Goal: Task Accomplishment & Management: Manage account settings

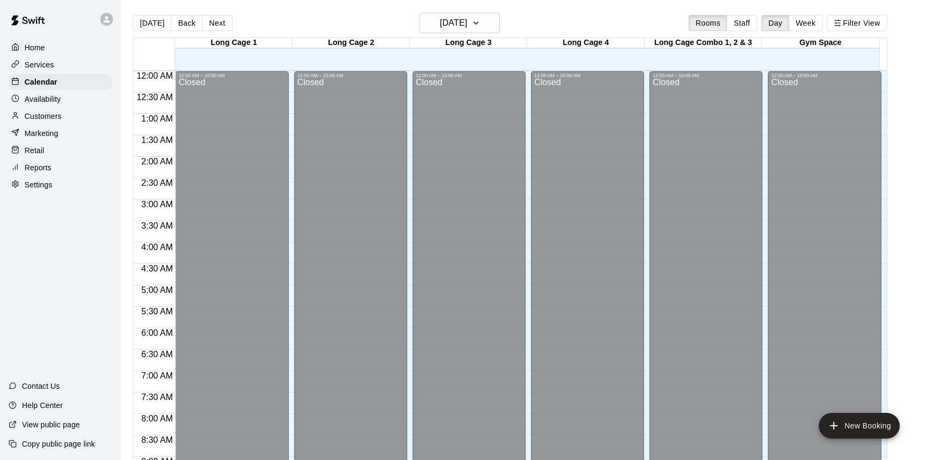
scroll to position [384, 0]
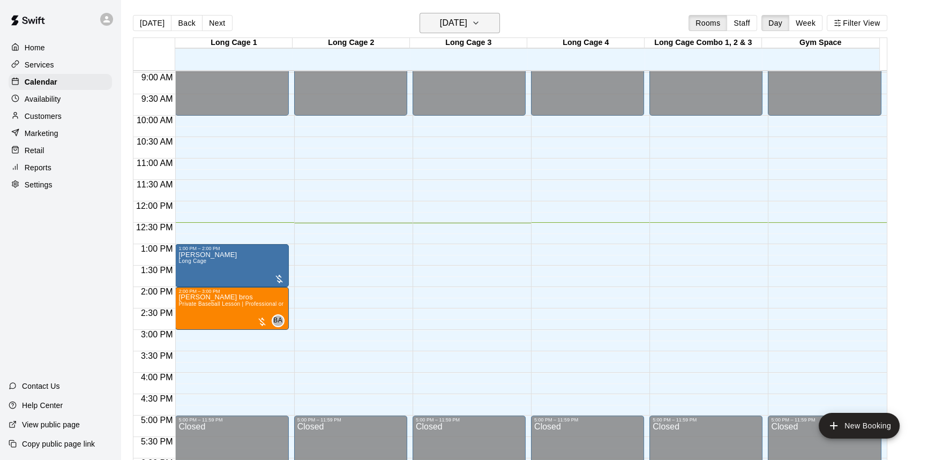
click at [467, 20] on h6 "[DATE]" at bounding box center [453, 23] width 27 height 15
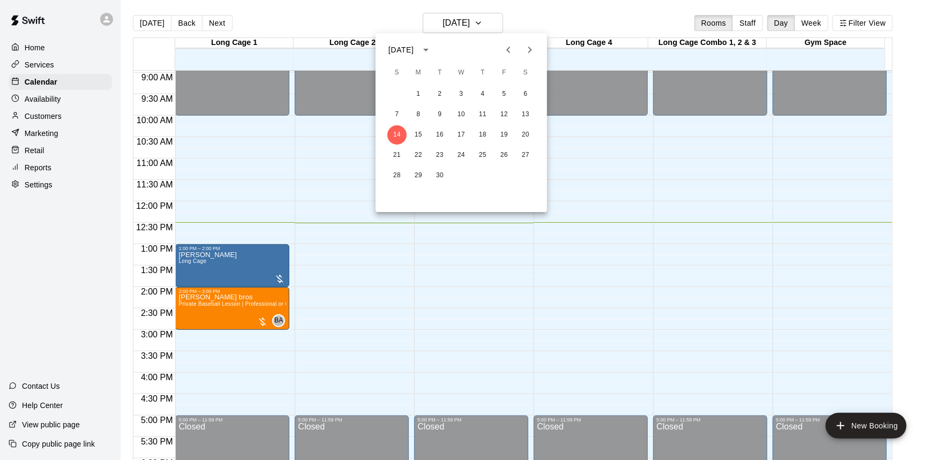
click at [504, 47] on icon "Previous month" at bounding box center [508, 49] width 13 height 13
click at [398, 195] on button "31" at bounding box center [396, 195] width 19 height 19
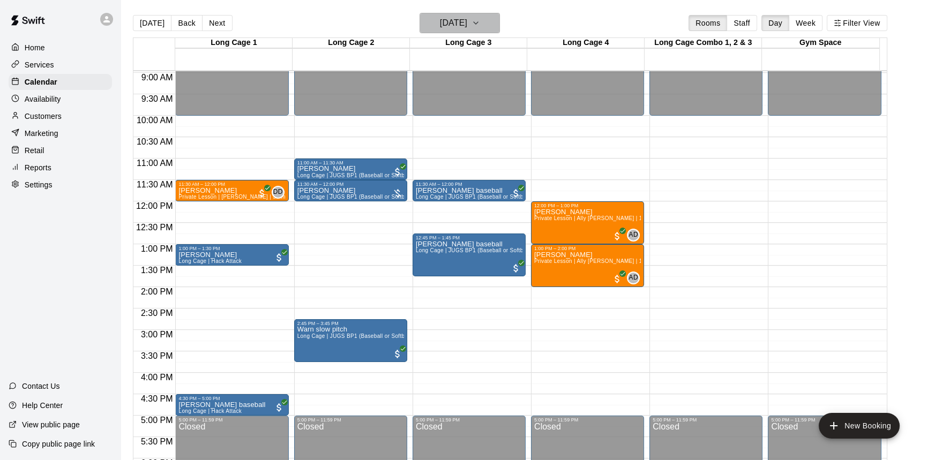
click at [445, 24] on h6 "[DATE]" at bounding box center [453, 23] width 27 height 15
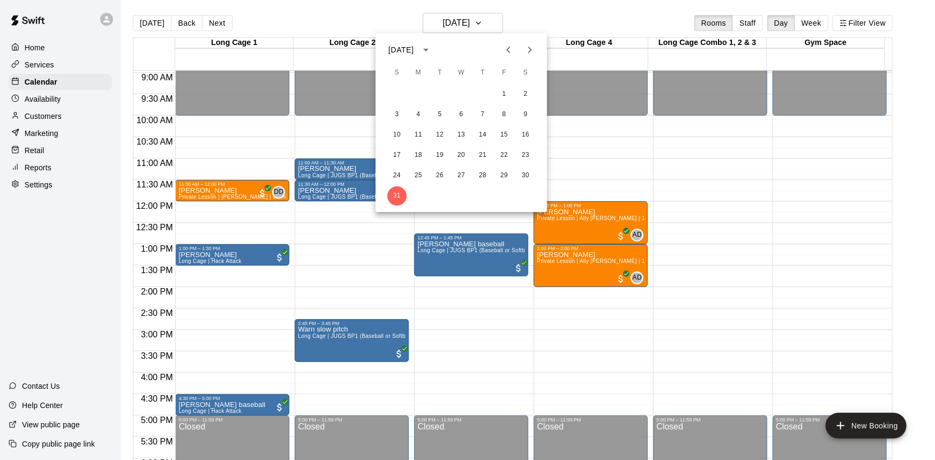
click at [551, 361] on div at bounding box center [467, 230] width 935 height 460
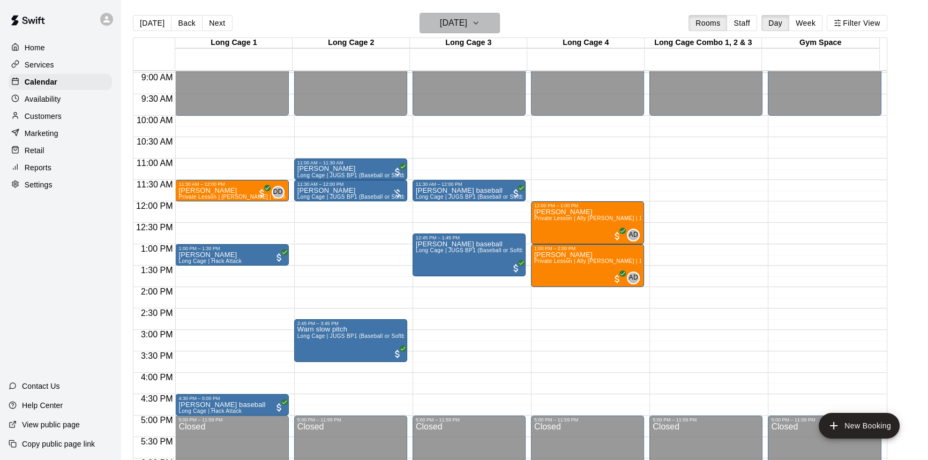
click at [440, 18] on h6 "[DATE]" at bounding box center [453, 23] width 27 height 15
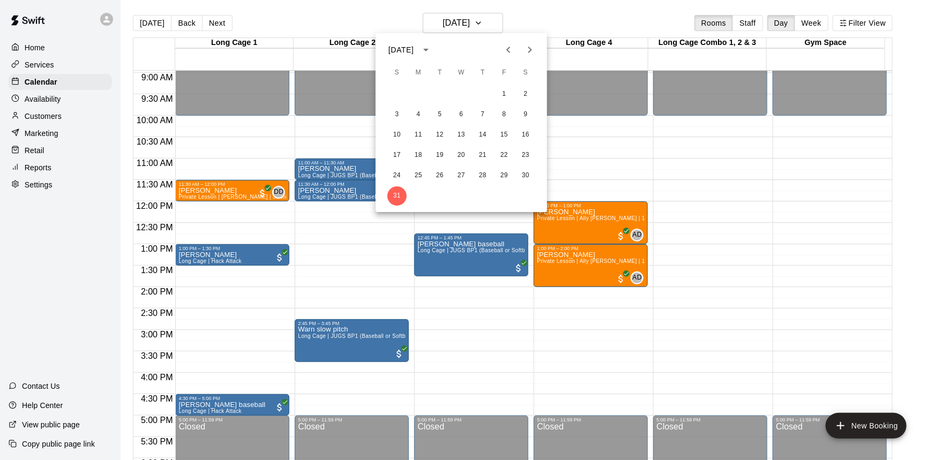
click at [525, 49] on icon "Next month" at bounding box center [529, 49] width 13 height 13
click at [439, 91] on button "2" at bounding box center [439, 94] width 19 height 19
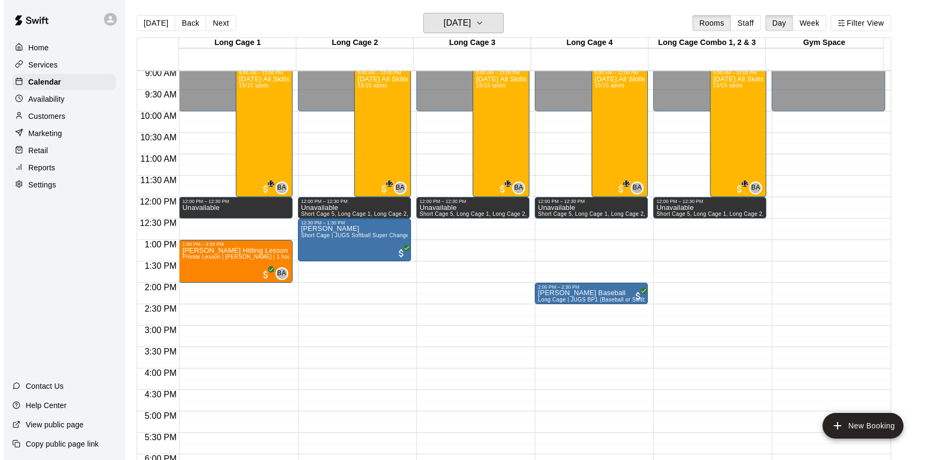
scroll to position [383, 0]
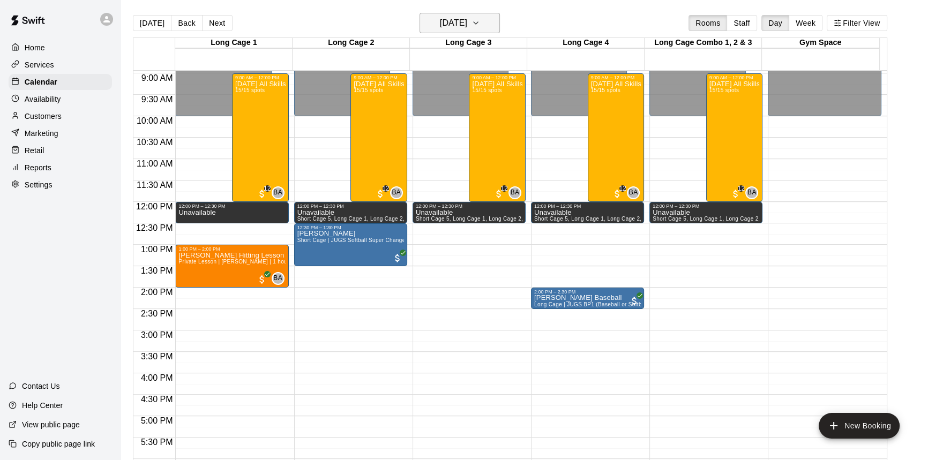
click at [464, 16] on h6 "[DATE]" at bounding box center [453, 23] width 27 height 15
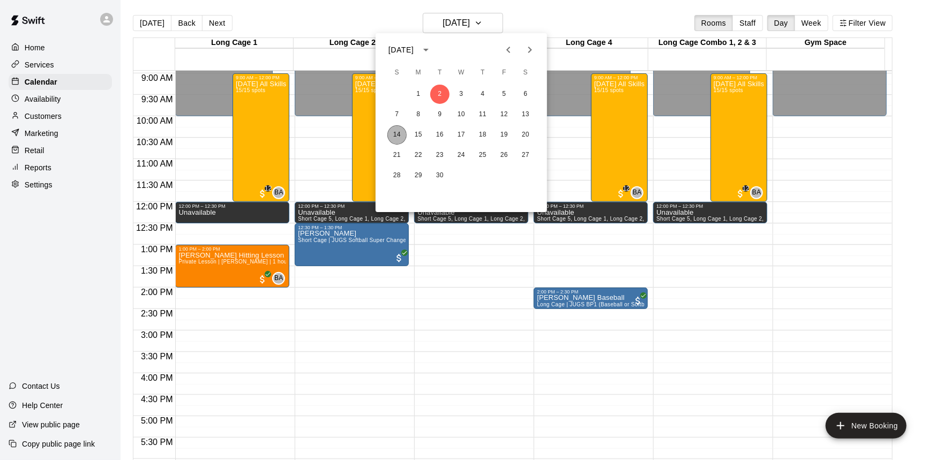
click at [399, 137] on button "14" at bounding box center [396, 134] width 19 height 19
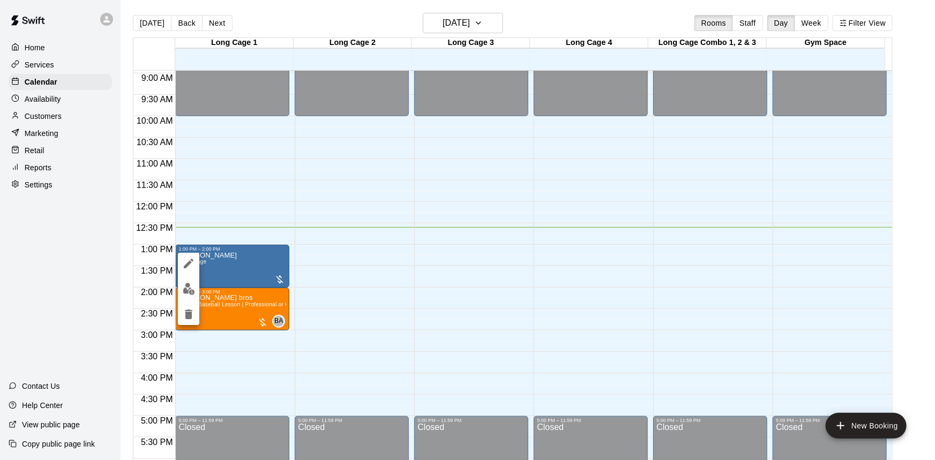
click at [239, 353] on div at bounding box center [467, 230] width 935 height 460
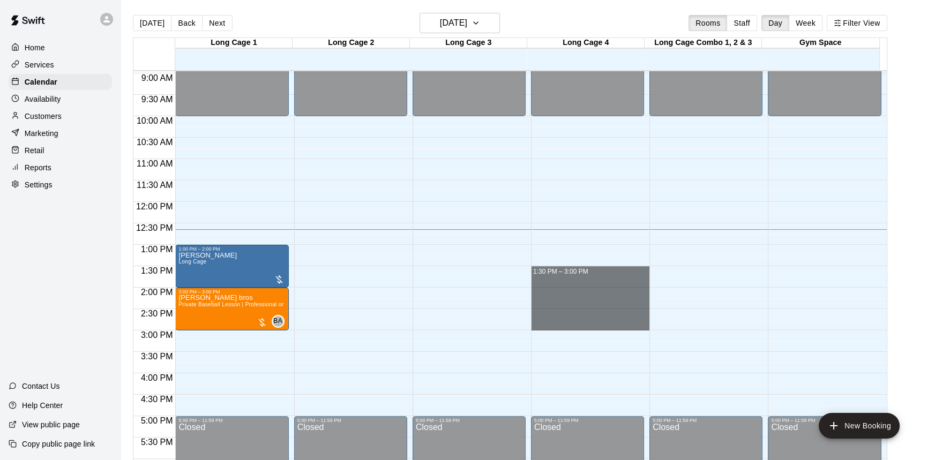
drag, startPoint x: 600, startPoint y: 270, endPoint x: 605, endPoint y: 324, distance: 53.8
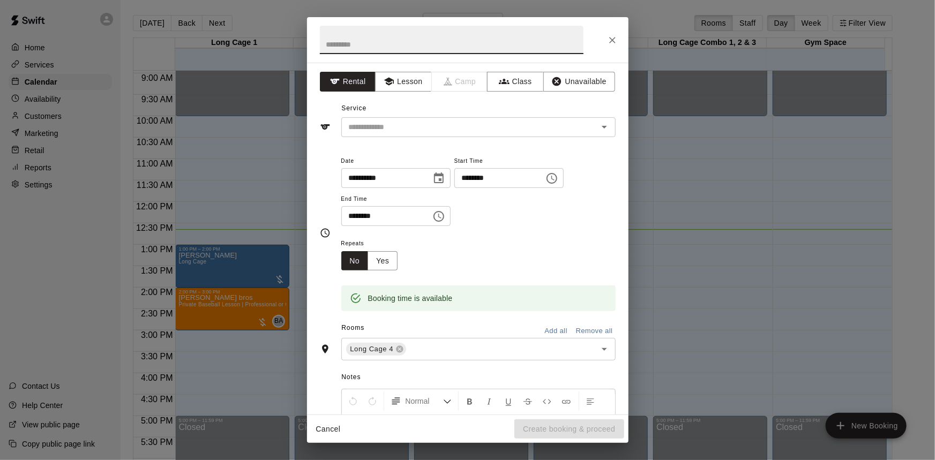
type input "*"
type input "*******"
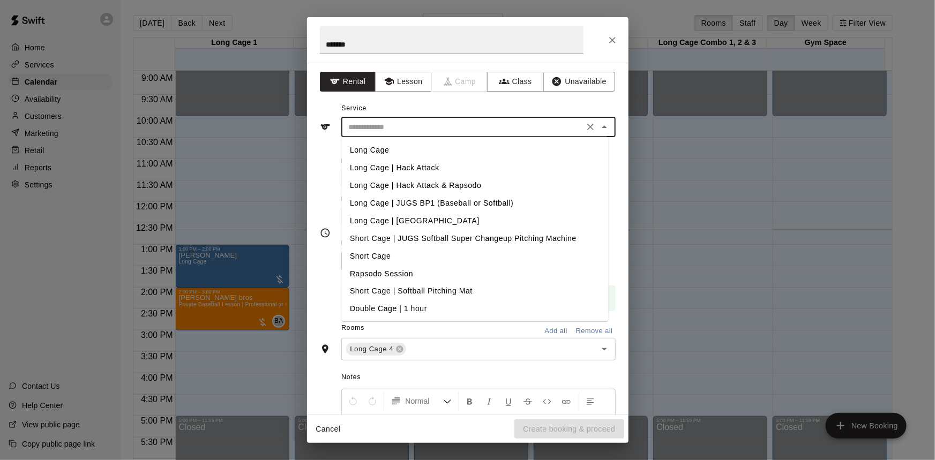
click at [436, 124] on input "text" at bounding box center [462, 126] width 236 height 13
click at [400, 147] on li "Long Cage" at bounding box center [474, 150] width 267 height 18
type input "*********"
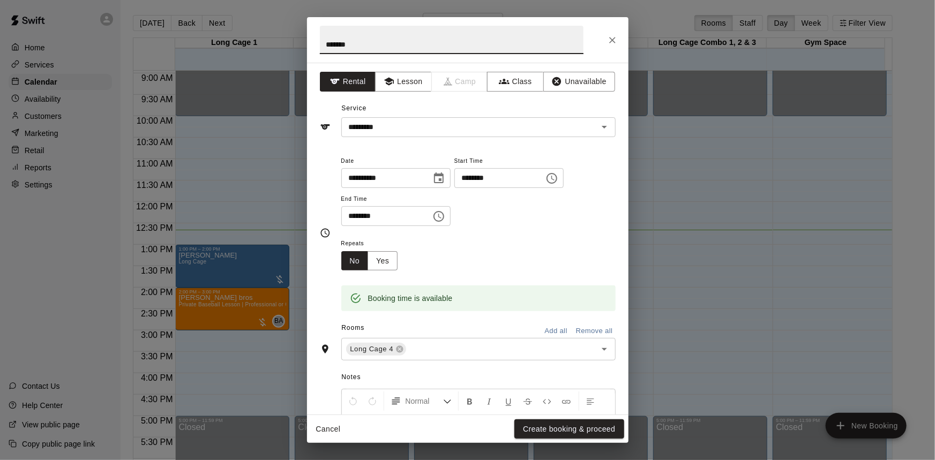
click at [380, 49] on input "*******" at bounding box center [451, 40] width 263 height 28
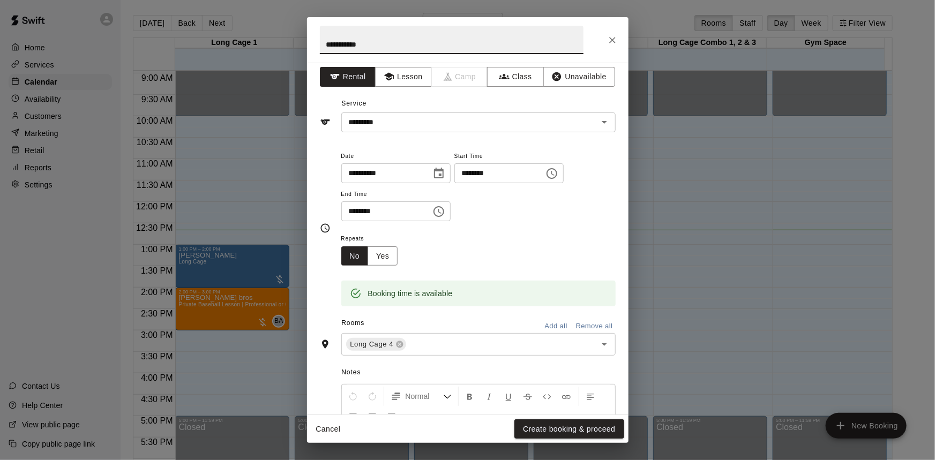
scroll to position [0, 0]
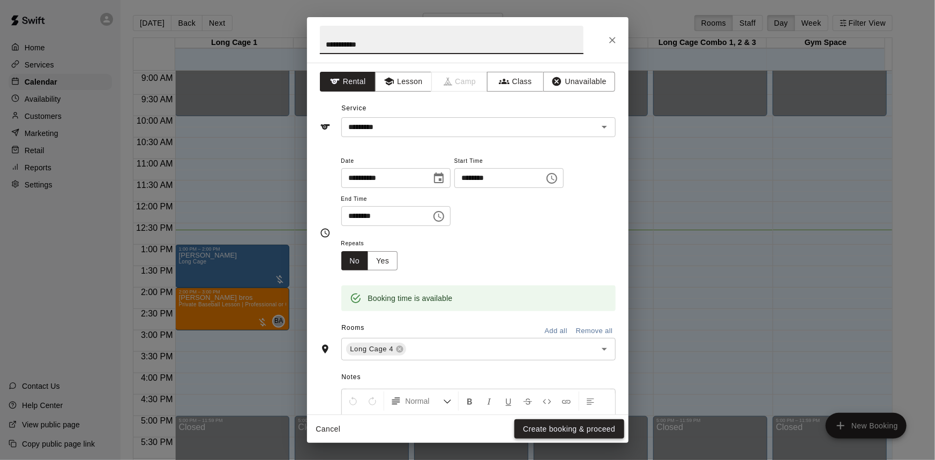
type input "**********"
click at [575, 434] on button "Create booking & proceed" at bounding box center [568, 429] width 109 height 20
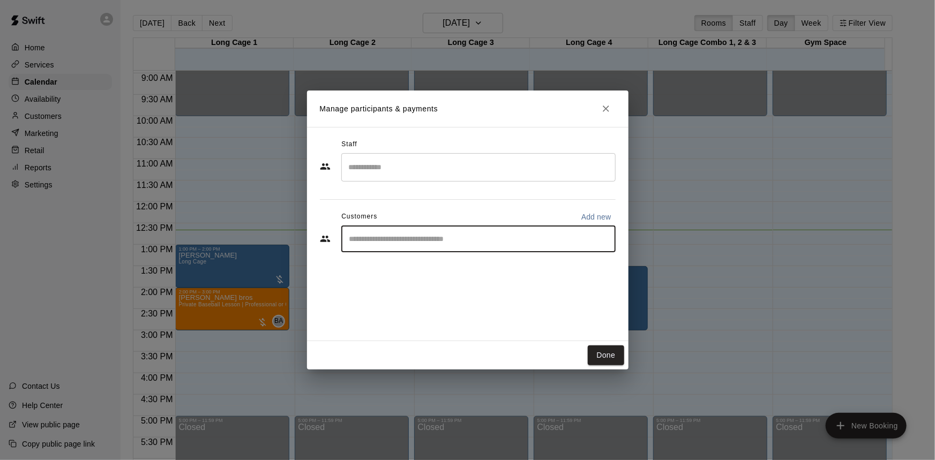
click at [435, 242] on input "Start typing to search customers..." at bounding box center [478, 238] width 265 height 11
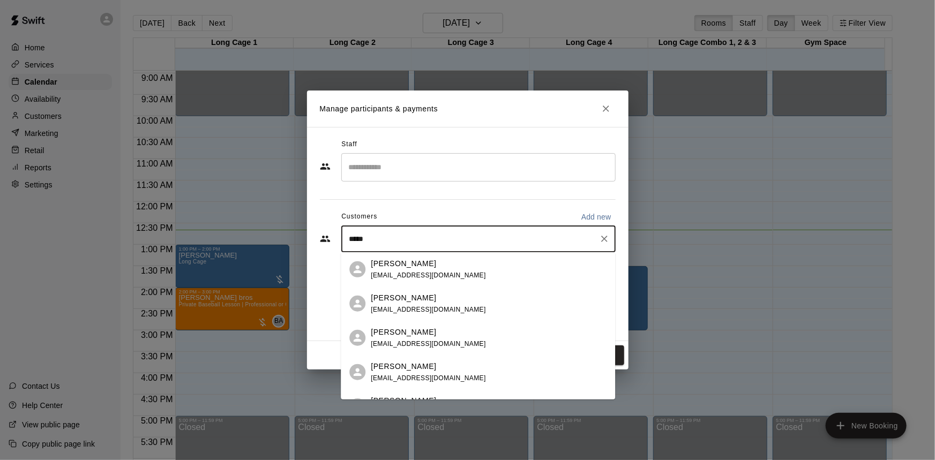
type input "****"
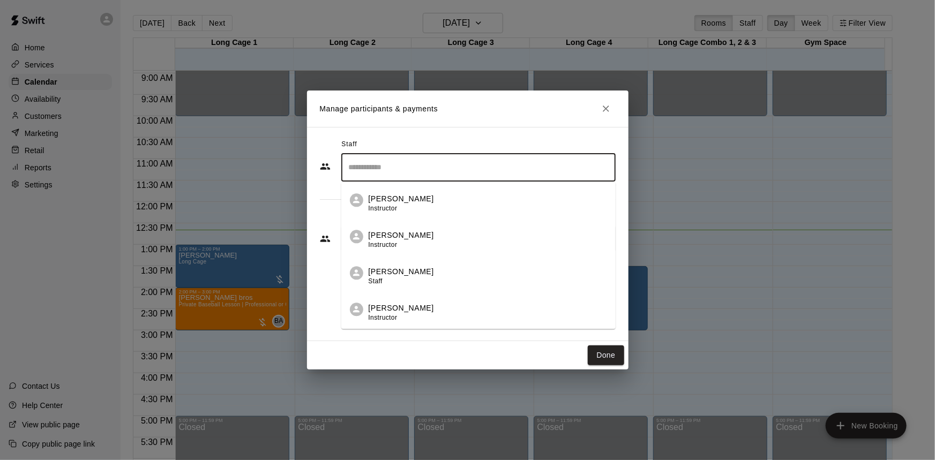
click at [436, 174] on input "Search staff" at bounding box center [478, 167] width 265 height 19
type input "****"
click at [411, 240] on input "****" at bounding box center [470, 238] width 248 height 11
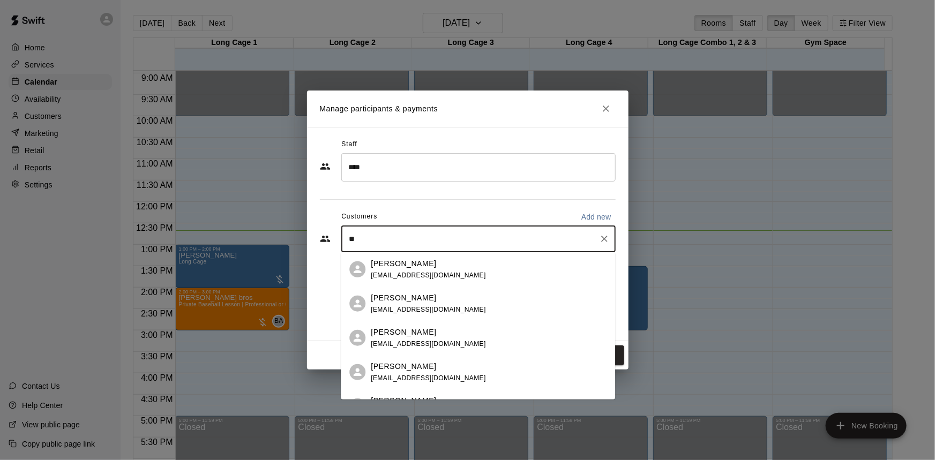
type input "*"
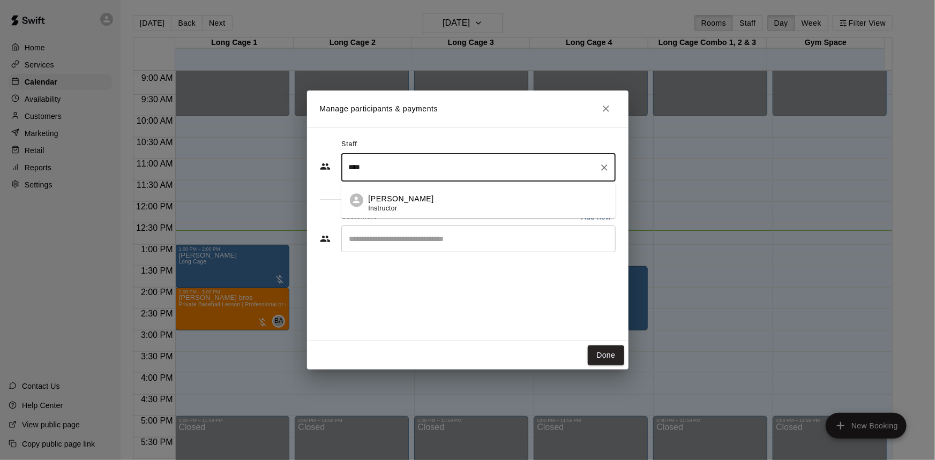
drag, startPoint x: 457, startPoint y: 172, endPoint x: 337, endPoint y: 192, distance: 121.1
click at [337, 192] on div "Staff **** ​ [PERSON_NAME] Instructor Customers Add new ​" at bounding box center [468, 199] width 296 height 127
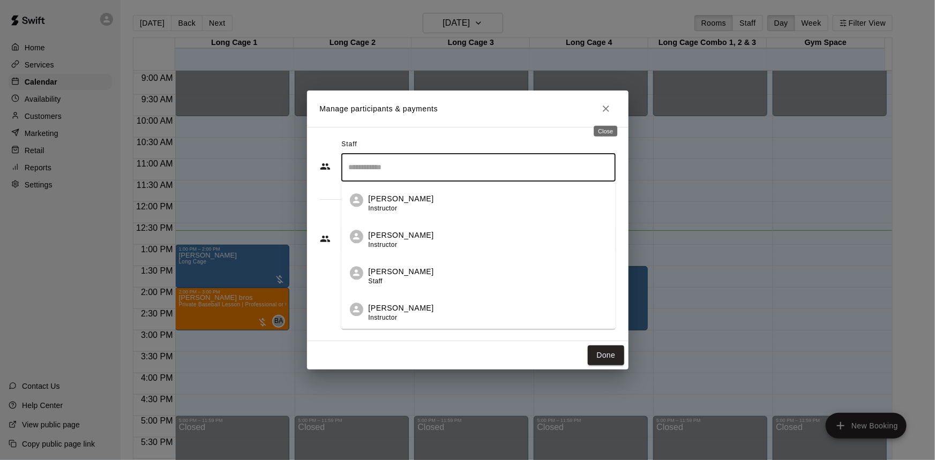
click at [605, 103] on icon "Close" at bounding box center [605, 108] width 11 height 11
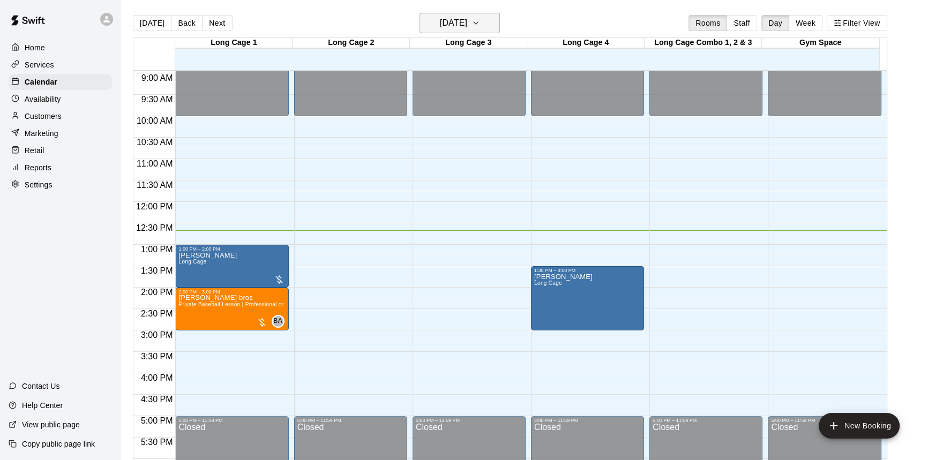
click at [440, 20] on h6 "[DATE]" at bounding box center [453, 23] width 27 height 15
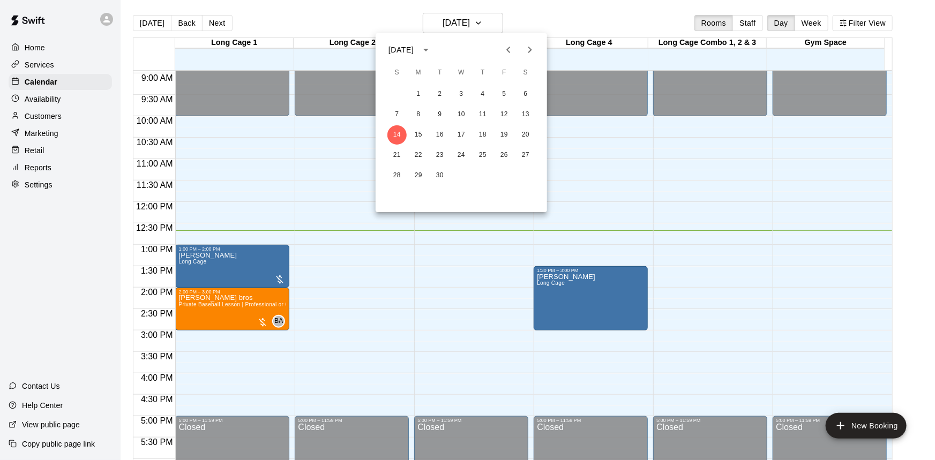
click at [508, 48] on icon "Previous month" at bounding box center [508, 50] width 4 height 6
click at [397, 193] on button "31" at bounding box center [396, 195] width 19 height 19
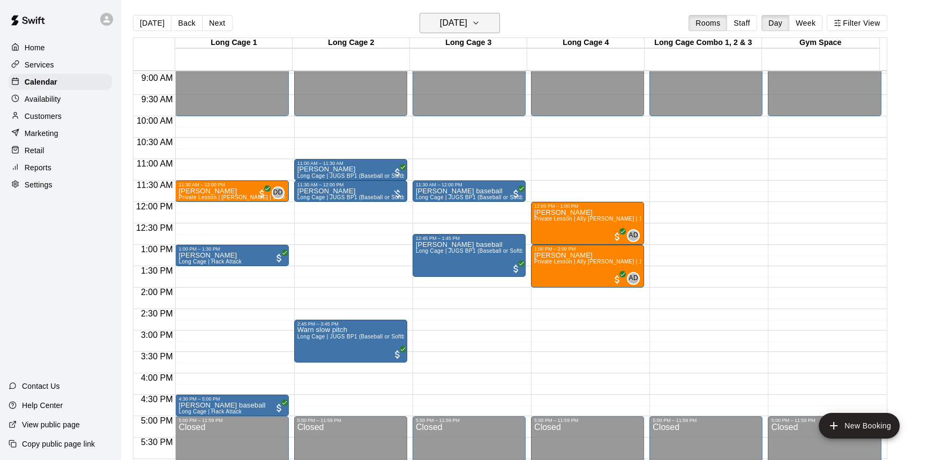
click at [448, 27] on h6 "[DATE]" at bounding box center [453, 23] width 27 height 15
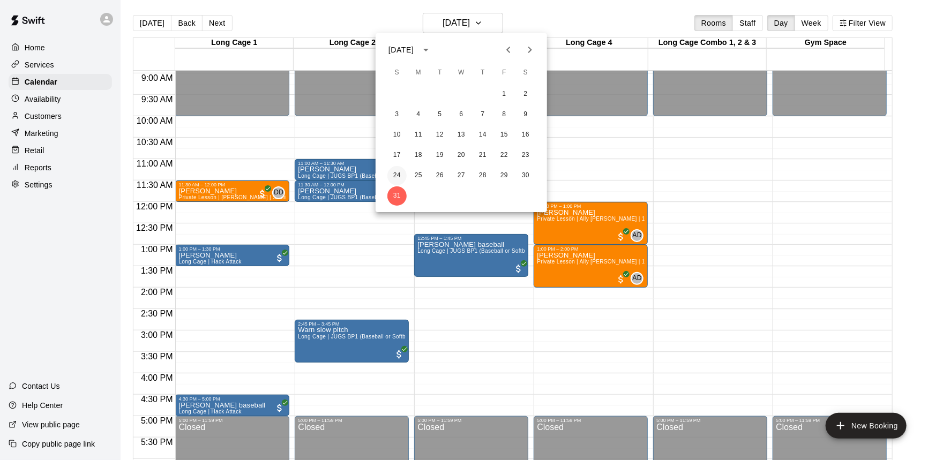
click at [398, 177] on button "24" at bounding box center [396, 175] width 19 height 19
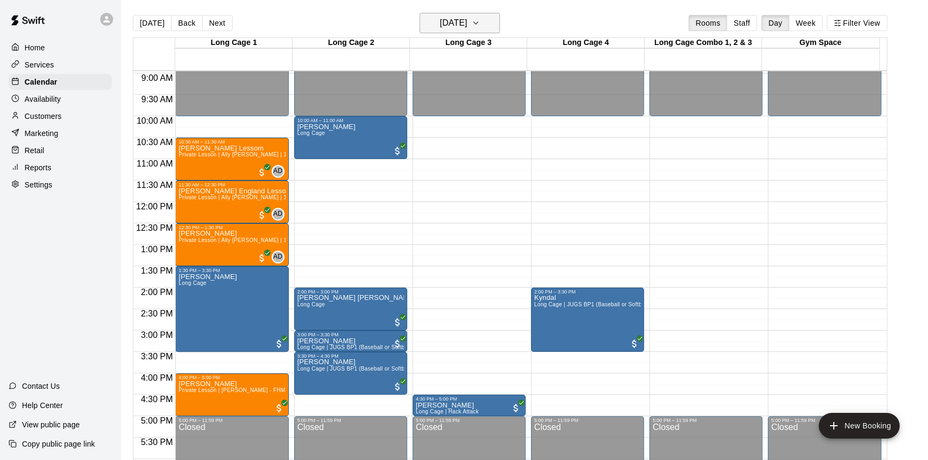
click at [446, 19] on h6 "[DATE]" at bounding box center [453, 23] width 27 height 15
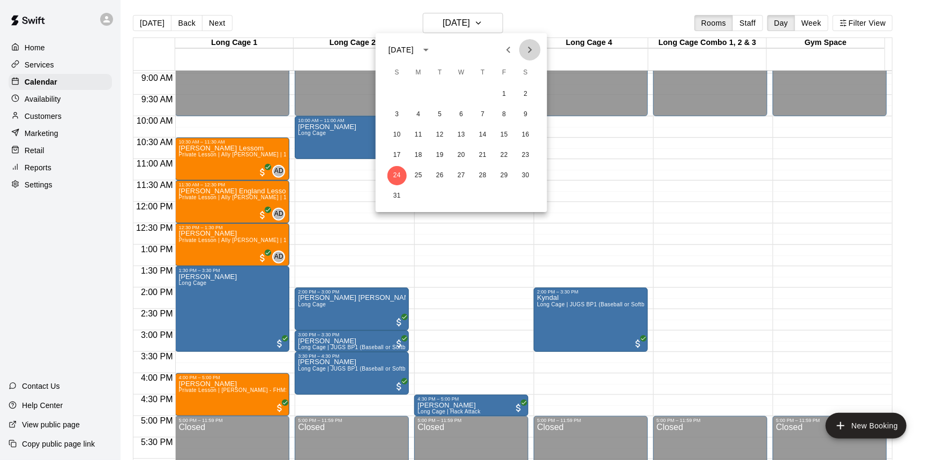
click at [524, 52] on icon "Next month" at bounding box center [529, 49] width 13 height 13
click at [398, 132] on button "14" at bounding box center [396, 134] width 19 height 19
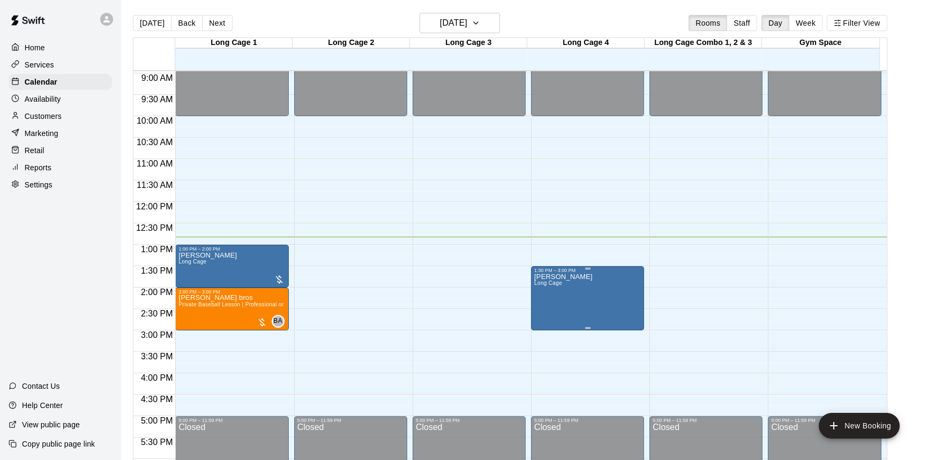
drag, startPoint x: 581, startPoint y: 283, endPoint x: 570, endPoint y: 288, distance: 12.5
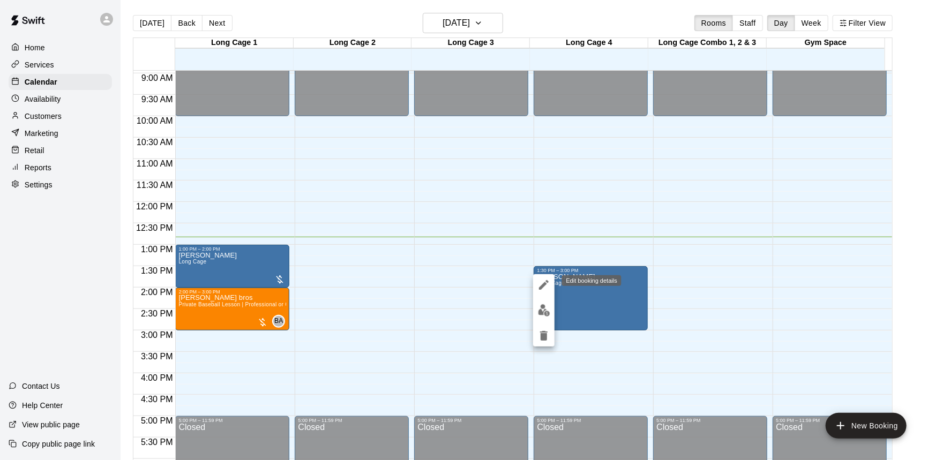
click at [543, 282] on icon "edit" at bounding box center [543, 284] width 13 height 13
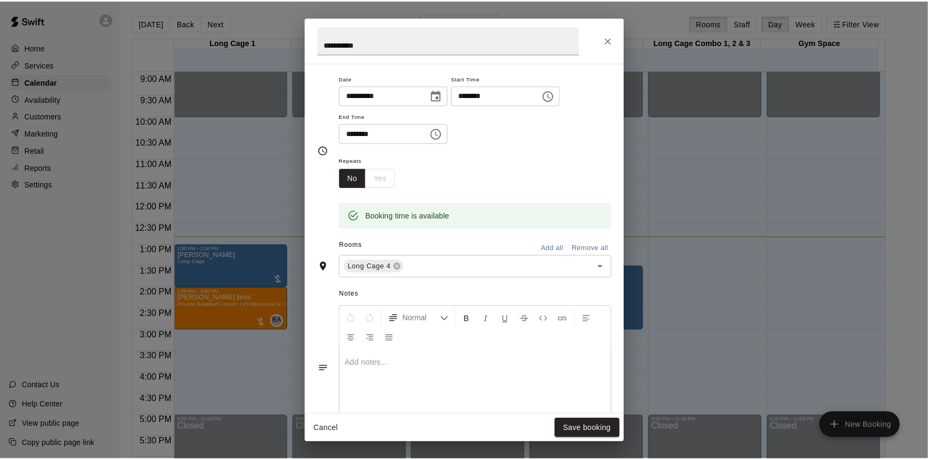
scroll to position [189, 0]
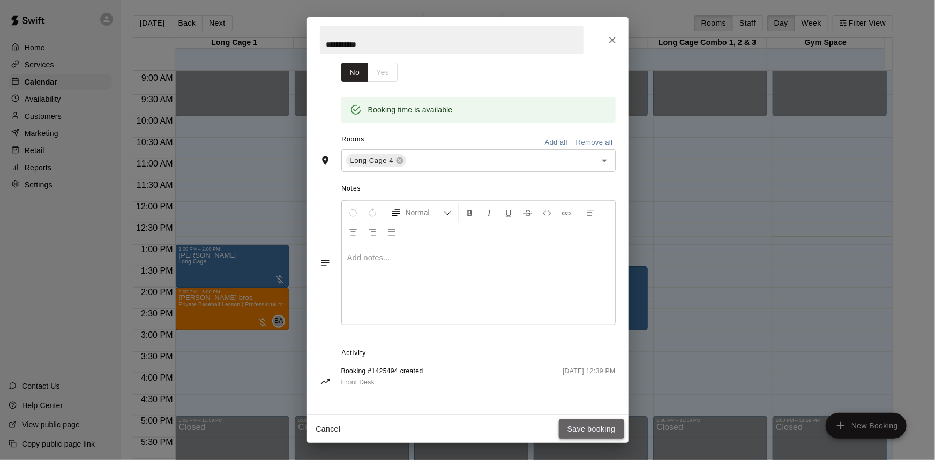
click at [589, 424] on button "Save booking" at bounding box center [591, 429] width 65 height 20
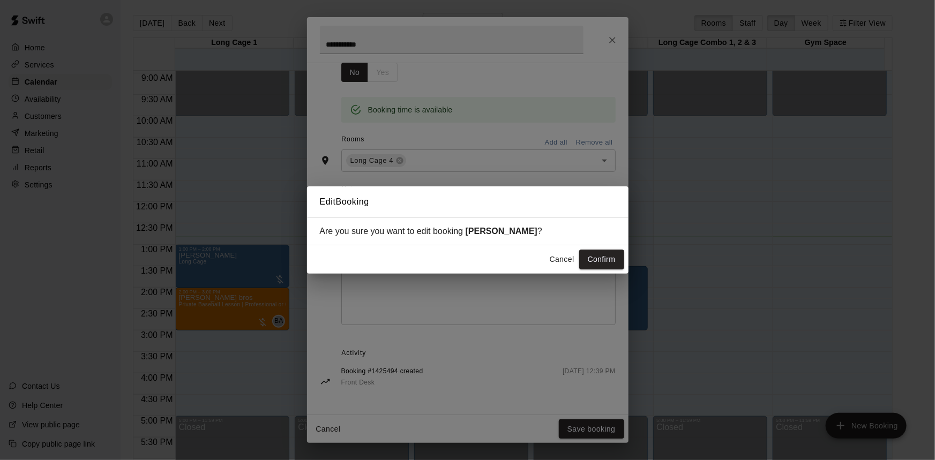
click at [560, 261] on button "Cancel" at bounding box center [562, 260] width 34 height 20
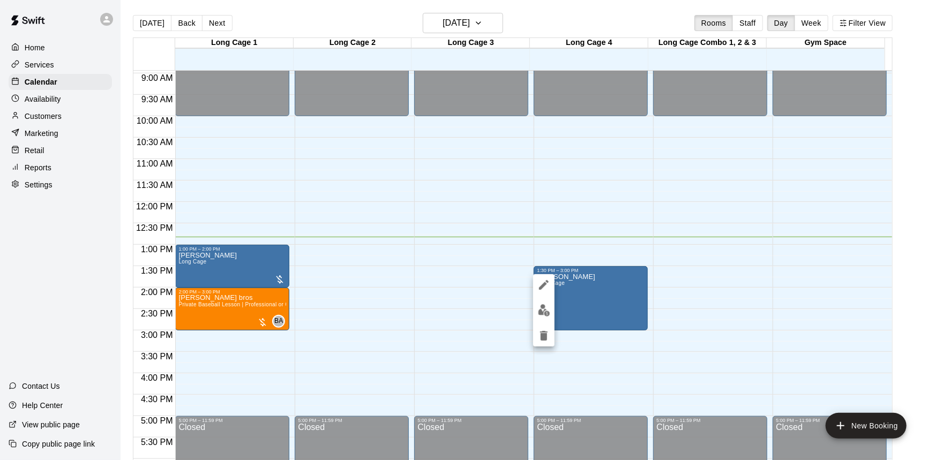
click at [683, 269] on div at bounding box center [467, 230] width 935 height 460
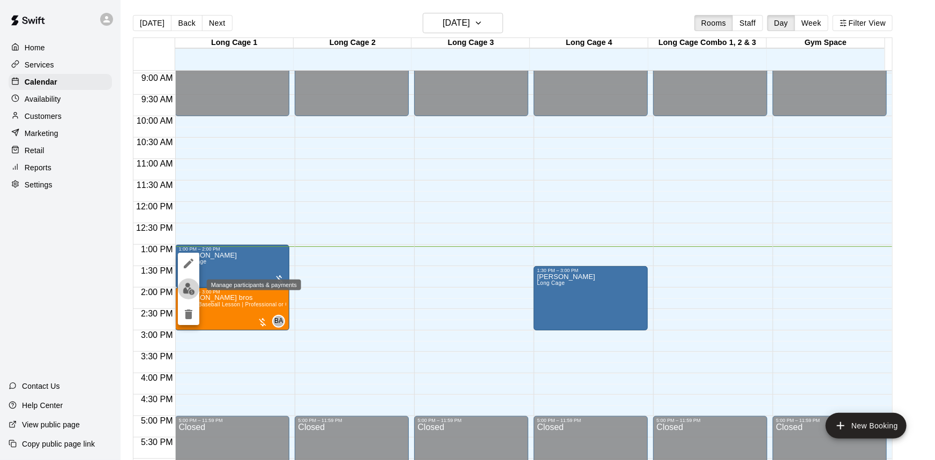
click at [185, 296] on button "edit" at bounding box center [188, 288] width 21 height 21
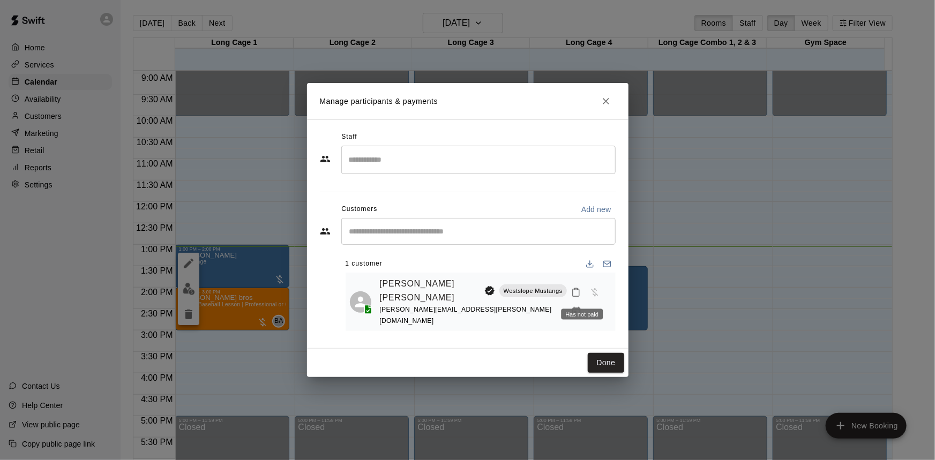
click at [585, 296] on span "Has not paid" at bounding box center [594, 291] width 19 height 9
click at [602, 353] on button "Done" at bounding box center [605, 363] width 36 height 20
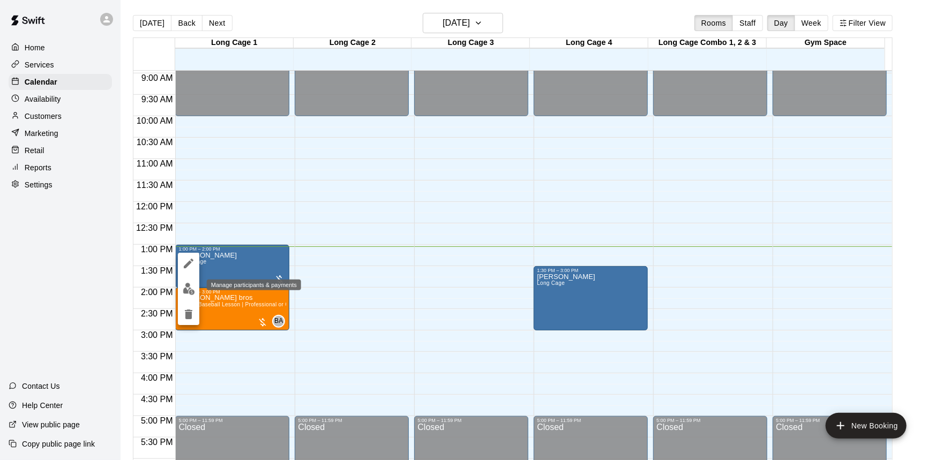
click at [187, 290] on img "edit" at bounding box center [189, 289] width 12 height 12
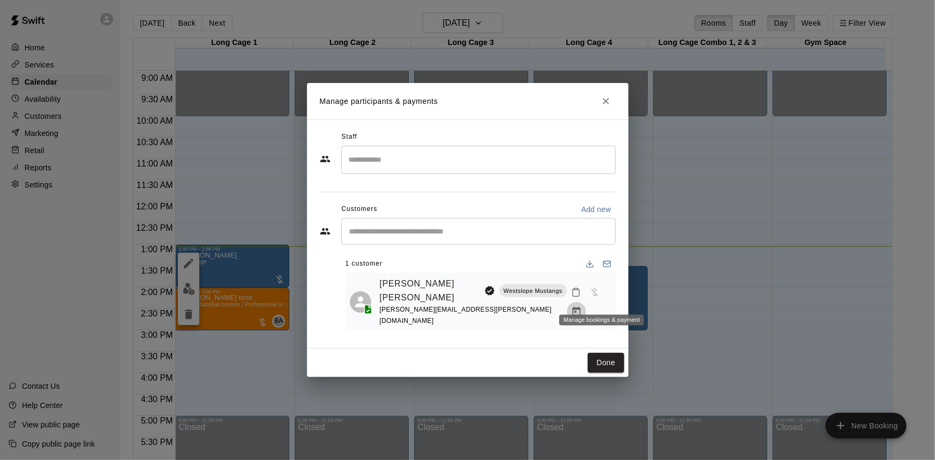
click at [580, 307] on icon "Manage bookings & payment" at bounding box center [576, 311] width 8 height 9
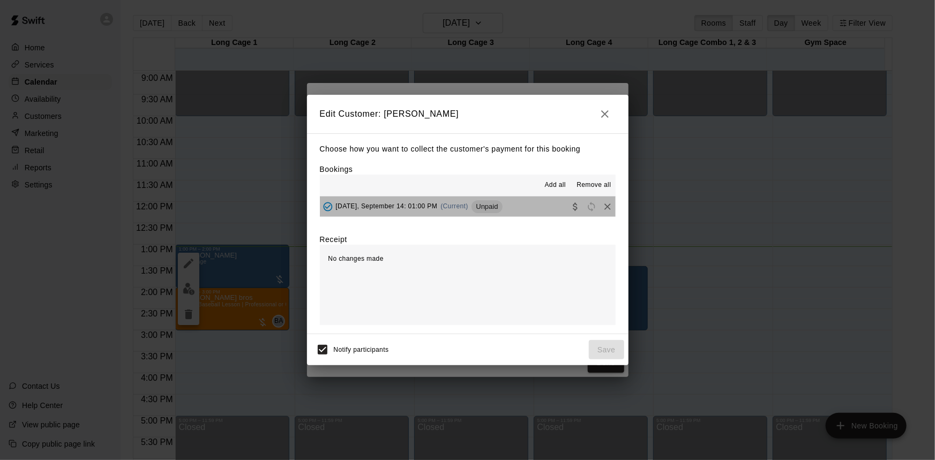
click at [524, 204] on button "[DATE], September 14: 01:00 PM (Current) Unpaid" at bounding box center [468, 207] width 296 height 20
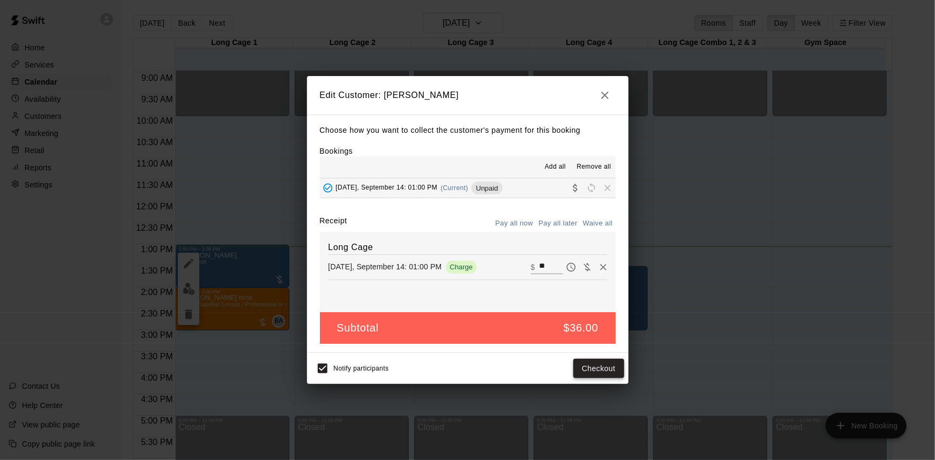
click at [600, 365] on button "Checkout" at bounding box center [598, 369] width 50 height 20
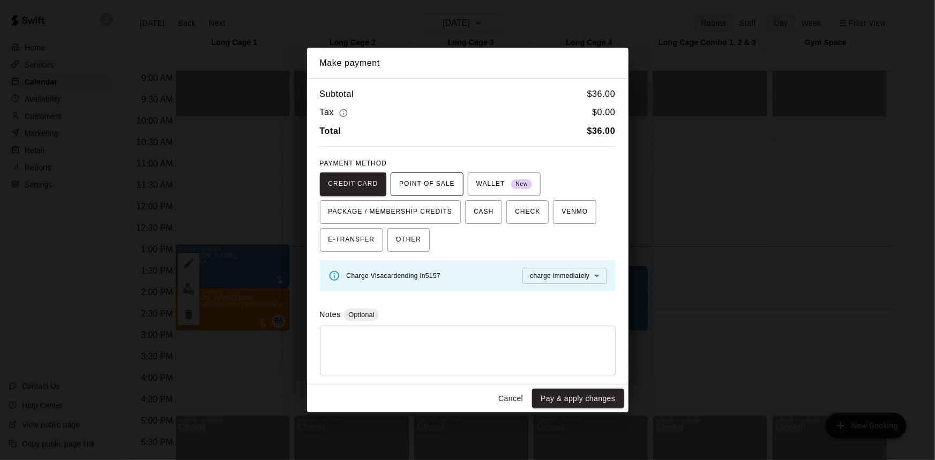
click at [430, 182] on span "POINT OF SALE" at bounding box center [426, 184] width 55 height 17
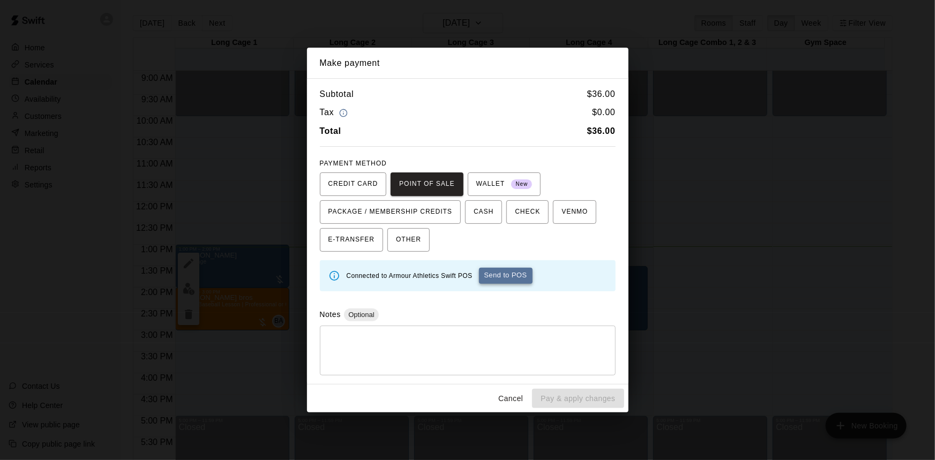
click at [514, 278] on button "Send to POS" at bounding box center [506, 276] width 54 height 16
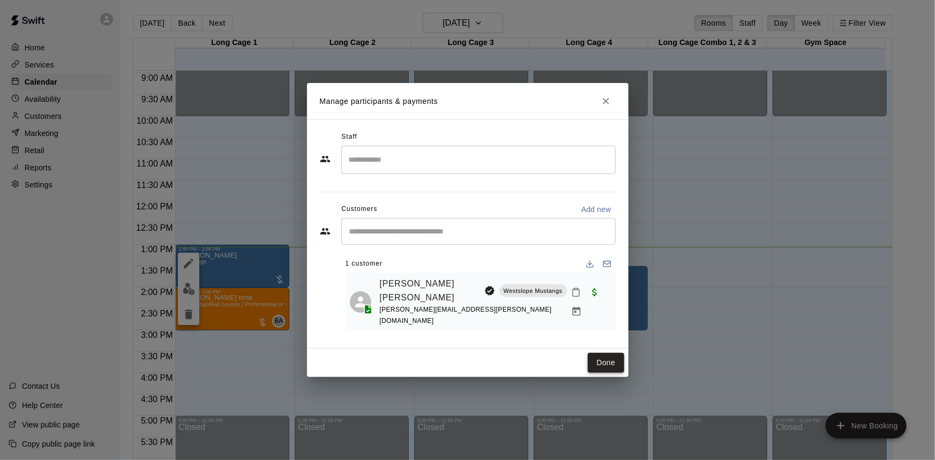
click at [614, 354] on button "Done" at bounding box center [605, 363] width 36 height 20
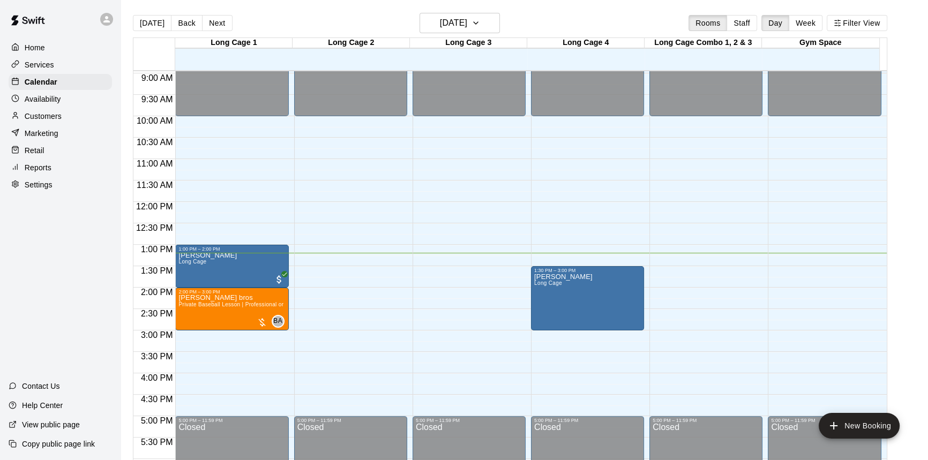
click at [905, 134] on main "[DATE] Back [DATE][DATE] Rooms Staff Day Week Filter View Long Cage 1 14 Sun Lo…" at bounding box center [524, 243] width 799 height 460
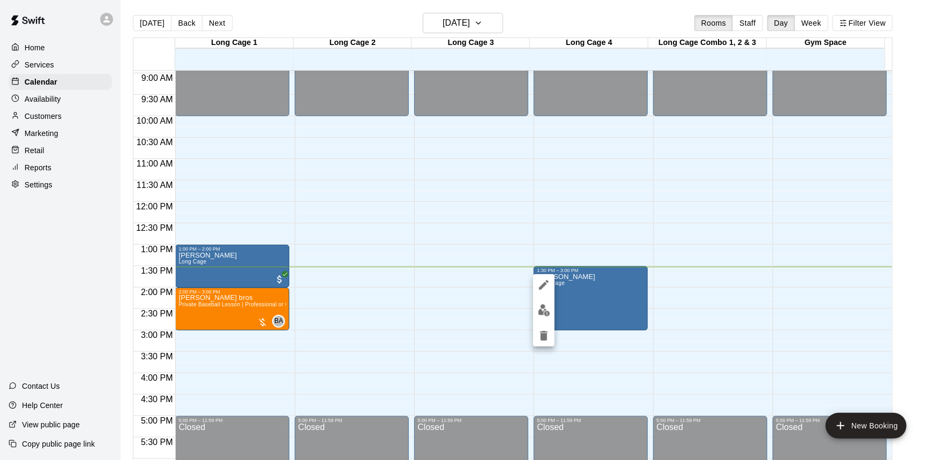
click at [730, 338] on div at bounding box center [467, 230] width 935 height 460
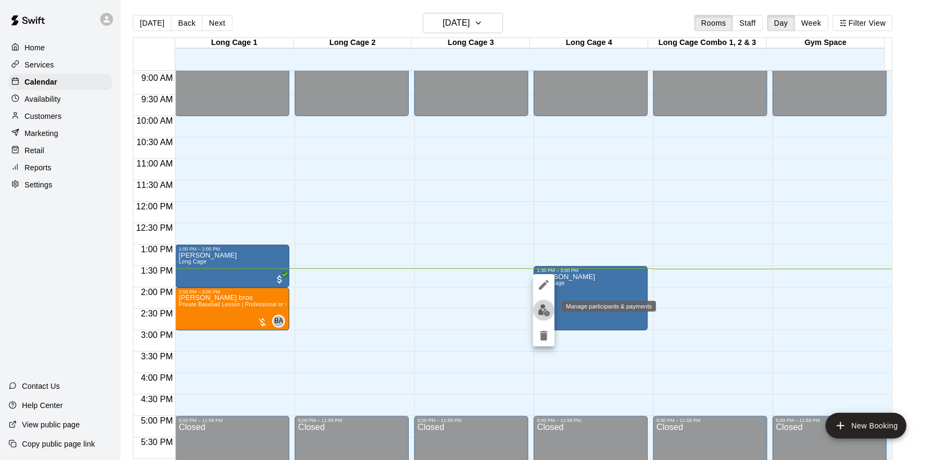
click at [543, 314] on img "edit" at bounding box center [544, 310] width 12 height 12
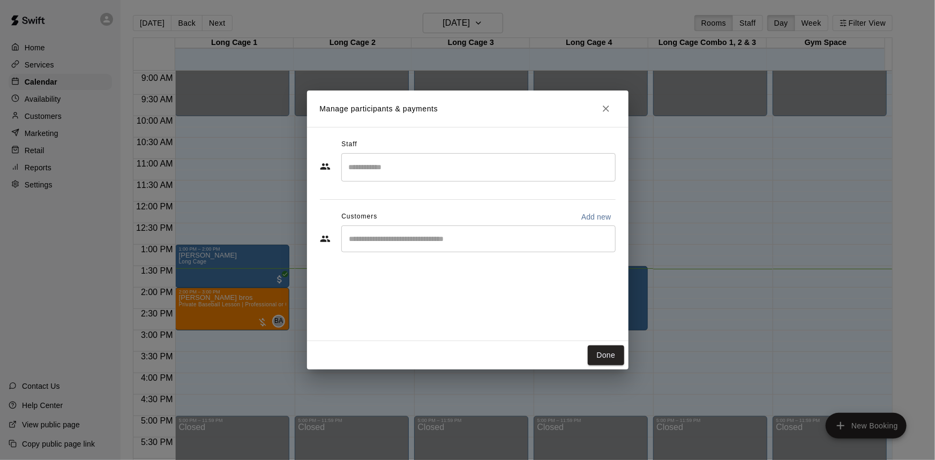
click at [600, 213] on p "Add new" at bounding box center [596, 217] width 30 height 11
select select "**"
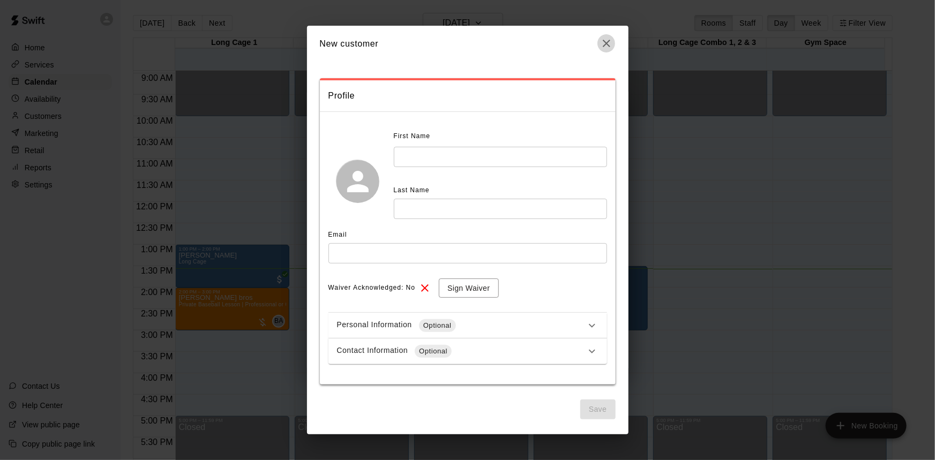
click at [599, 43] on button "button" at bounding box center [606, 43] width 18 height 18
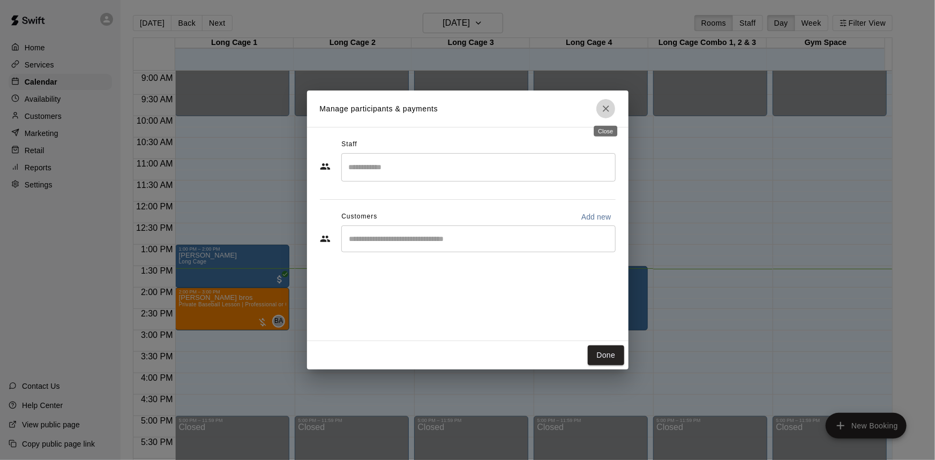
click at [605, 114] on button "Close" at bounding box center [605, 108] width 19 height 19
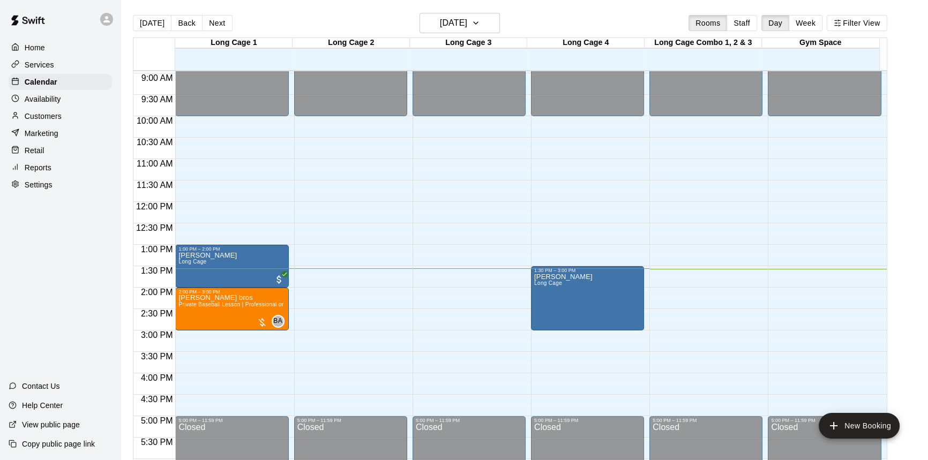
click at [907, 103] on main "[DATE] Back [DATE][DATE] Rooms Staff Day Week Filter View Long Cage 1 14 Sun Lo…" at bounding box center [524, 243] width 799 height 460
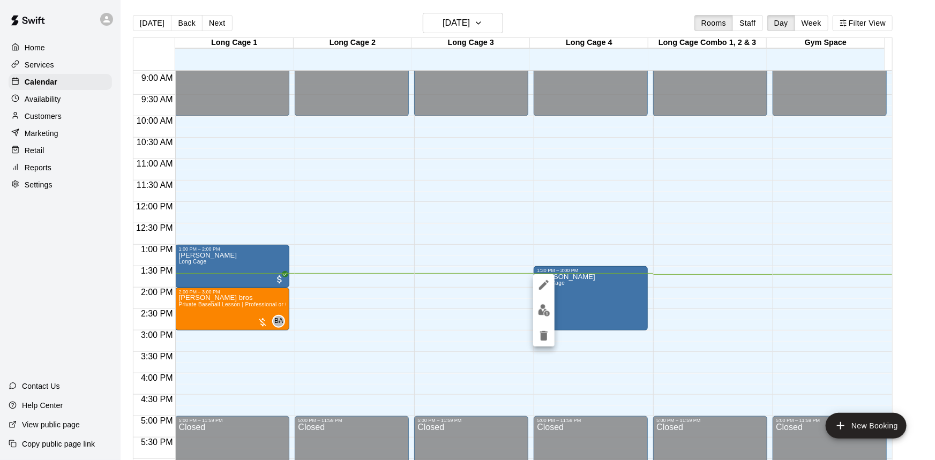
click at [914, 248] on div at bounding box center [467, 230] width 935 height 460
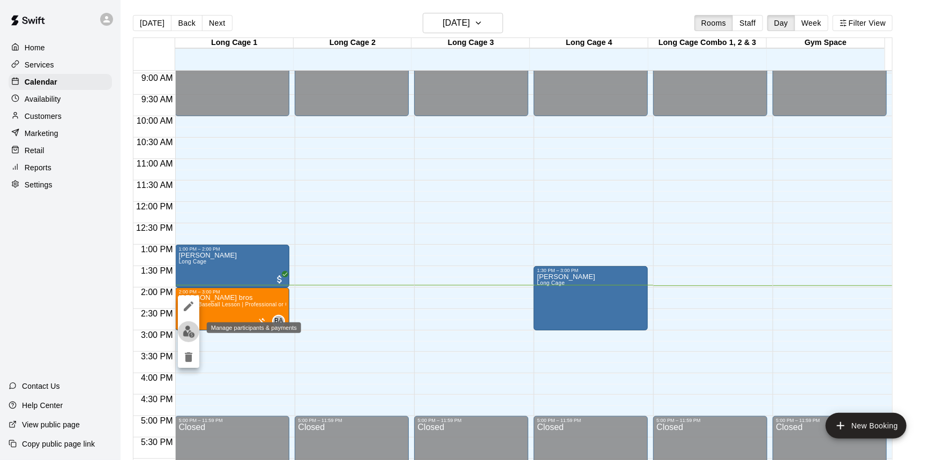
click at [181, 330] on button "edit" at bounding box center [188, 331] width 21 height 21
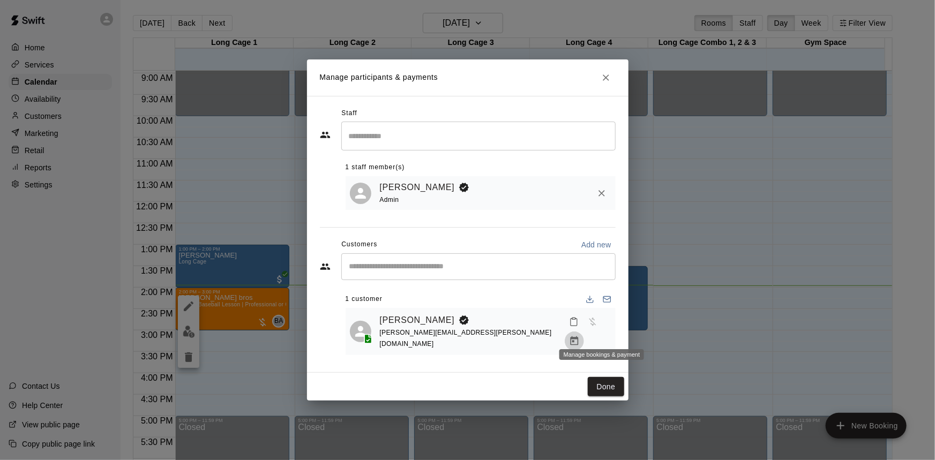
click at [578, 336] on icon "Manage bookings & payment" at bounding box center [574, 340] width 8 height 9
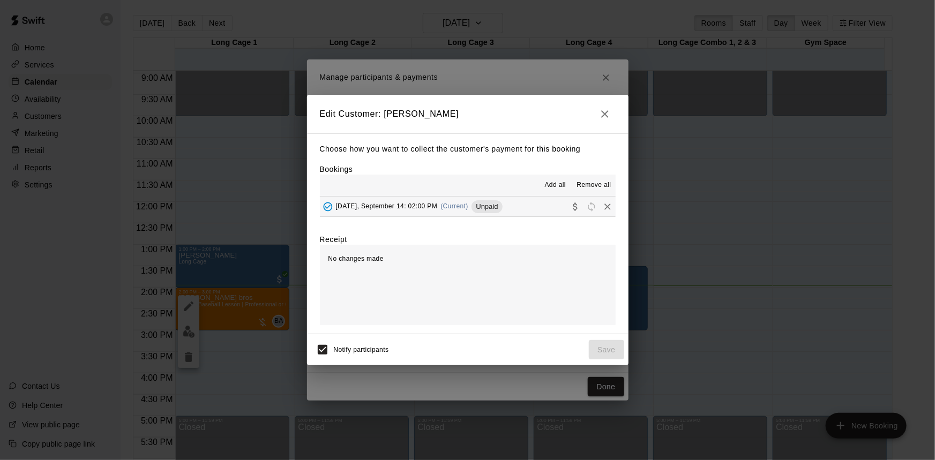
click at [604, 117] on icon "button" at bounding box center [604, 114] width 13 height 13
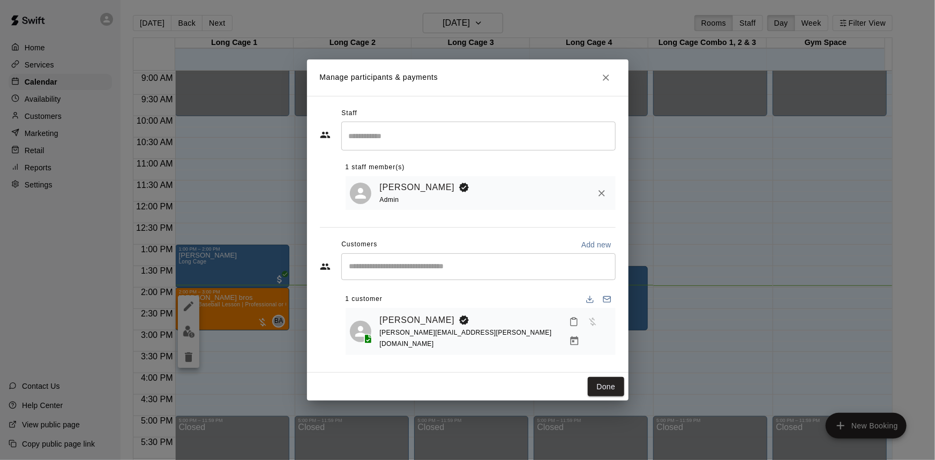
click at [594, 84] on h2 "Manage participants & payments" at bounding box center [467, 77] width 321 height 36
click at [579, 336] on icon "Manage bookings & payment" at bounding box center [574, 341] width 11 height 11
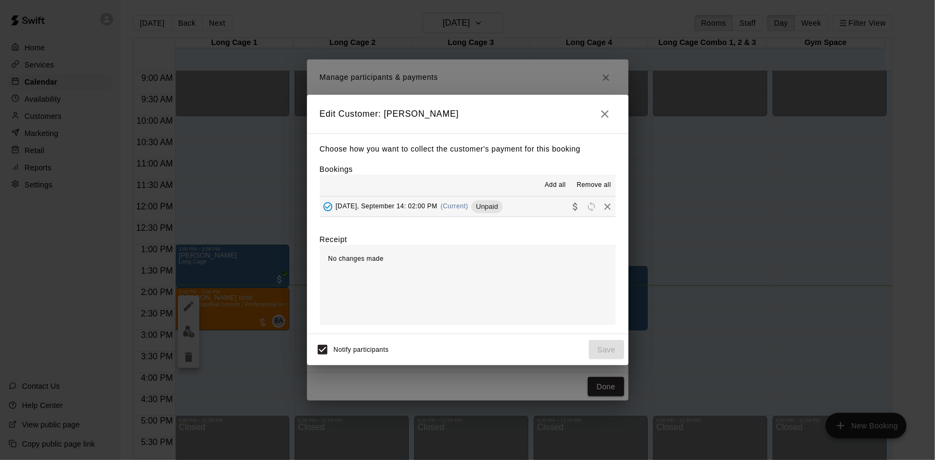
click at [421, 205] on span "[DATE], September 14: 02:00 PM" at bounding box center [387, 205] width 102 height 7
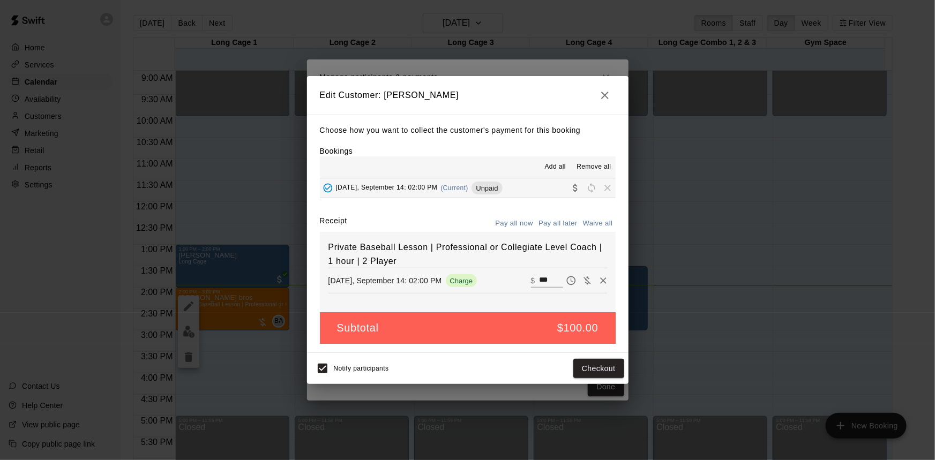
drag, startPoint x: 547, startPoint y: 281, endPoint x: 486, endPoint y: 273, distance: 61.7
click at [486, 273] on div "Private Baseball Lesson | Professional or Collegiate Level Coach | 1 hour | 2 P…" at bounding box center [468, 272] width 296 height 80
type input "**"
click at [607, 359] on div "Notify participants Checkout" at bounding box center [467, 368] width 321 height 31
click at [596, 371] on button "Checkout" at bounding box center [598, 369] width 50 height 20
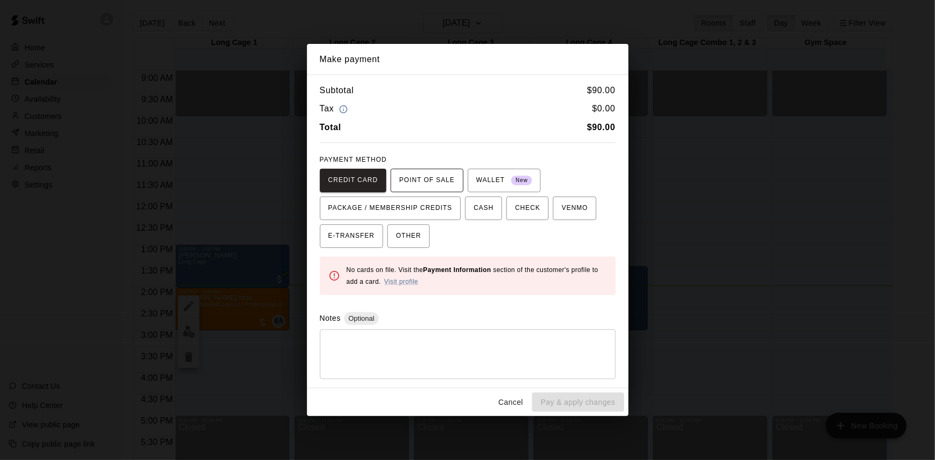
click at [424, 185] on span "POINT OF SALE" at bounding box center [426, 180] width 55 height 17
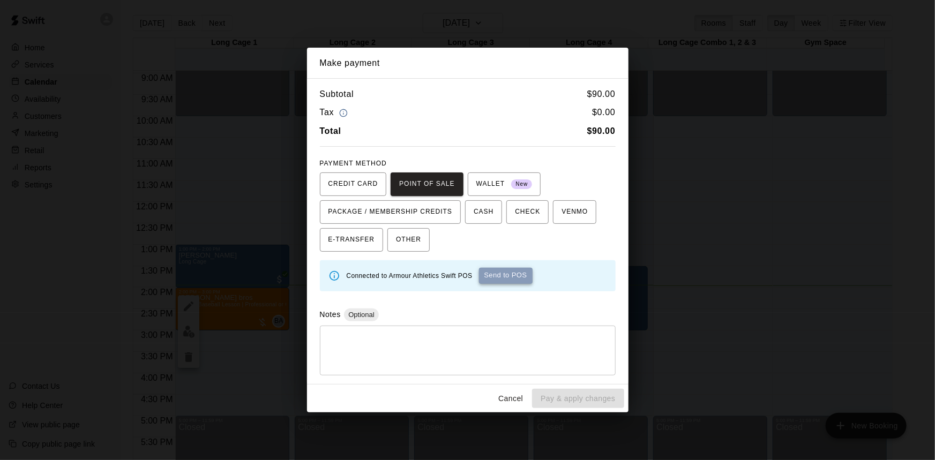
click at [496, 273] on button "Send to POS" at bounding box center [506, 276] width 54 height 16
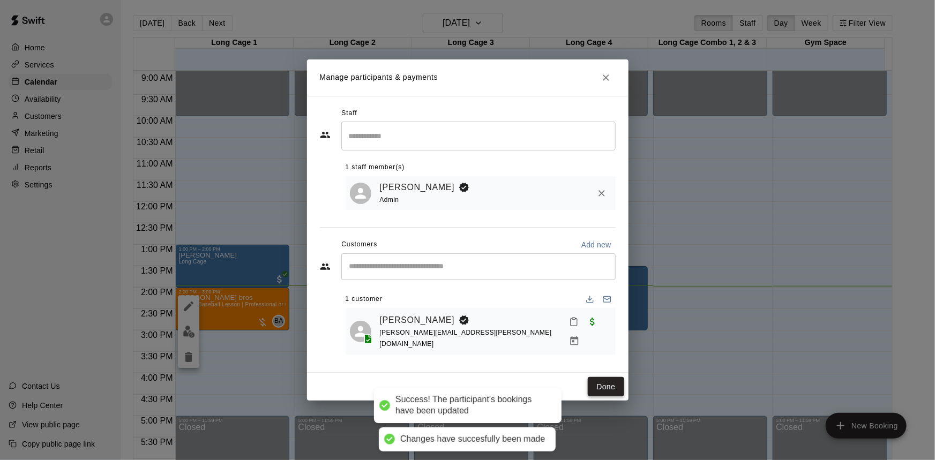
click at [607, 379] on button "Done" at bounding box center [605, 387] width 36 height 20
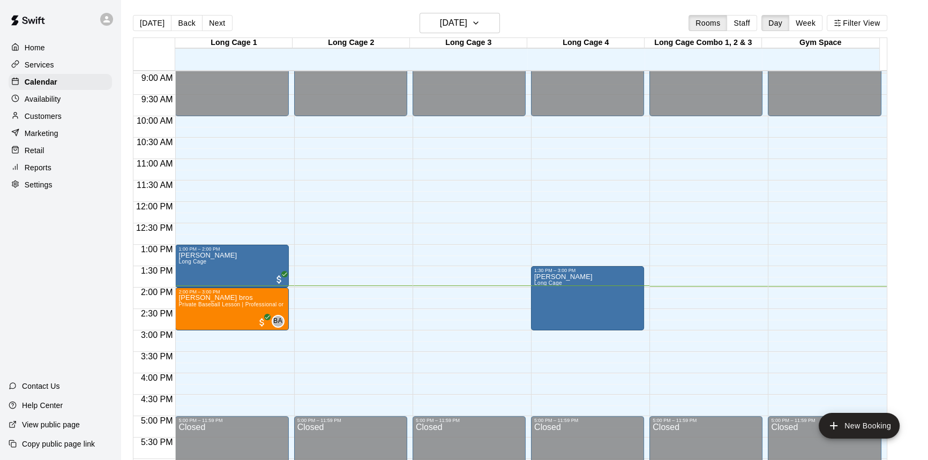
scroll to position [339, 0]
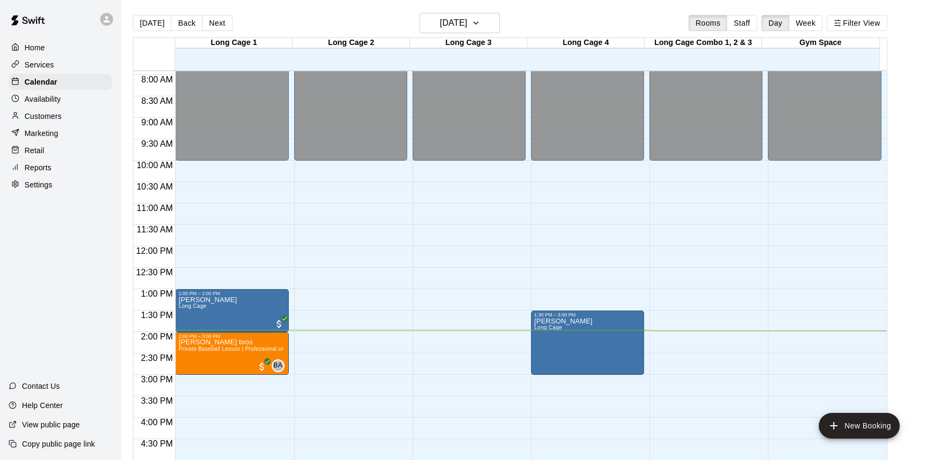
click at [900, 265] on main "[DATE] Back [DATE][DATE] Rooms Staff Day Week Filter View Long Cage 1 14 Sun Lo…" at bounding box center [524, 243] width 799 height 460
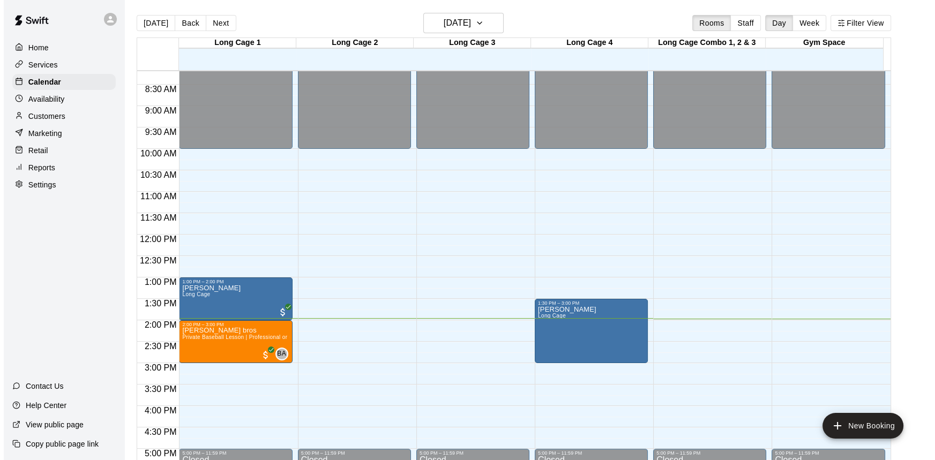
scroll to position [363, 0]
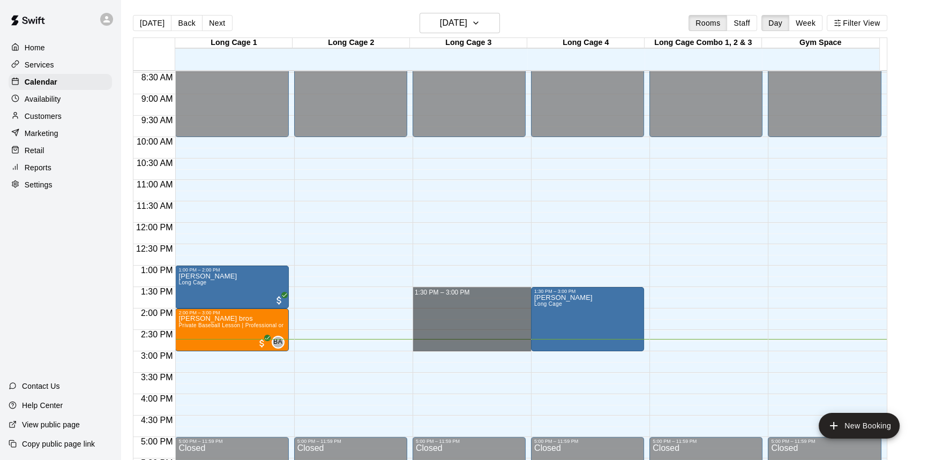
drag, startPoint x: 483, startPoint y: 288, endPoint x: 484, endPoint y: 349, distance: 61.6
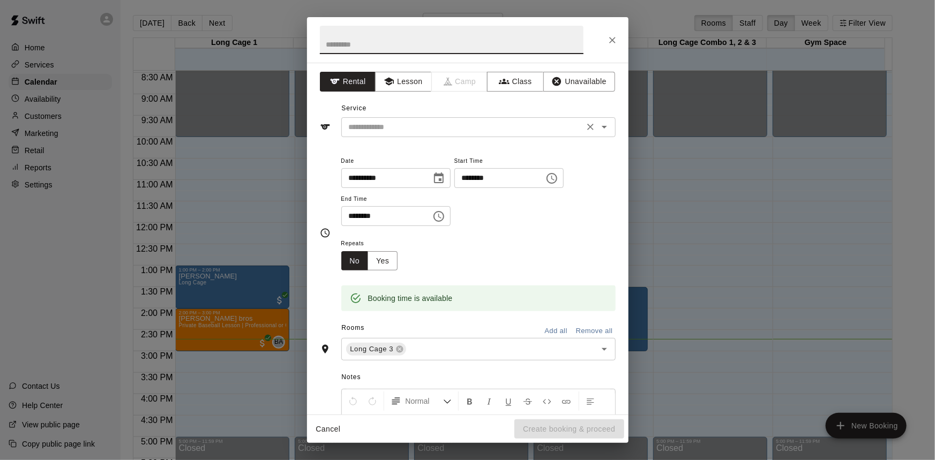
click at [412, 125] on input "text" at bounding box center [462, 126] width 236 height 13
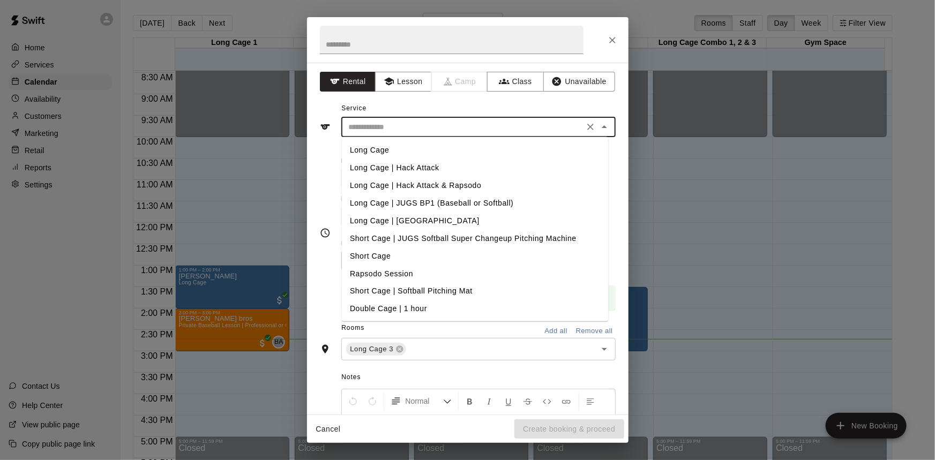
click at [415, 169] on li "Long Cage | Hack Attack" at bounding box center [474, 168] width 267 height 18
type input "**********"
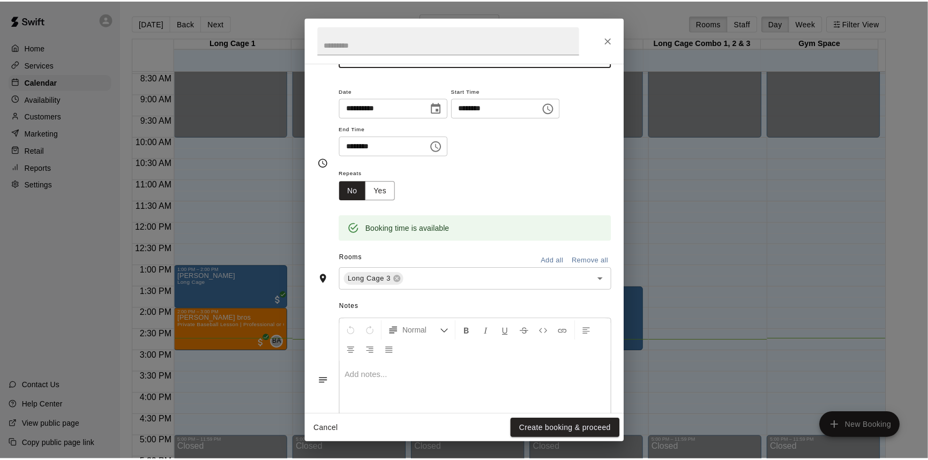
scroll to position [0, 0]
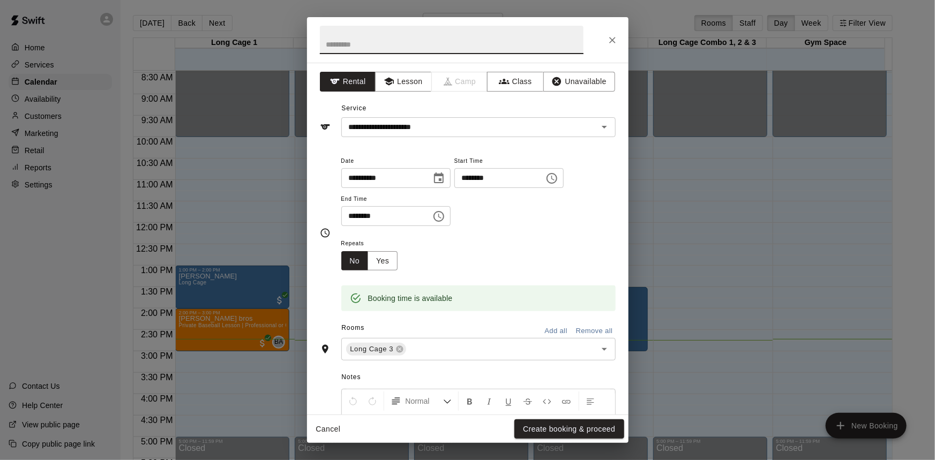
click at [490, 39] on input "text" at bounding box center [451, 40] width 263 height 28
type input "**********"
click at [611, 37] on icon "Close" at bounding box center [612, 40] width 11 height 11
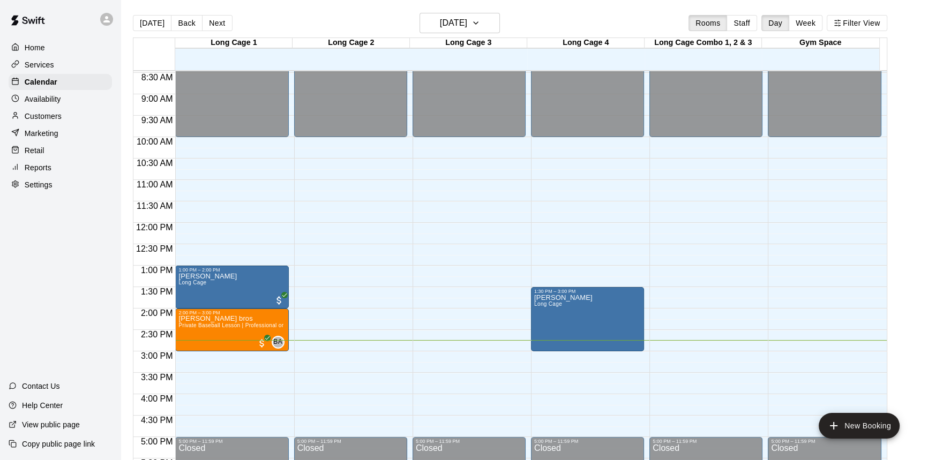
click at [54, 145] on div "Retail" at bounding box center [60, 150] width 103 height 16
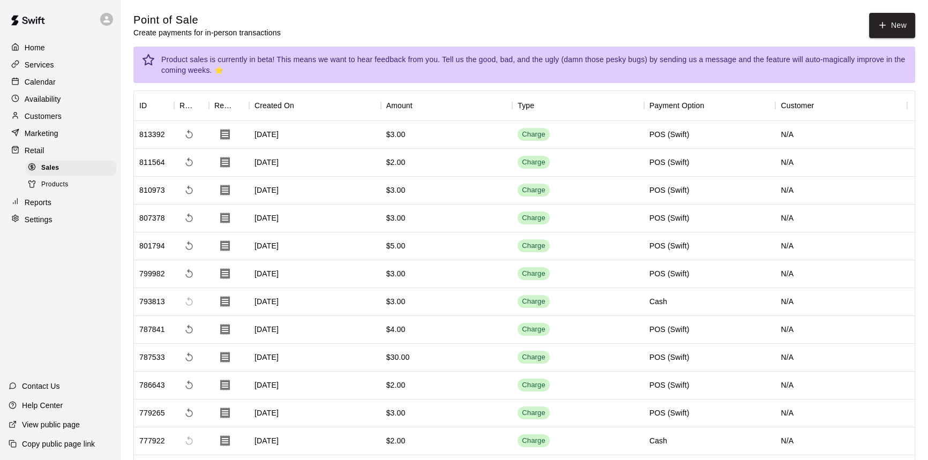
click at [86, 187] on div "Products" at bounding box center [71, 184] width 91 height 15
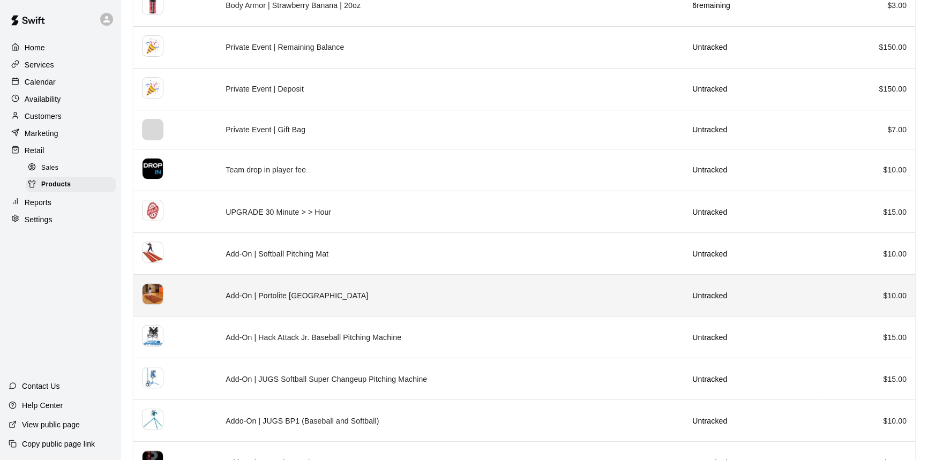
scroll to position [438, 0]
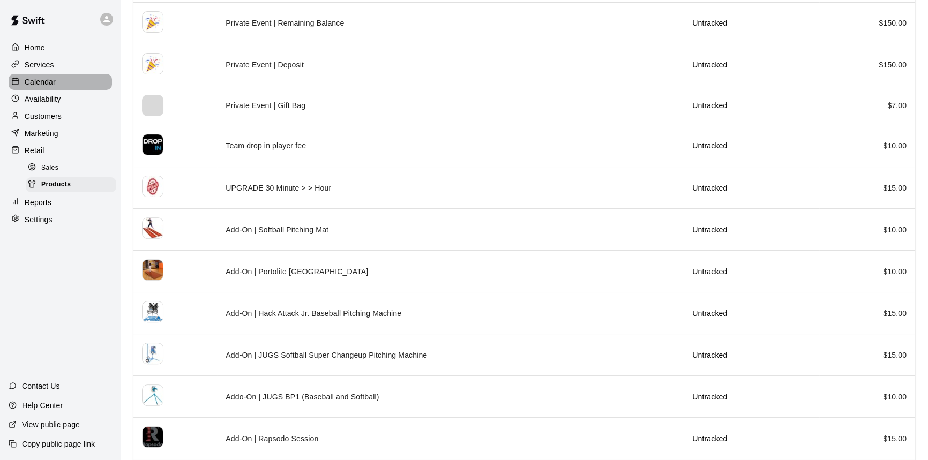
click at [59, 82] on div "Calendar" at bounding box center [60, 82] width 103 height 16
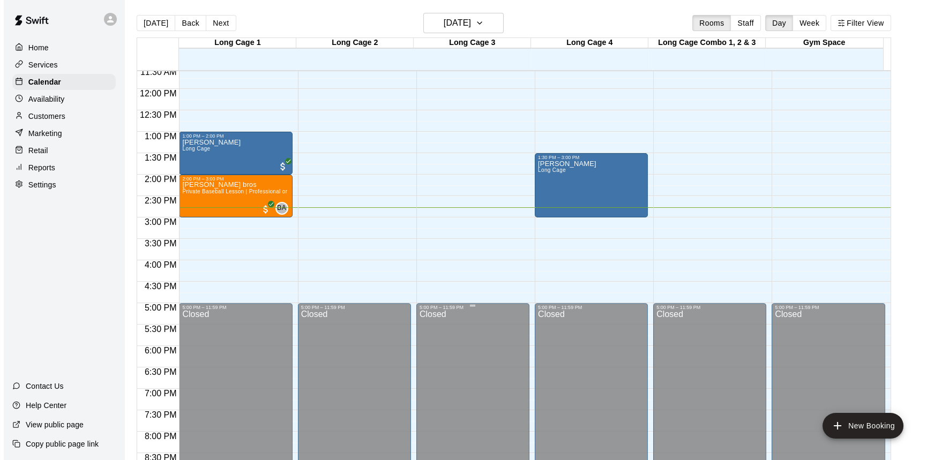
scroll to position [497, 0]
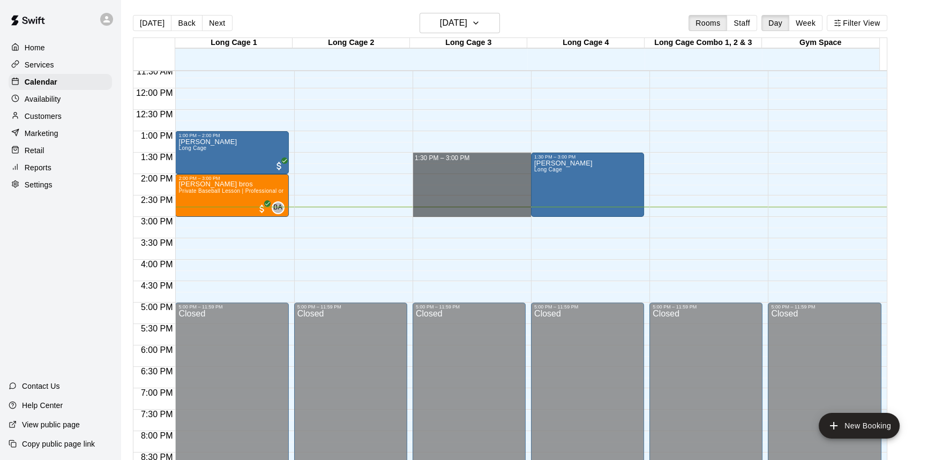
drag, startPoint x: 479, startPoint y: 154, endPoint x: 485, endPoint y: 210, distance: 56.5
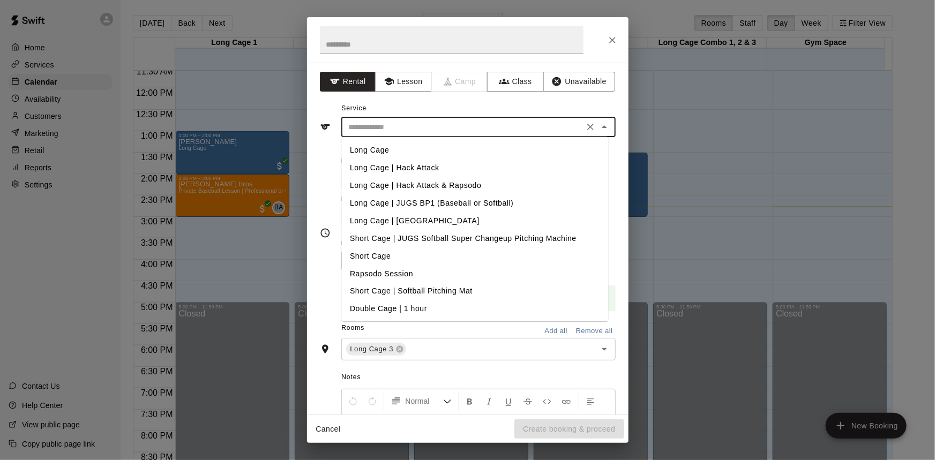
click at [393, 128] on input "text" at bounding box center [462, 126] width 236 height 13
click at [429, 168] on li "Long Cage | Hack Attack" at bounding box center [474, 168] width 267 height 18
type input "**********"
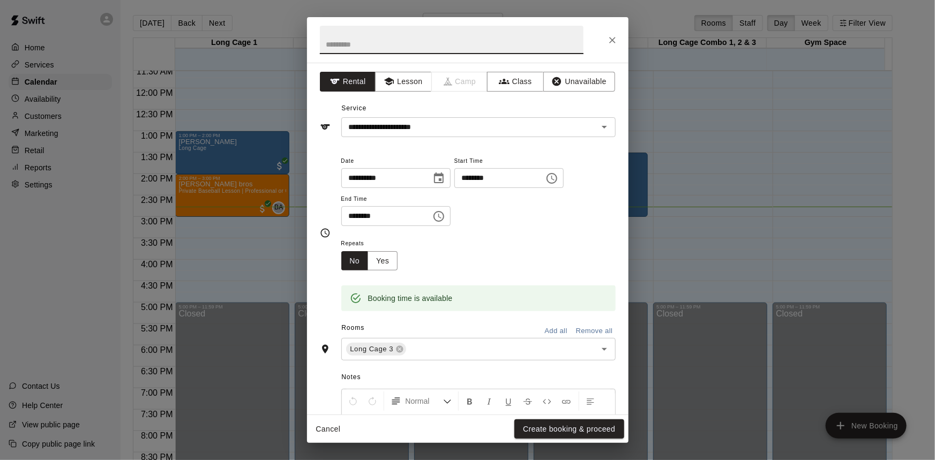
click at [400, 43] on input "text" at bounding box center [451, 40] width 263 height 28
type input "**********"
click at [576, 430] on button "Create booking & proceed" at bounding box center [568, 429] width 109 height 20
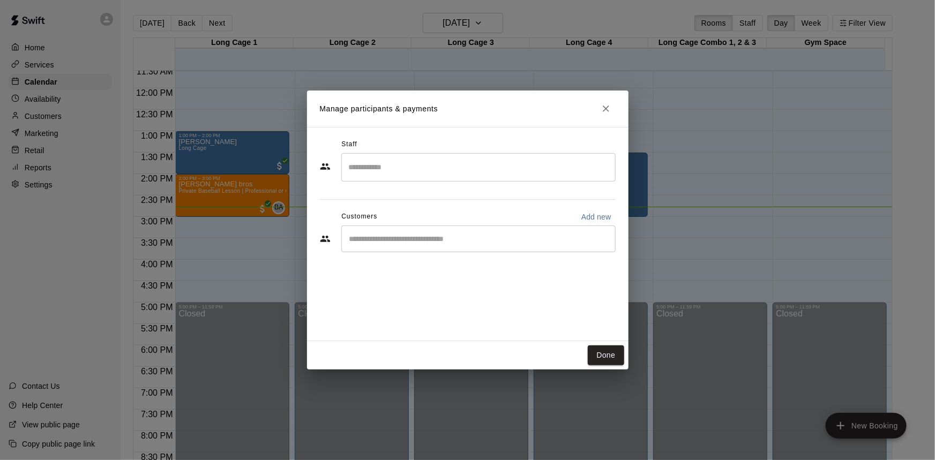
click at [452, 238] on input "Start typing to search customers..." at bounding box center [478, 238] width 265 height 11
click at [611, 353] on button "Done" at bounding box center [605, 355] width 36 height 20
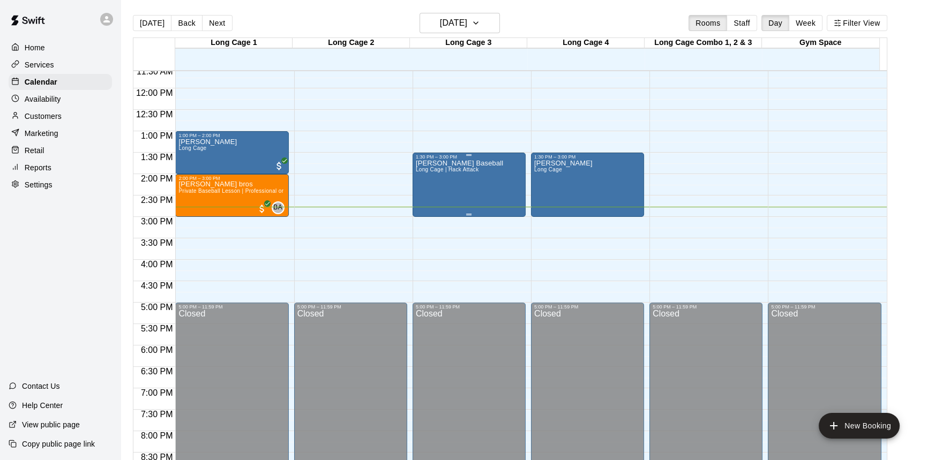
click at [496, 187] on div "[PERSON_NAME] Baseball Long Cage | Hack Attack" at bounding box center [469, 390] width 107 height 460
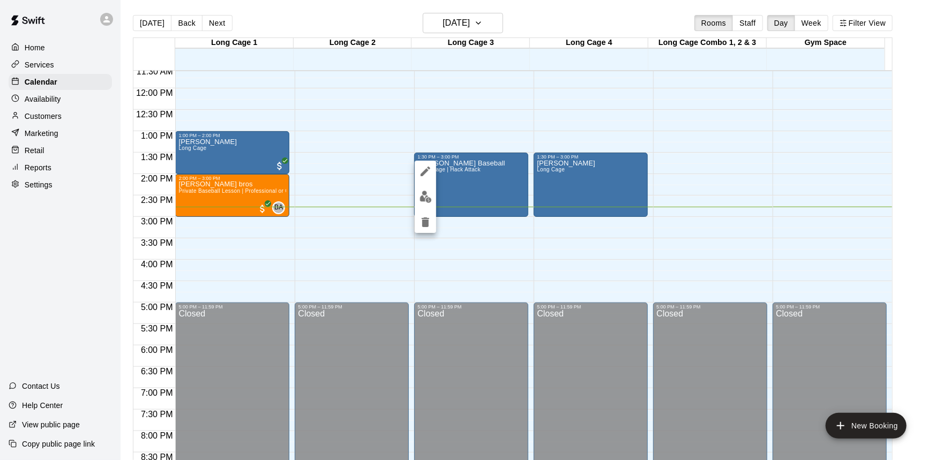
drag, startPoint x: 496, startPoint y: 187, endPoint x: 472, endPoint y: 197, distance: 25.7
drag, startPoint x: 472, startPoint y: 197, endPoint x: 423, endPoint y: 198, distance: 49.8
click at [423, 198] on img "edit" at bounding box center [425, 197] width 12 height 12
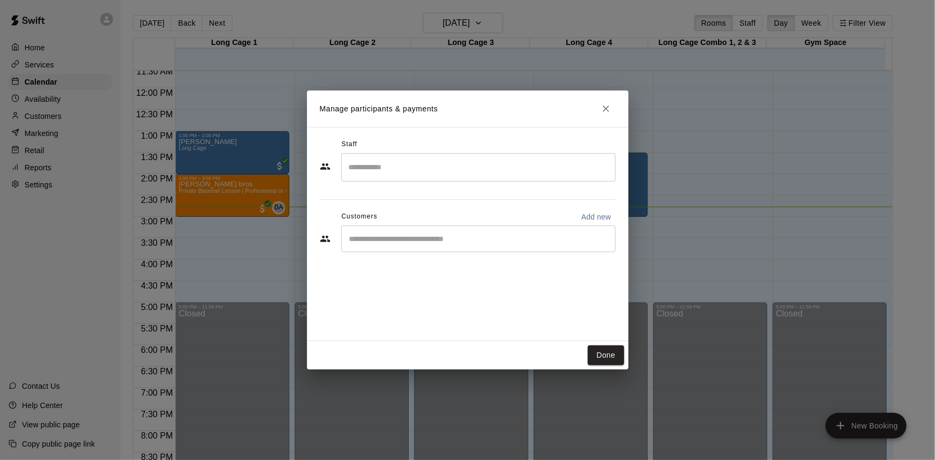
click at [421, 248] on div "​" at bounding box center [478, 238] width 274 height 27
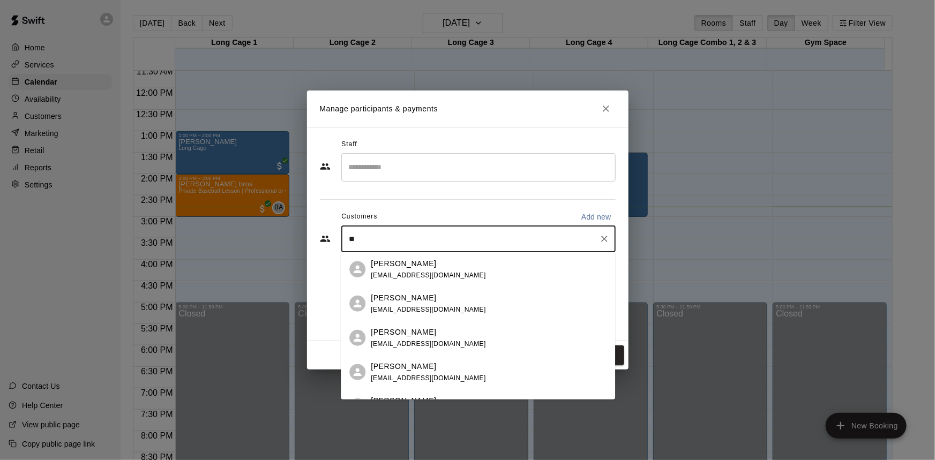
type input "*"
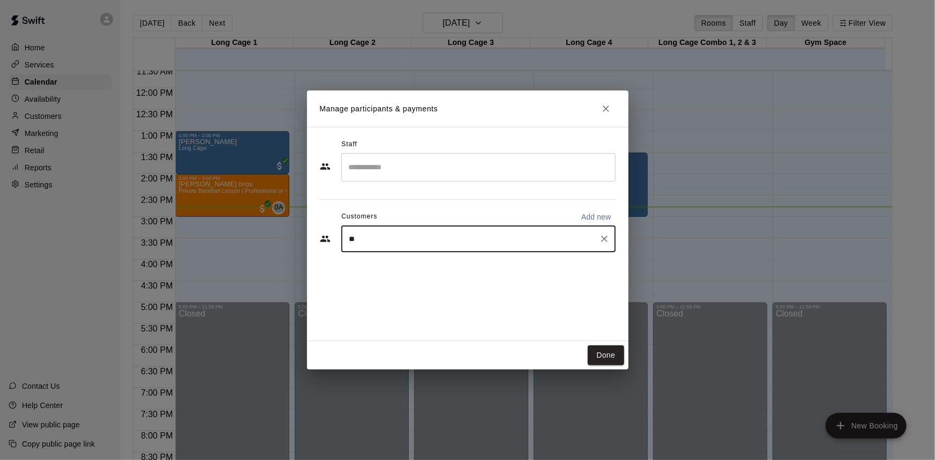
type input "**"
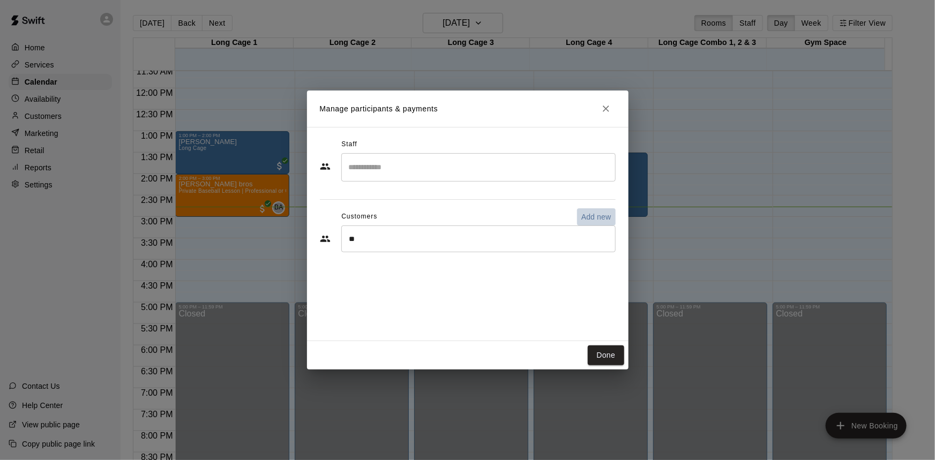
click at [592, 214] on p "Add new" at bounding box center [596, 217] width 30 height 11
select select "**"
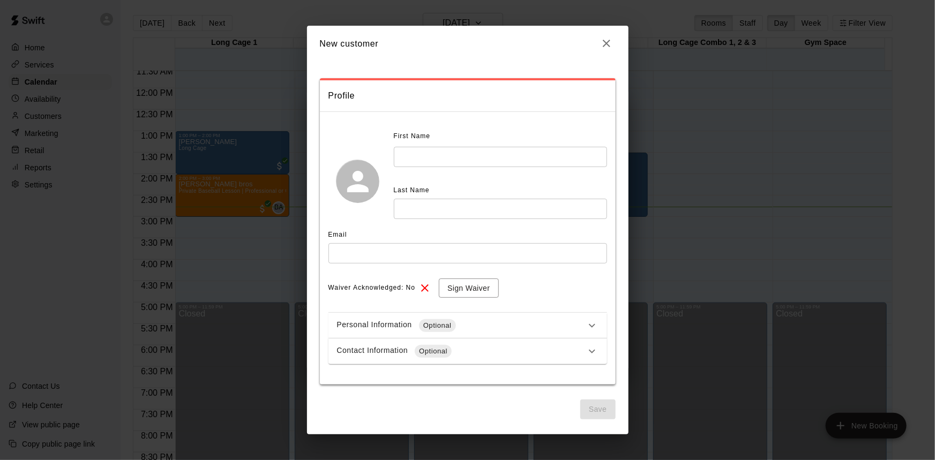
click at [462, 151] on input "text" at bounding box center [500, 157] width 213 height 20
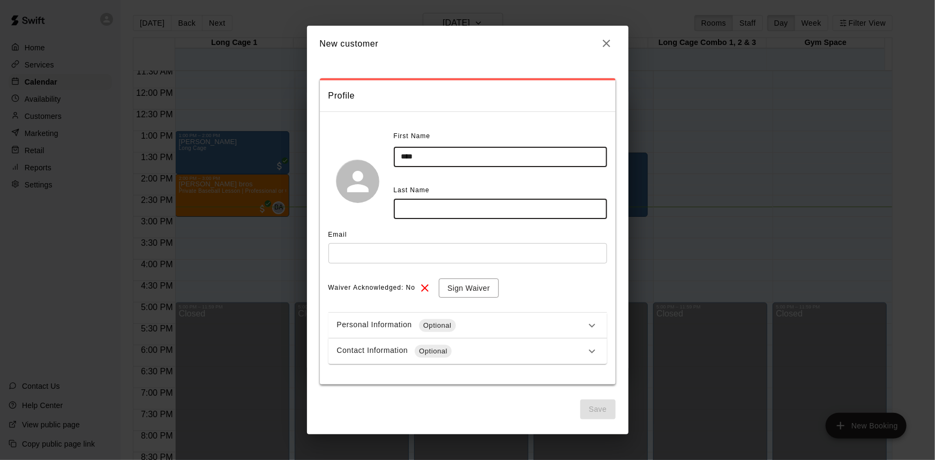
type input "****"
click at [578, 210] on input "text" at bounding box center [500, 209] width 213 height 20
type input "*******"
click at [571, 247] on input "text" at bounding box center [467, 253] width 278 height 20
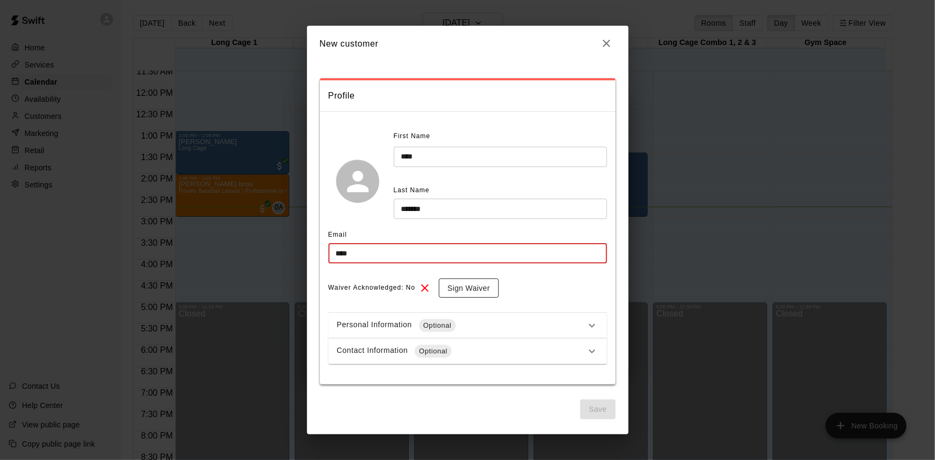
type input "**********"
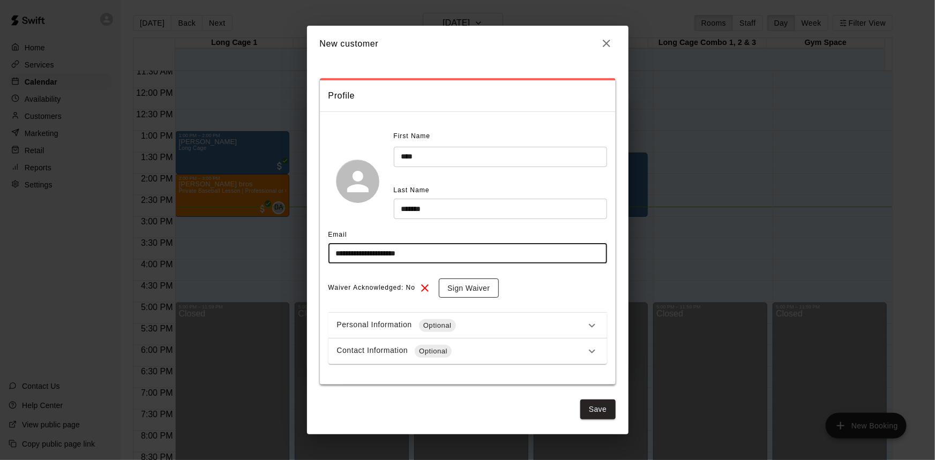
click at [466, 289] on button "Sign Waiver" at bounding box center [468, 288] width 59 height 20
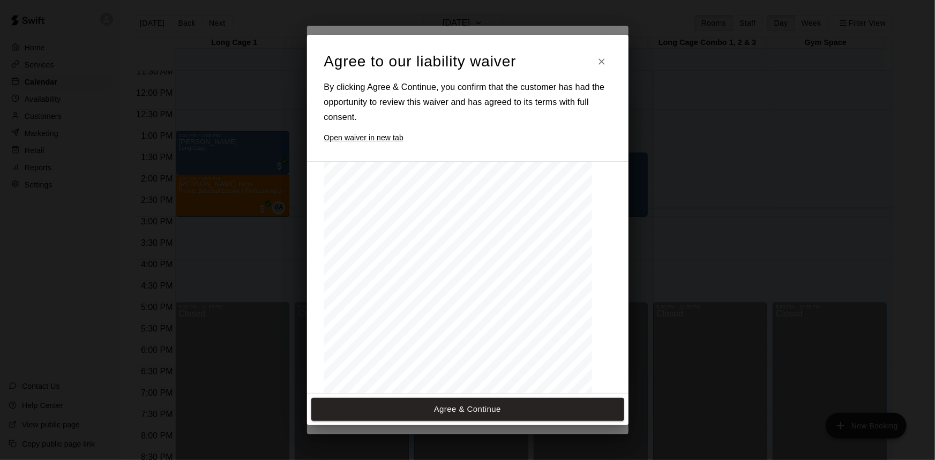
scroll to position [470, 0]
click at [492, 406] on button "Agree & Continue" at bounding box center [467, 409] width 313 height 22
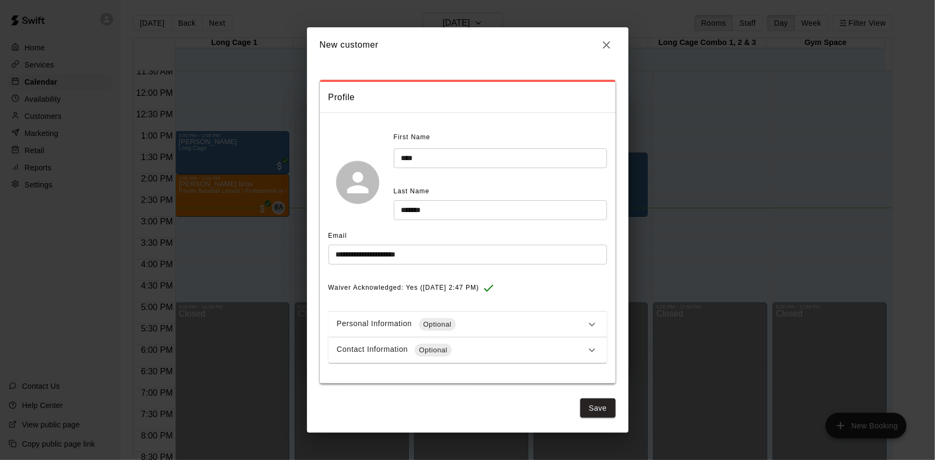
click at [602, 37] on button "button" at bounding box center [606, 45] width 18 height 18
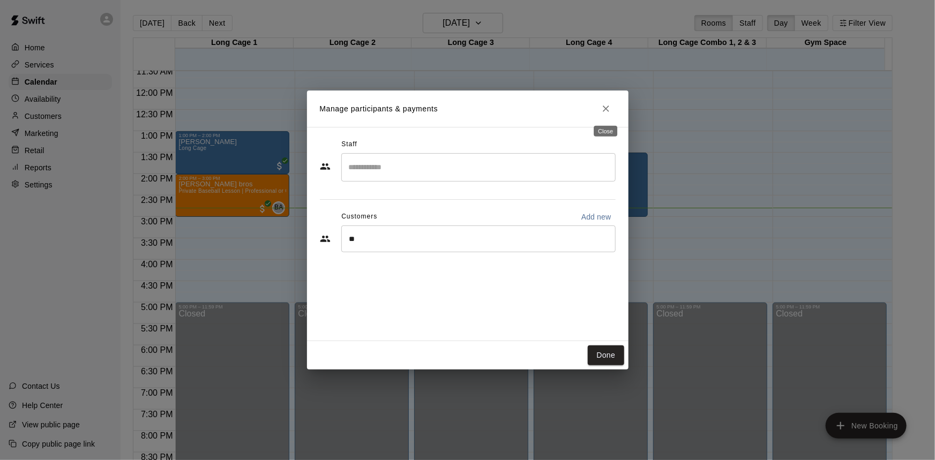
click at [606, 105] on icon "Close" at bounding box center [605, 108] width 11 height 11
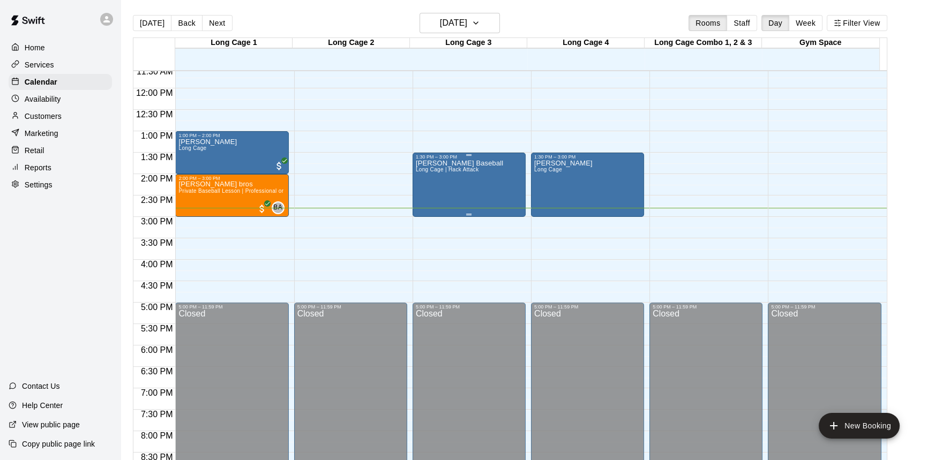
drag, startPoint x: 471, startPoint y: 165, endPoint x: 453, endPoint y: 173, distance: 20.2
click at [453, 172] on span "Long Cage | Hack Attack" at bounding box center [447, 170] width 63 height 6
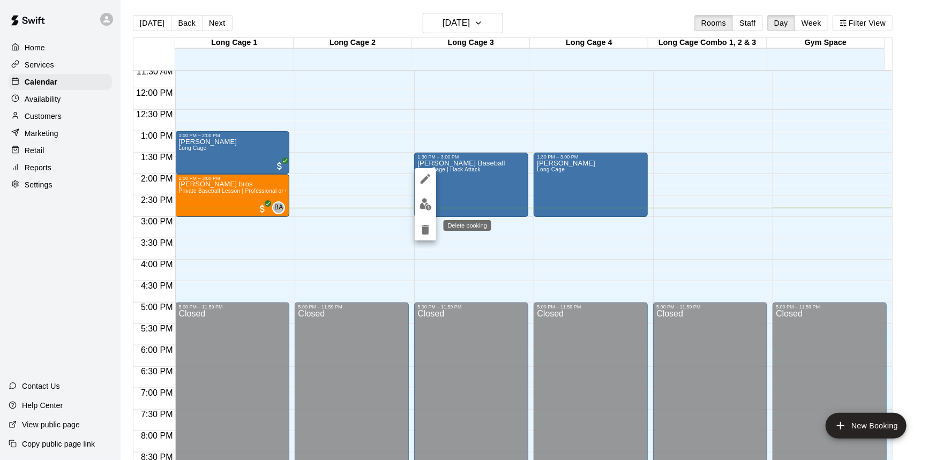
click at [423, 228] on icon "delete" at bounding box center [424, 230] width 7 height 10
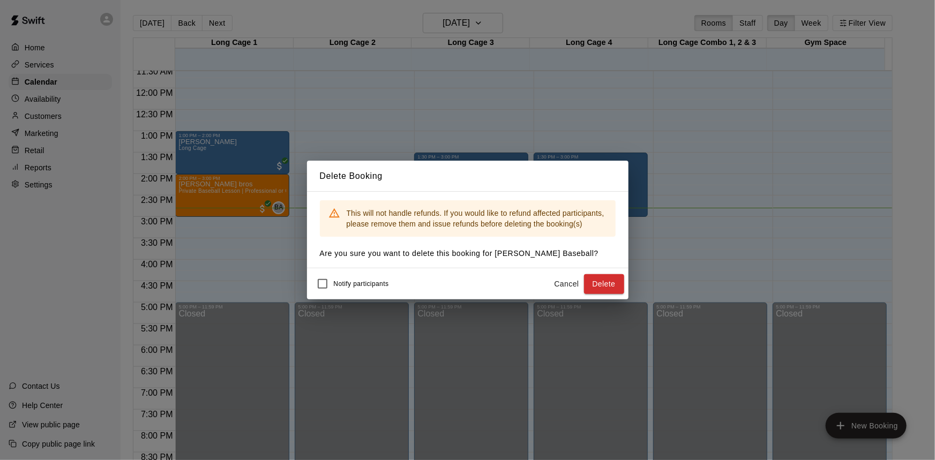
click at [912, 186] on div "Delete Booking This will not handle refunds. If you would like to refund affect…" at bounding box center [467, 230] width 935 height 460
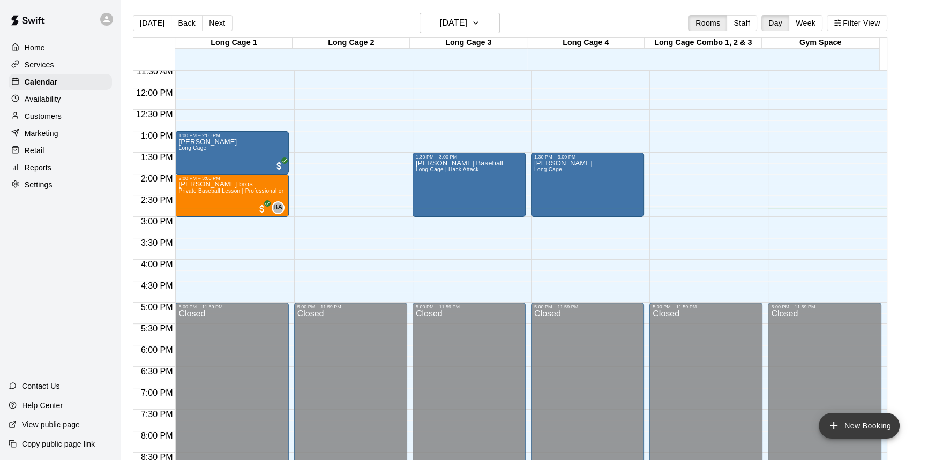
click at [846, 423] on button "New Booking" at bounding box center [858, 426] width 81 height 26
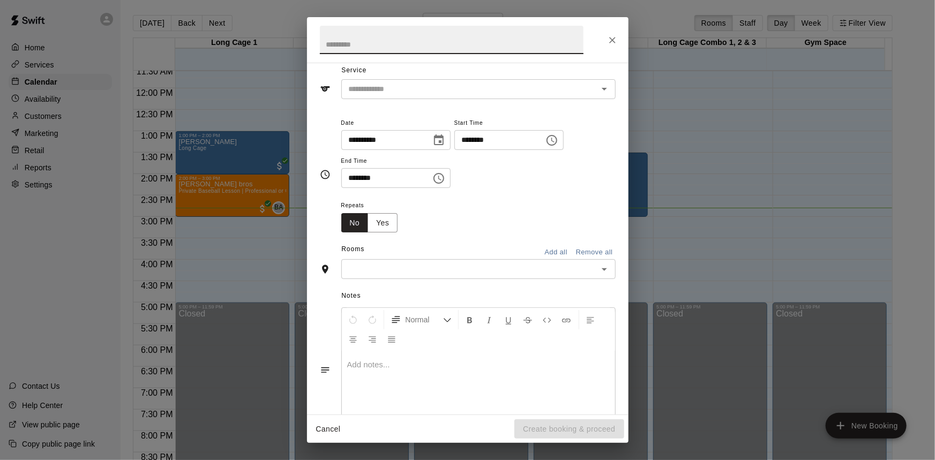
scroll to position [75, 0]
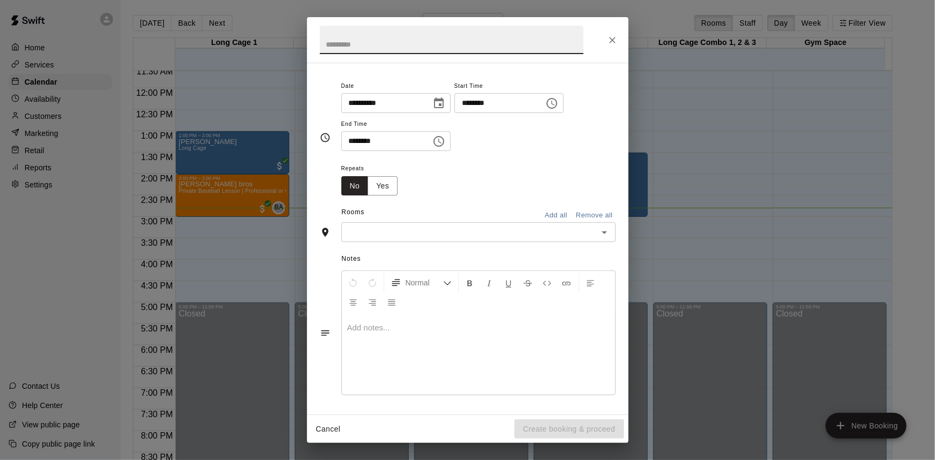
click at [572, 228] on input "text" at bounding box center [469, 231] width 250 height 13
click at [555, 161] on div "**********" at bounding box center [478, 120] width 274 height 83
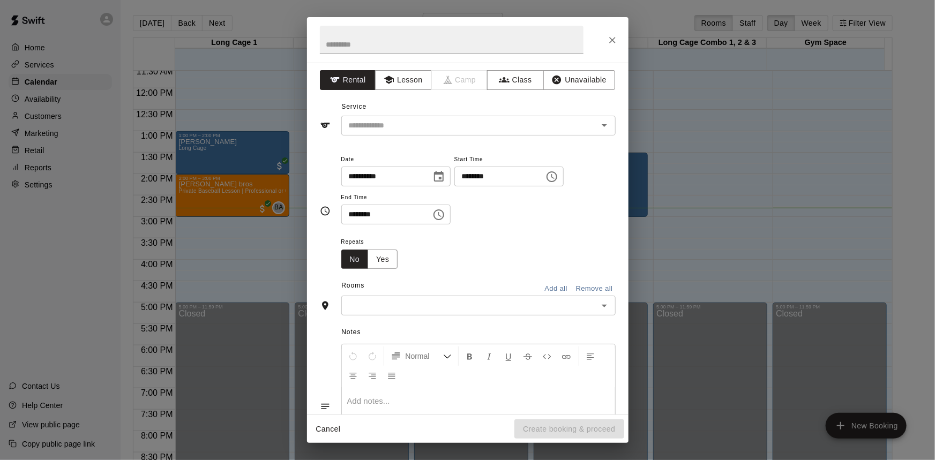
scroll to position [0, 0]
click at [402, 78] on button "Lesson" at bounding box center [403, 82] width 56 height 20
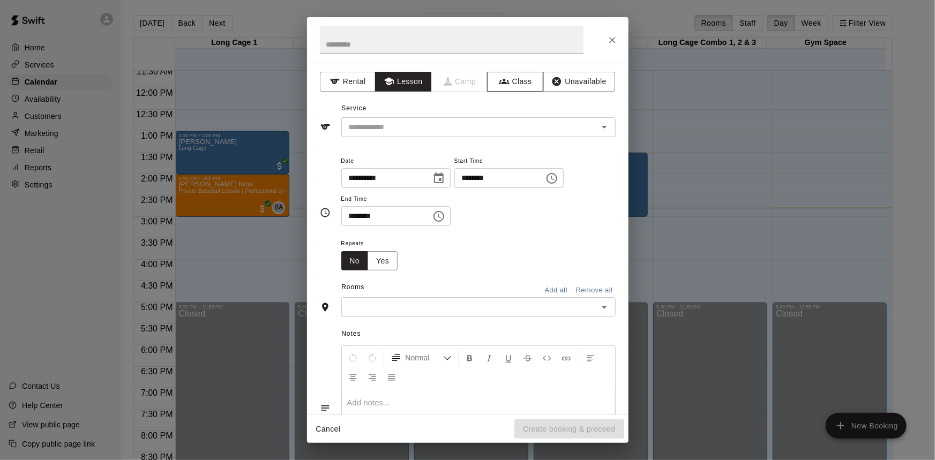
click at [513, 77] on button "Class" at bounding box center [515, 82] width 56 height 20
click at [566, 79] on button "Unavailable" at bounding box center [579, 82] width 72 height 20
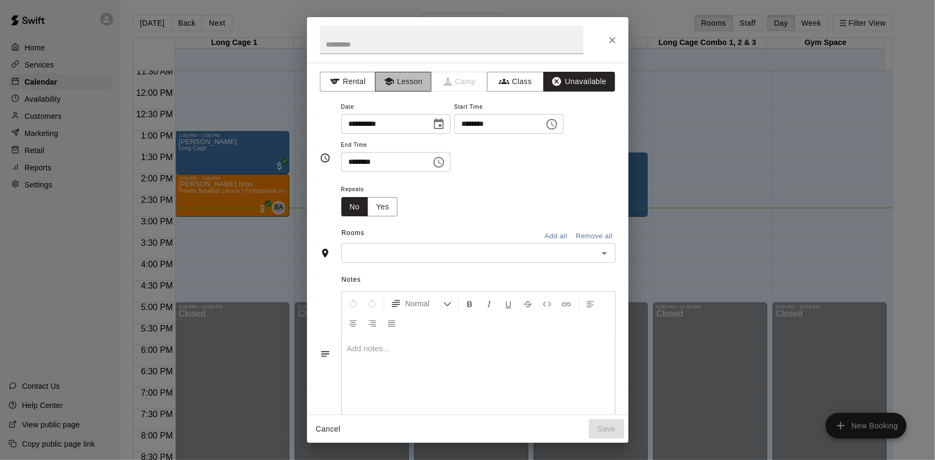
click at [394, 77] on button "Lesson" at bounding box center [403, 82] width 56 height 20
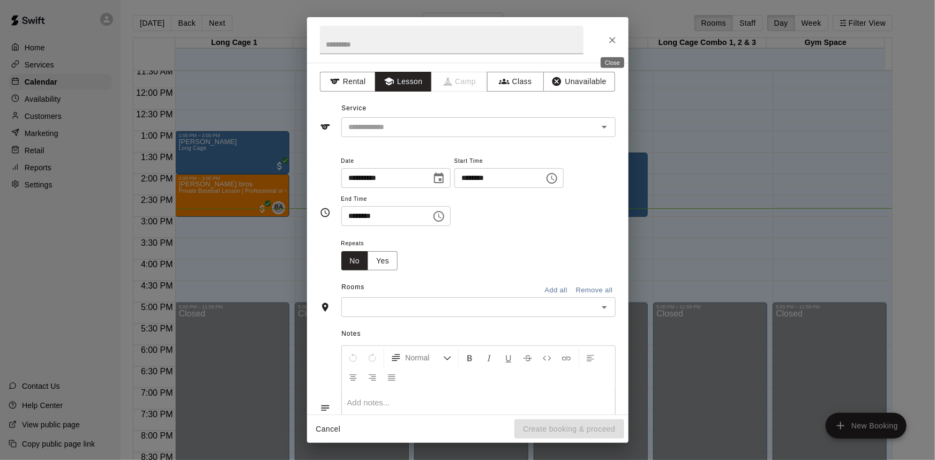
click at [616, 40] on icon "Close" at bounding box center [612, 40] width 11 height 11
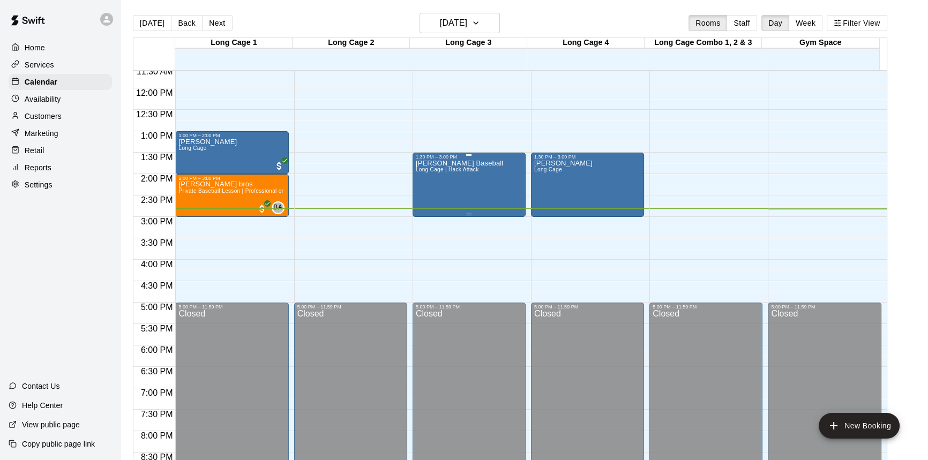
drag, startPoint x: 489, startPoint y: 173, endPoint x: 474, endPoint y: 192, distance: 24.3
click at [474, 192] on div "[PERSON_NAME] Baseball Long Cage | Hack Attack" at bounding box center [459, 390] width 87 height 460
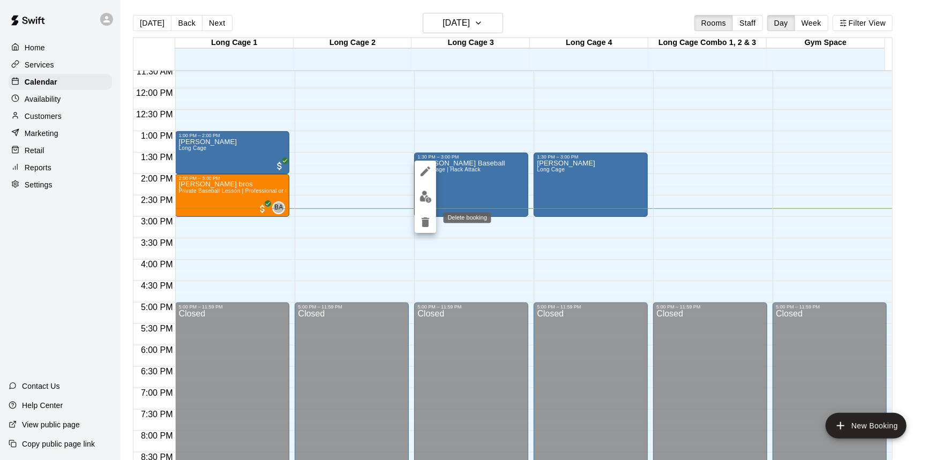
click at [420, 223] on icon "delete" at bounding box center [425, 222] width 13 height 13
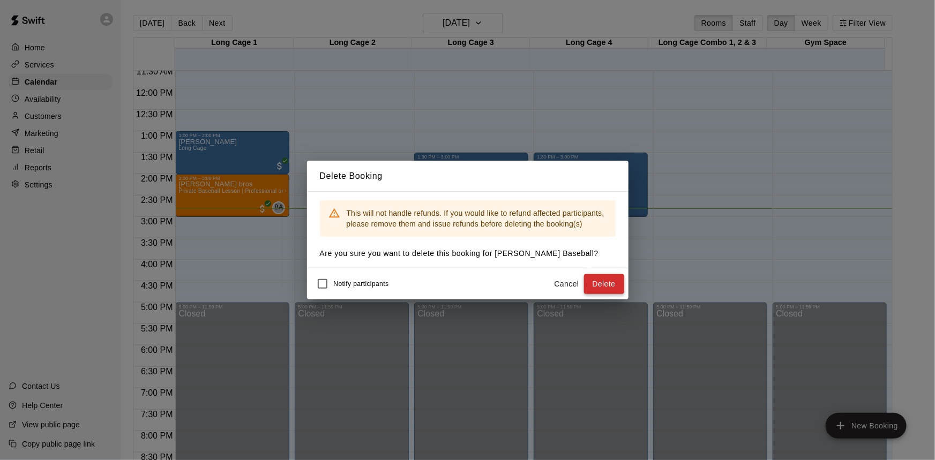
click at [589, 285] on button "Delete" at bounding box center [604, 284] width 40 height 20
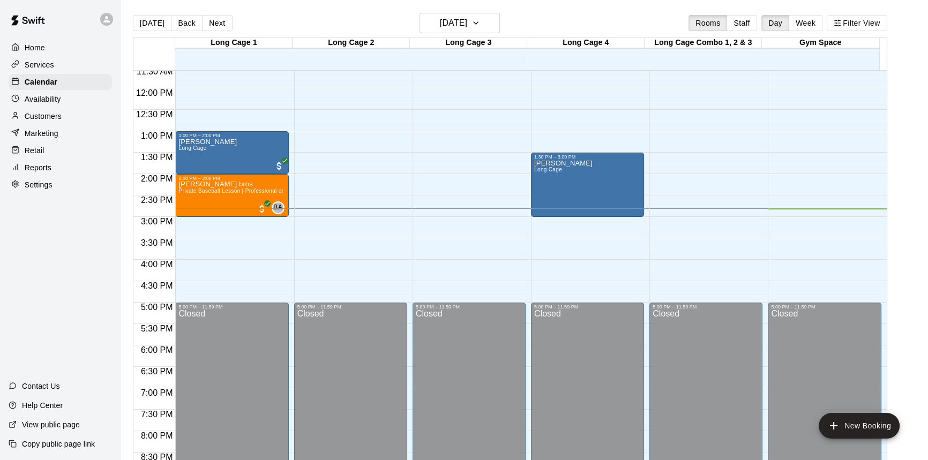
click at [50, 147] on div "Retail" at bounding box center [60, 150] width 103 height 16
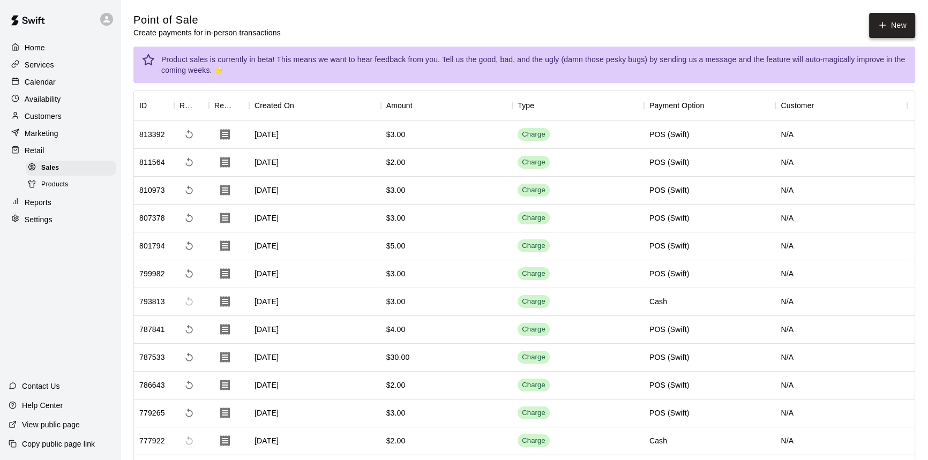
click at [885, 24] on icon "button" at bounding box center [882, 25] width 10 height 10
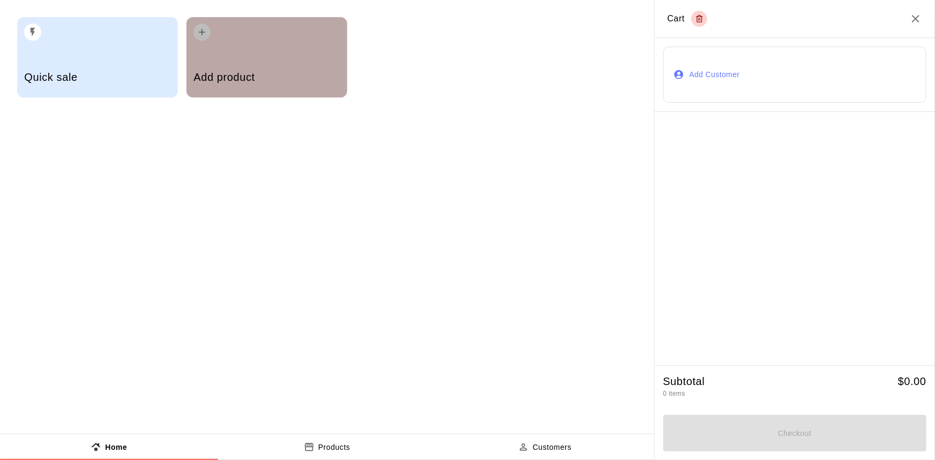
click at [238, 40] on div "button" at bounding box center [266, 29] width 146 height 24
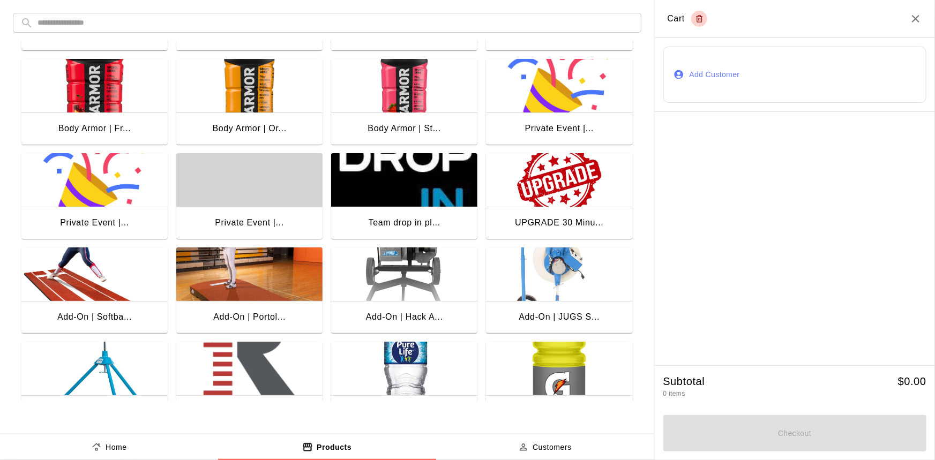
scroll to position [146, 0]
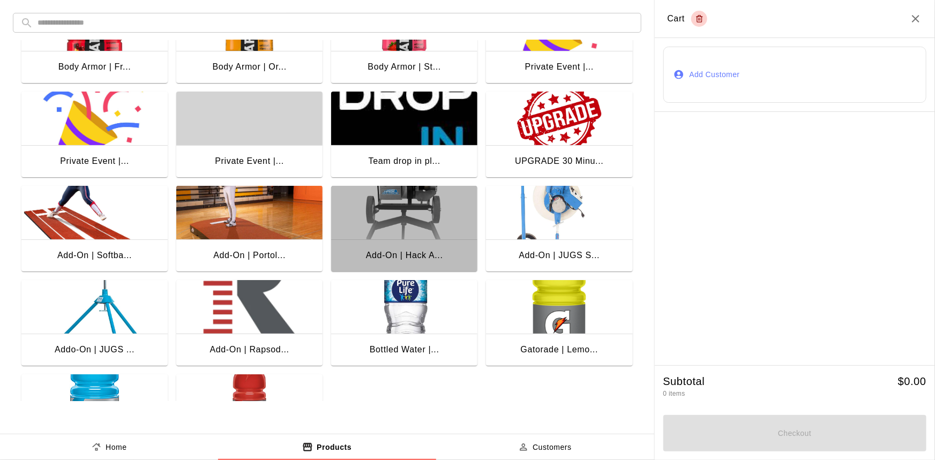
click at [430, 212] on img "button" at bounding box center [404, 213] width 146 height 54
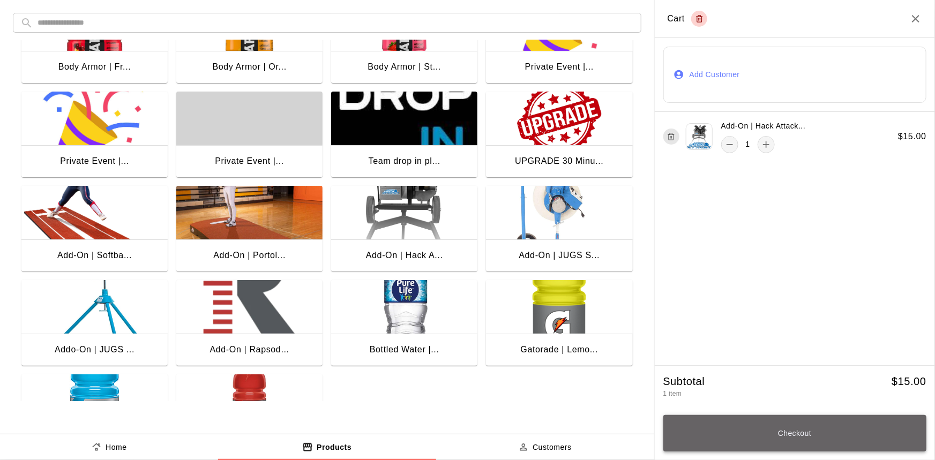
click at [787, 433] on button "Checkout" at bounding box center [794, 433] width 263 height 36
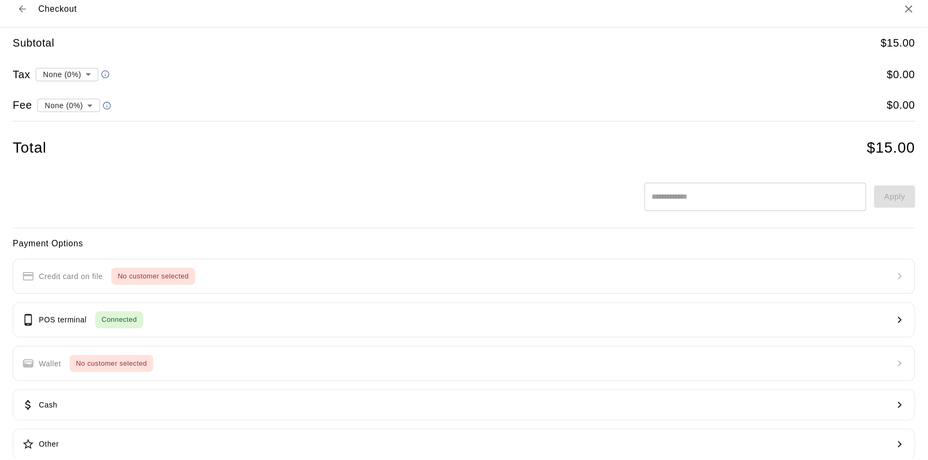
scroll to position [0, 0]
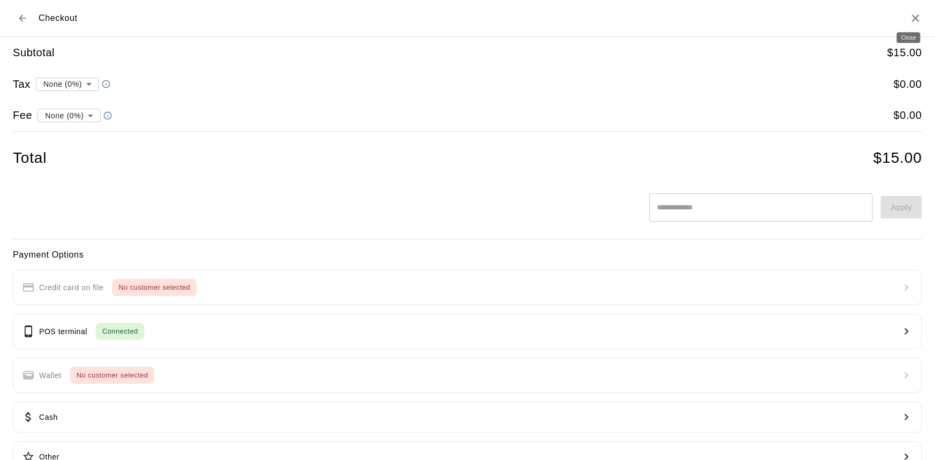
click at [909, 13] on icon "Close" at bounding box center [915, 18] width 13 height 13
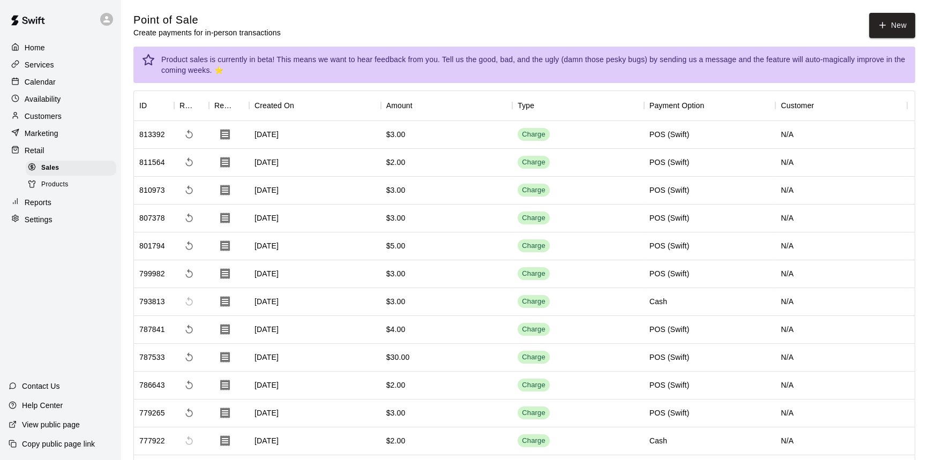
click at [467, 14] on div "Point of Sale Create payments for in-person transactions New" at bounding box center [523, 25] width 781 height 25
click at [363, 21] on div "Point of Sale Create payments for in-person transactions New" at bounding box center [523, 25] width 781 height 25
click at [49, 116] on p "Customers" at bounding box center [43, 116] width 37 height 11
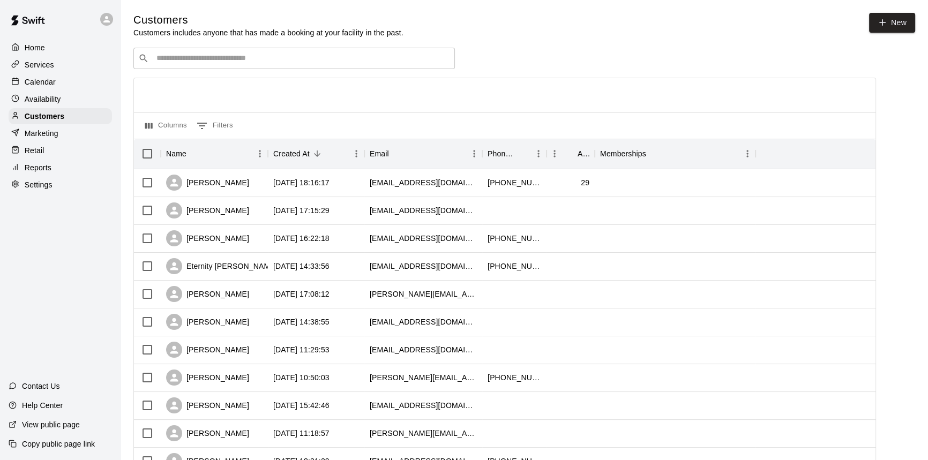
click at [46, 139] on p "Marketing" at bounding box center [42, 133] width 34 height 11
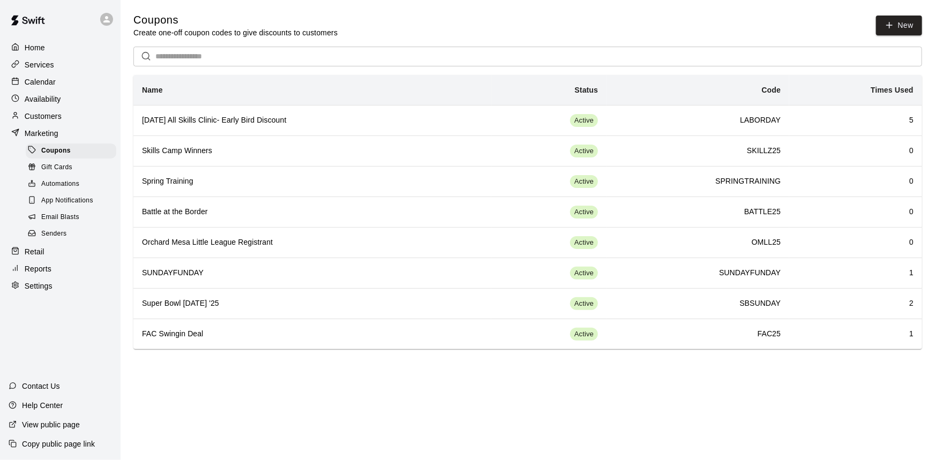
click at [45, 253] on div "Retail" at bounding box center [60, 252] width 103 height 16
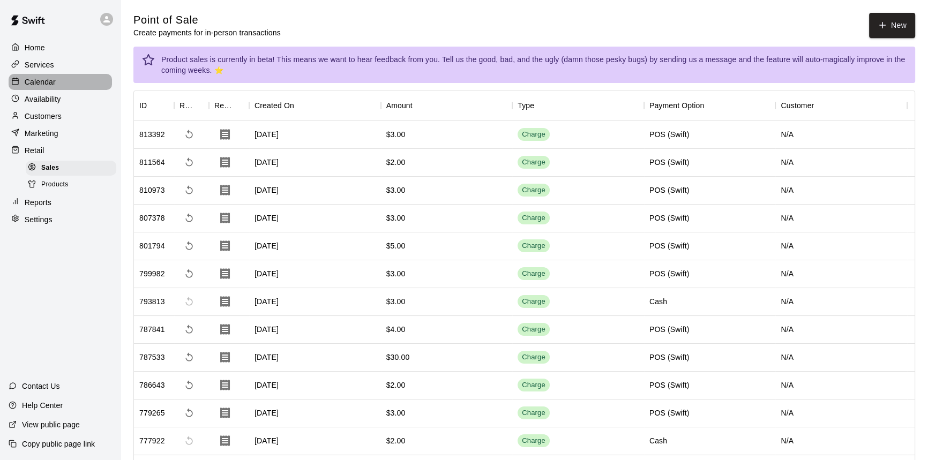
click at [54, 84] on p "Calendar" at bounding box center [40, 82] width 31 height 11
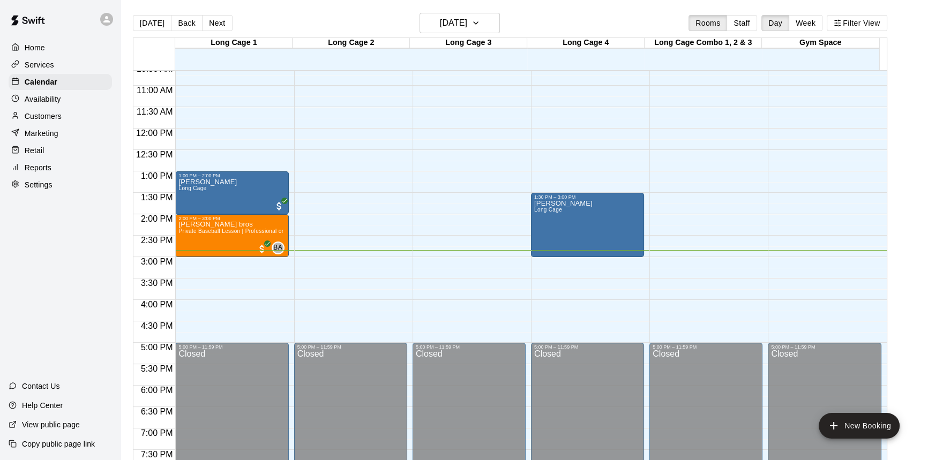
scroll to position [448, 0]
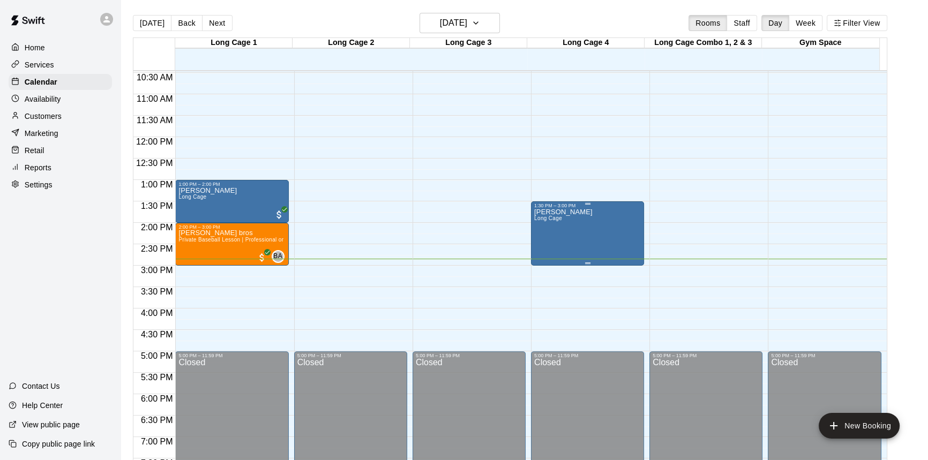
click at [589, 209] on div "[PERSON_NAME] Long Cage" at bounding box center [587, 438] width 107 height 460
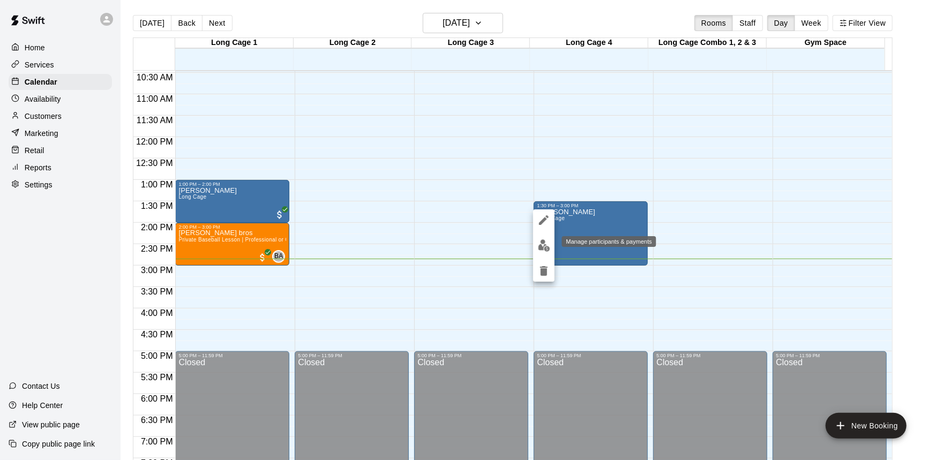
click at [542, 242] on img "edit" at bounding box center [544, 245] width 12 height 12
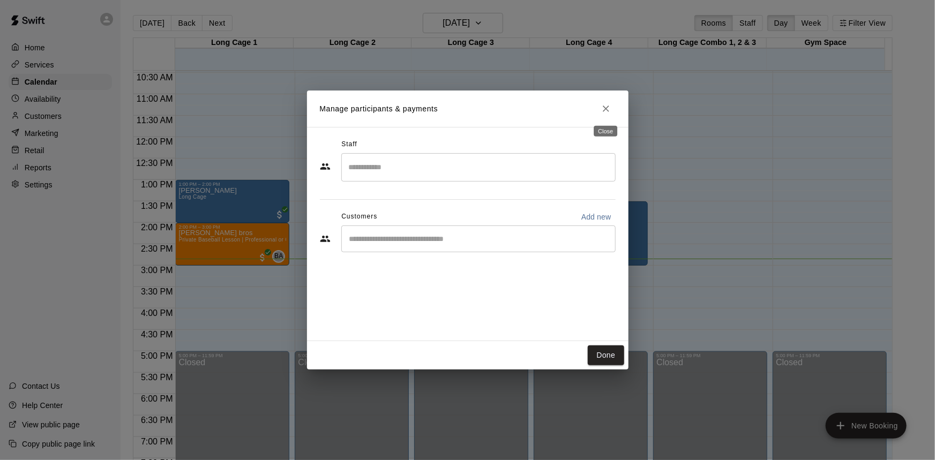
click at [606, 112] on icon "Close" at bounding box center [605, 108] width 11 height 11
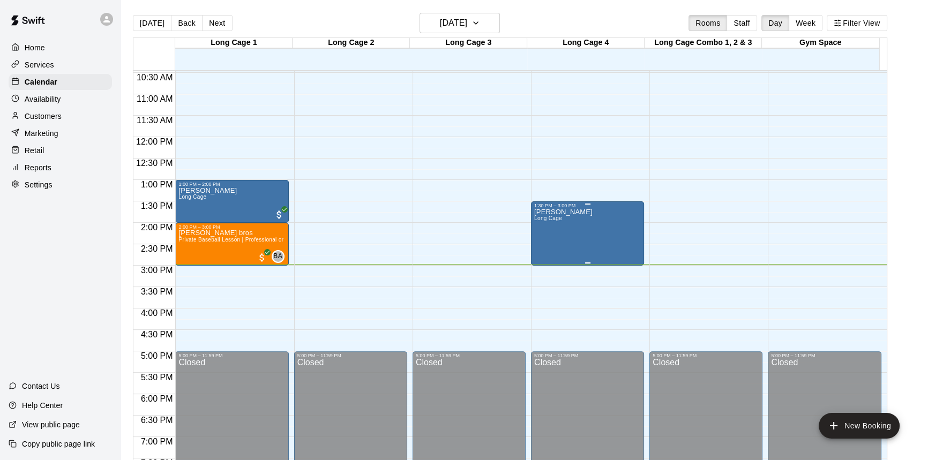
click at [591, 238] on div "[PERSON_NAME] Long Cage" at bounding box center [587, 438] width 107 height 460
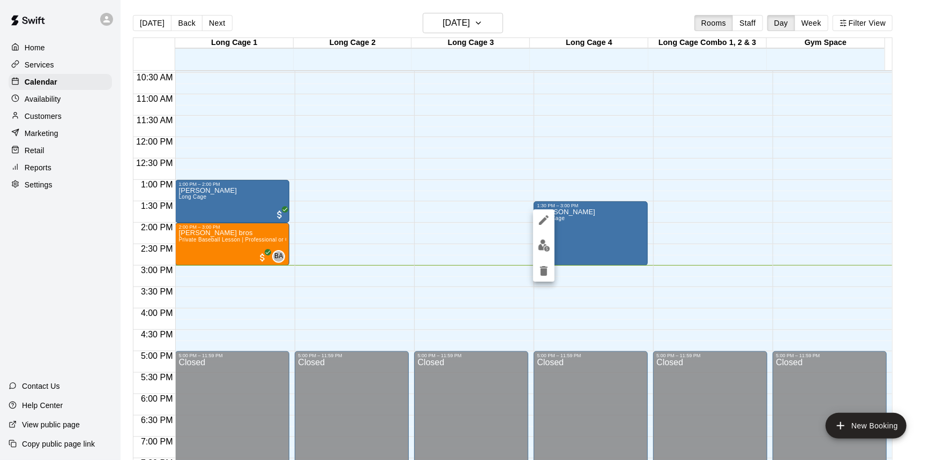
click at [927, 208] on div at bounding box center [467, 230] width 935 height 460
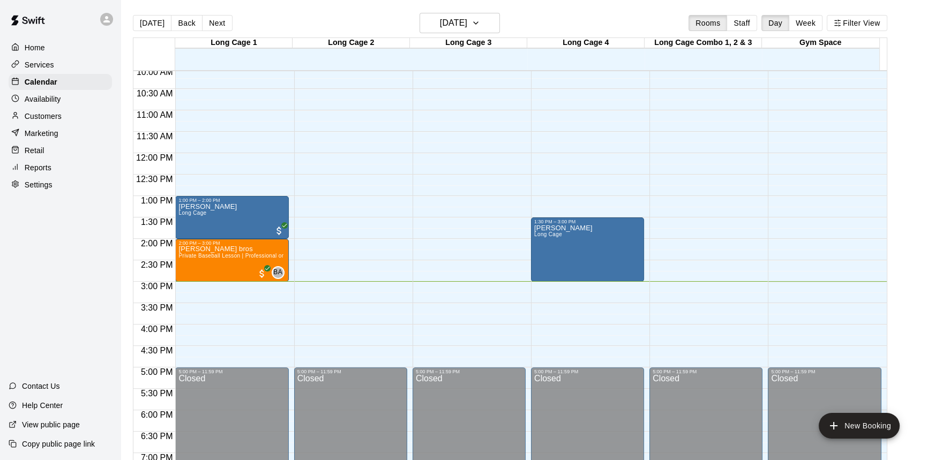
scroll to position [400, 0]
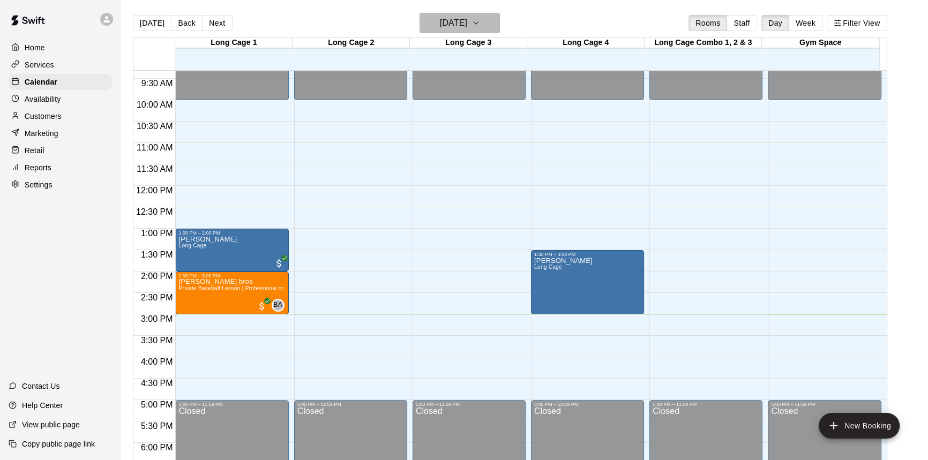
click at [487, 19] on button "[DATE]" at bounding box center [459, 23] width 80 height 20
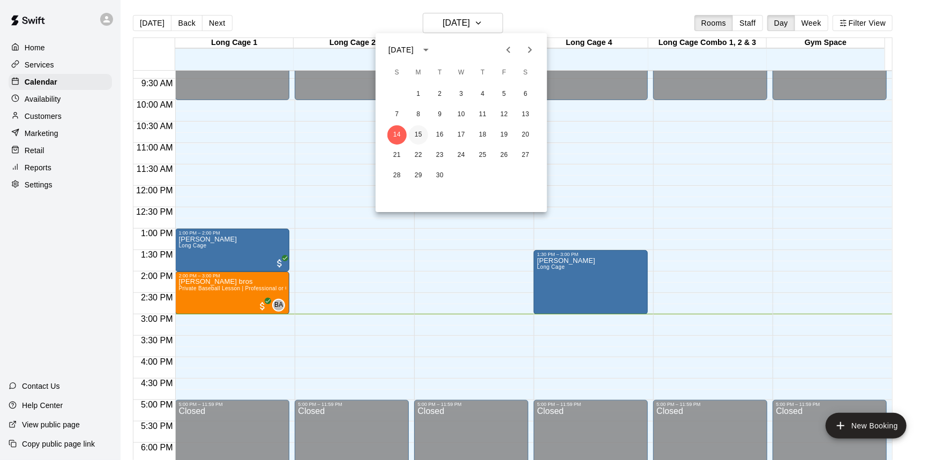
click at [419, 139] on button "15" at bounding box center [418, 134] width 19 height 19
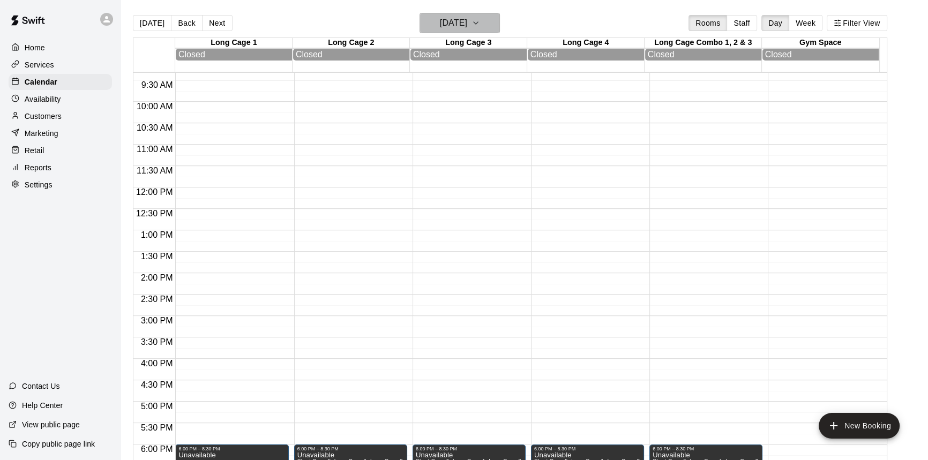
click at [467, 21] on h6 "[DATE]" at bounding box center [453, 23] width 27 height 15
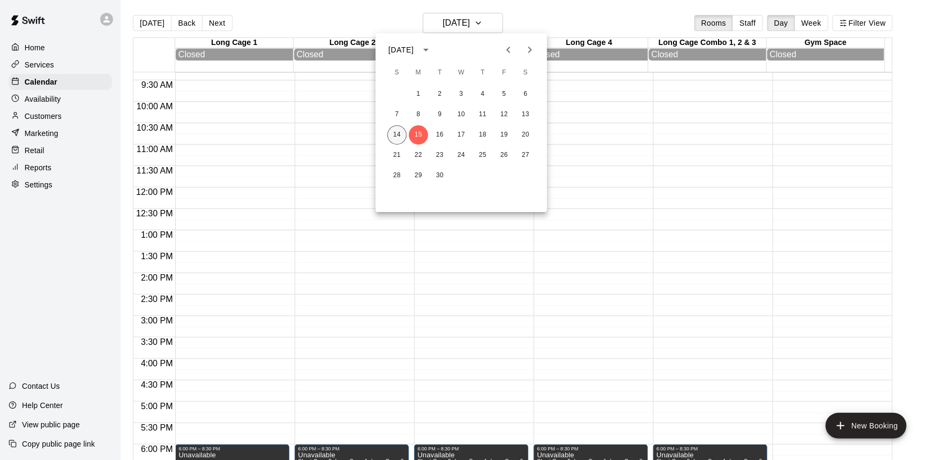
click at [396, 130] on button "14" at bounding box center [396, 134] width 19 height 19
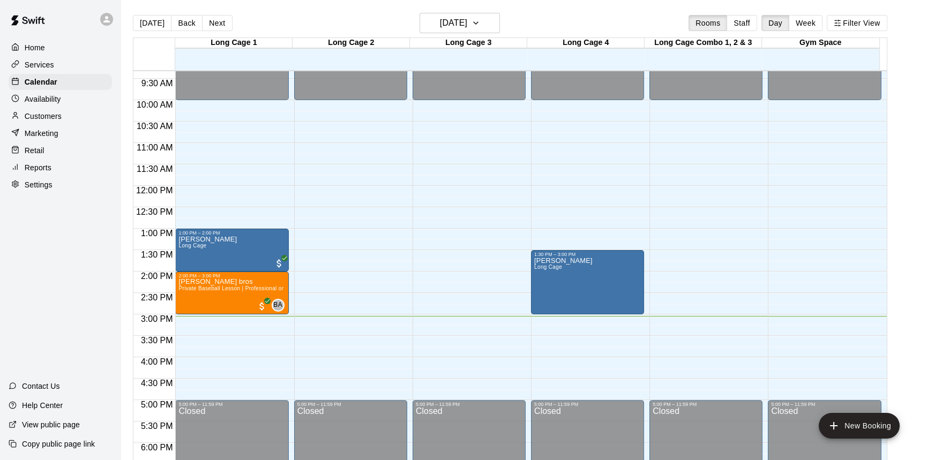
click at [915, 282] on main "[DATE] Back [DATE][DATE] Rooms Staff Day Week Filter View Long Cage 1 14 Sun Lo…" at bounding box center [524, 243] width 799 height 460
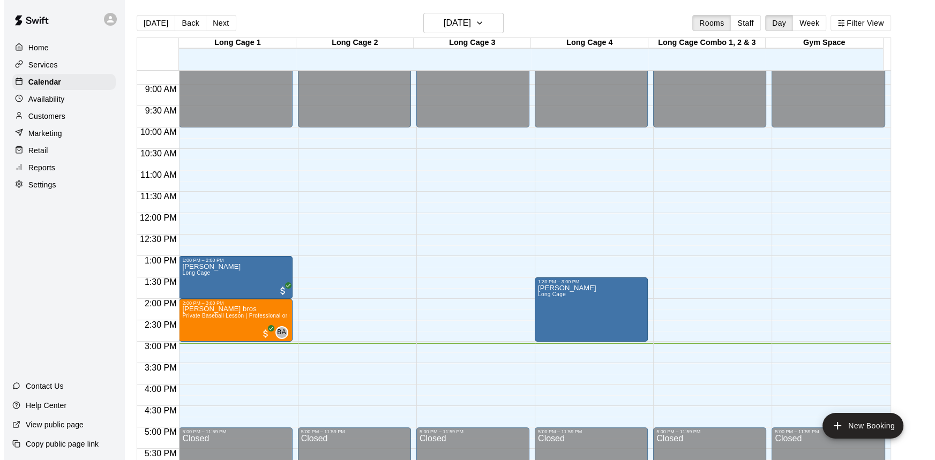
scroll to position [371, 0]
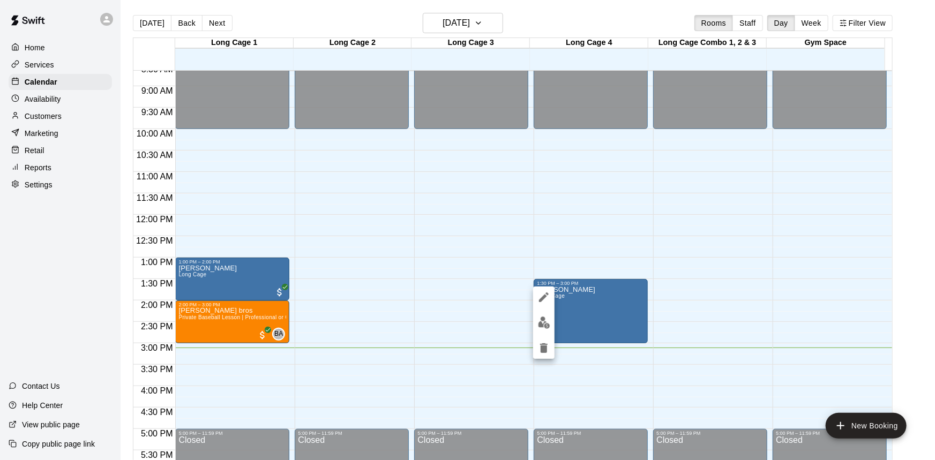
drag, startPoint x: 888, startPoint y: 305, endPoint x: 893, endPoint y: 273, distance: 32.0
click at [893, 273] on div at bounding box center [467, 230] width 935 height 460
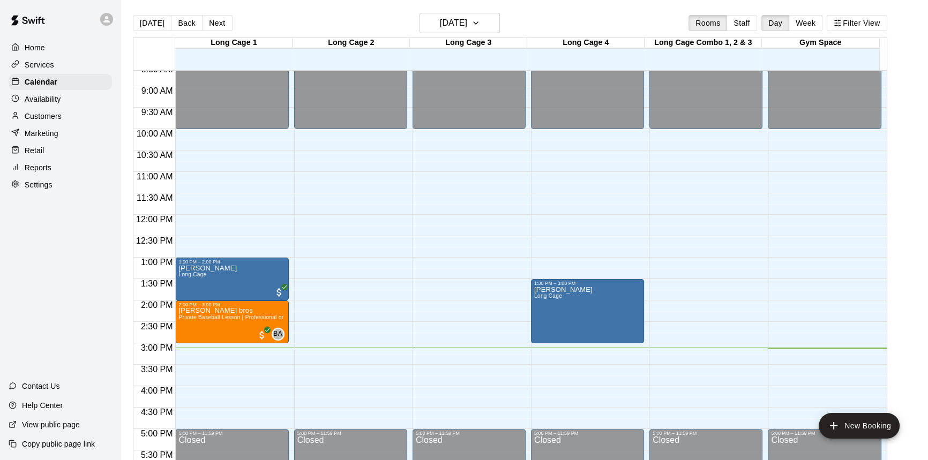
click at [913, 273] on main "[DATE] Back [DATE][DATE] Rooms Staff Day Week Filter View Long Cage 1 14 Sun Lo…" at bounding box center [524, 243] width 799 height 460
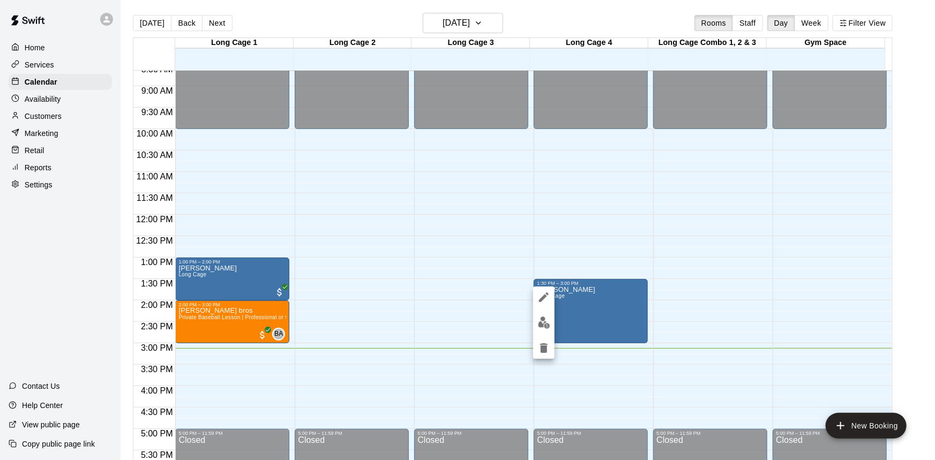
click at [35, 150] on div at bounding box center [467, 230] width 935 height 460
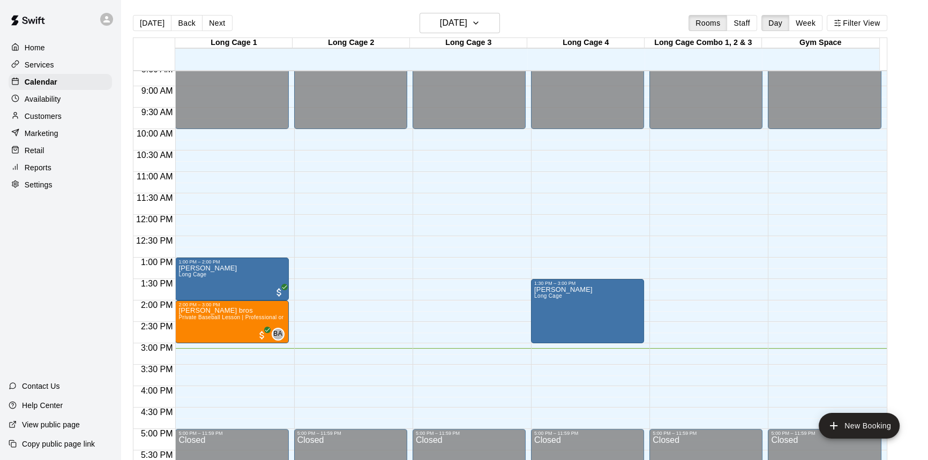
click at [35, 150] on p "Retail" at bounding box center [35, 150] width 20 height 11
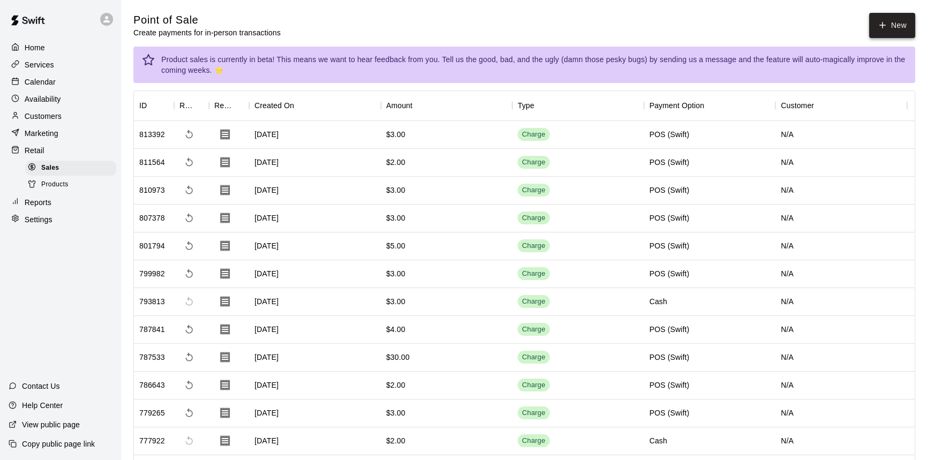
click at [869, 17] on button "New" at bounding box center [892, 25] width 46 height 25
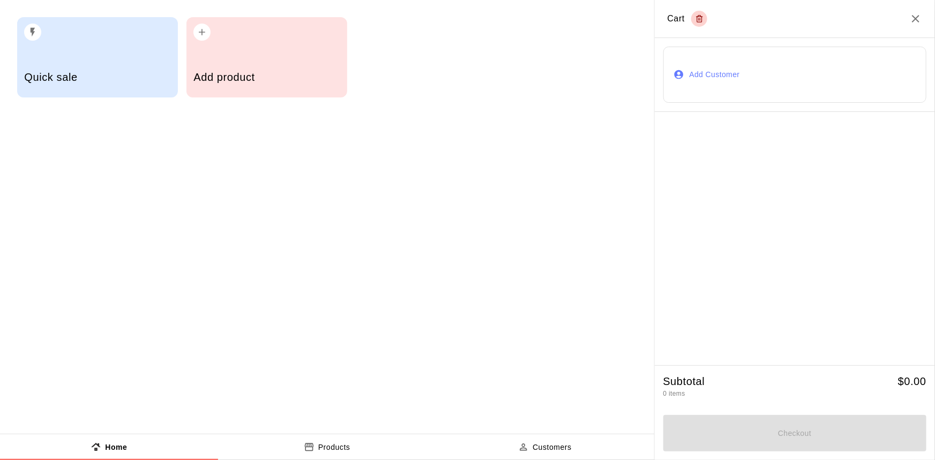
click at [257, 61] on div "Add product" at bounding box center [266, 78] width 146 height 38
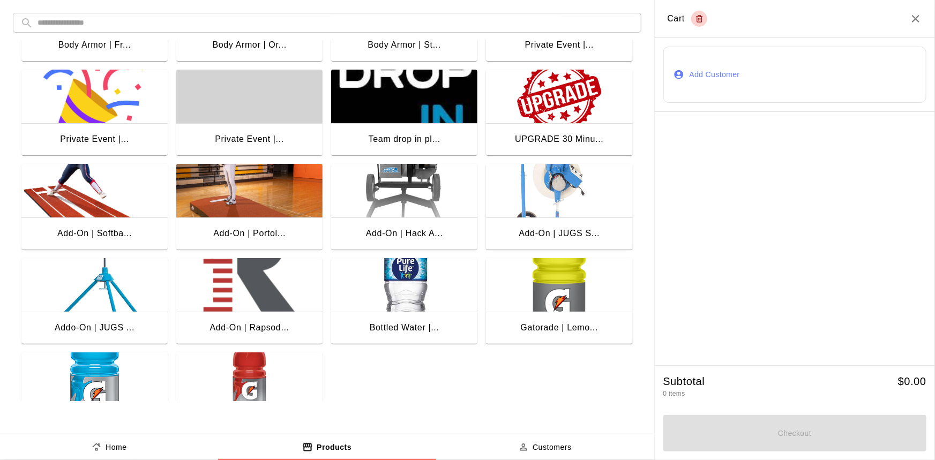
scroll to position [213, 0]
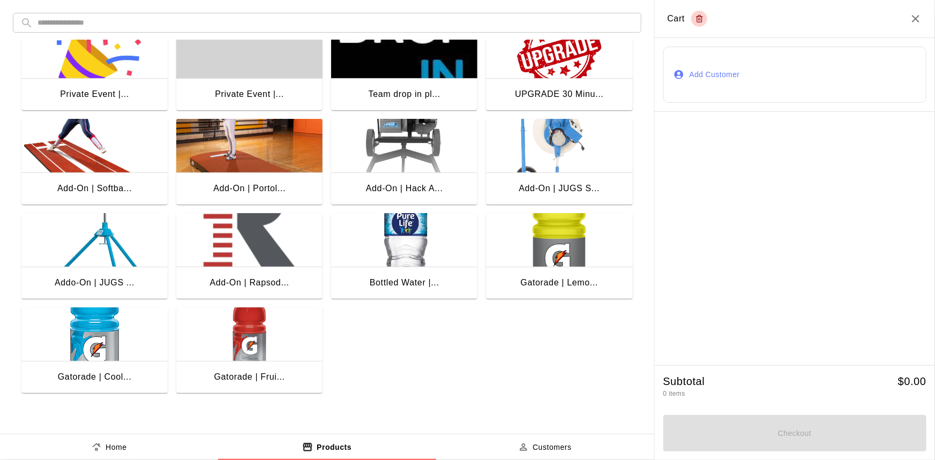
click at [378, 159] on img "button" at bounding box center [404, 146] width 146 height 54
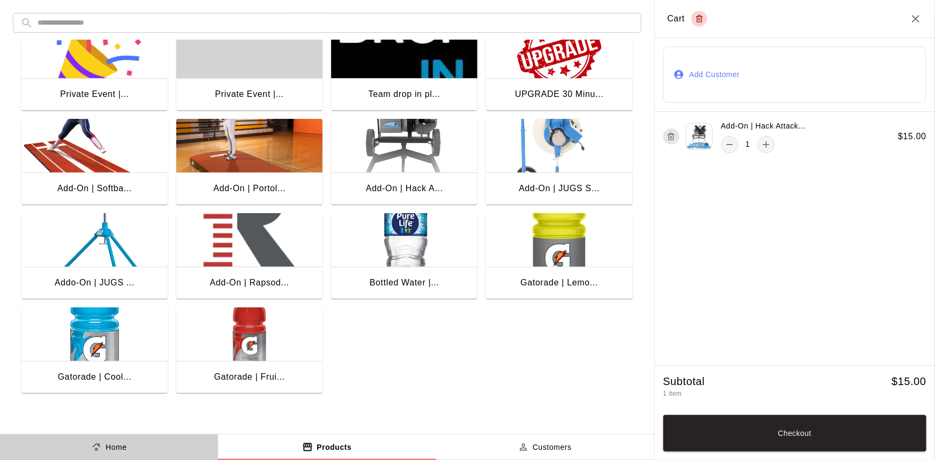
click at [101, 449] on icon "product sales tabs" at bounding box center [96, 447] width 11 height 11
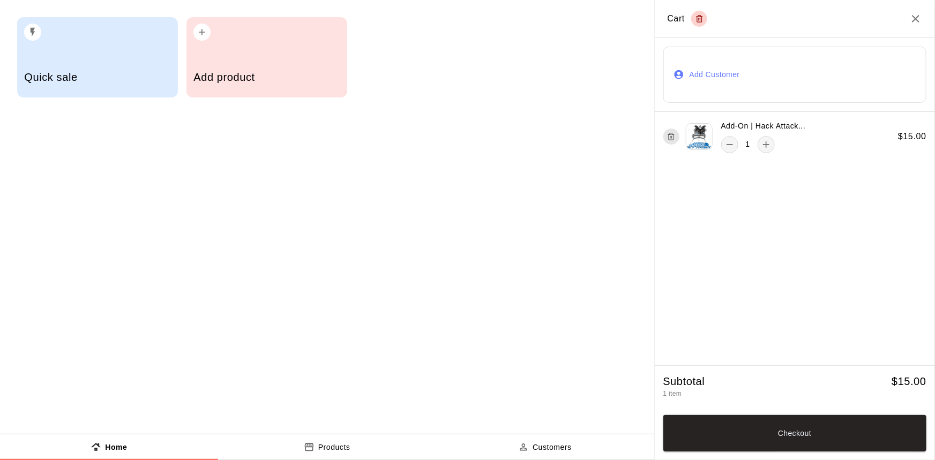
click at [326, 443] on p "Products" at bounding box center [334, 447] width 32 height 11
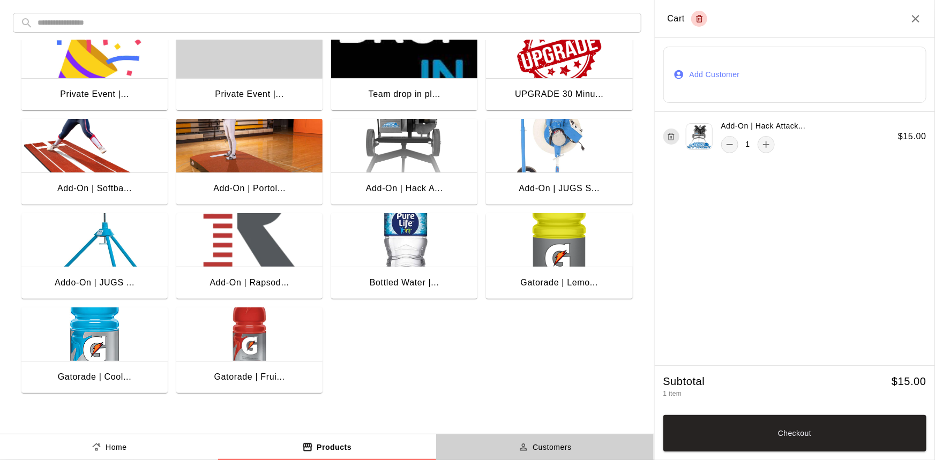
click at [532, 439] on button "Customers" at bounding box center [545, 447] width 218 height 26
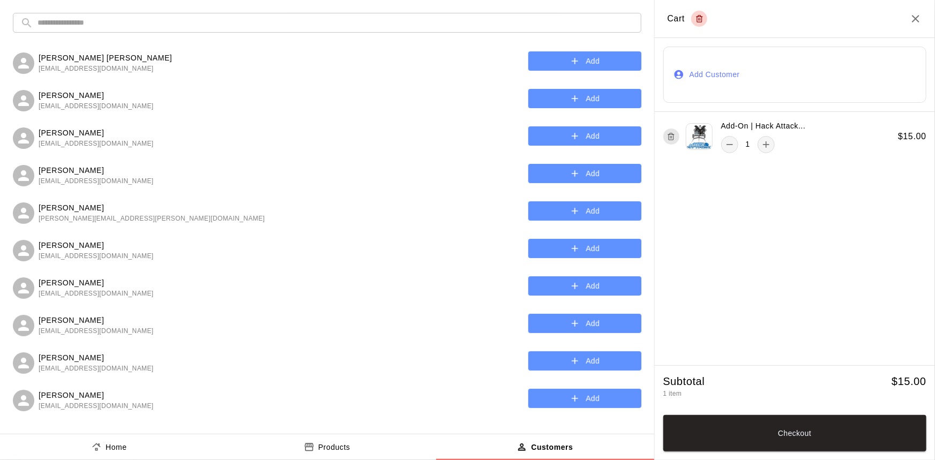
click at [318, 442] on p "Products" at bounding box center [334, 447] width 32 height 11
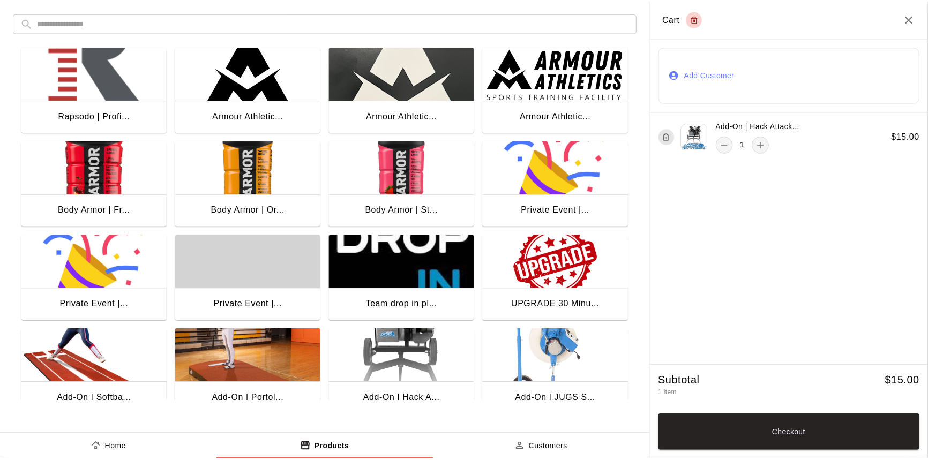
scroll to position [0, 0]
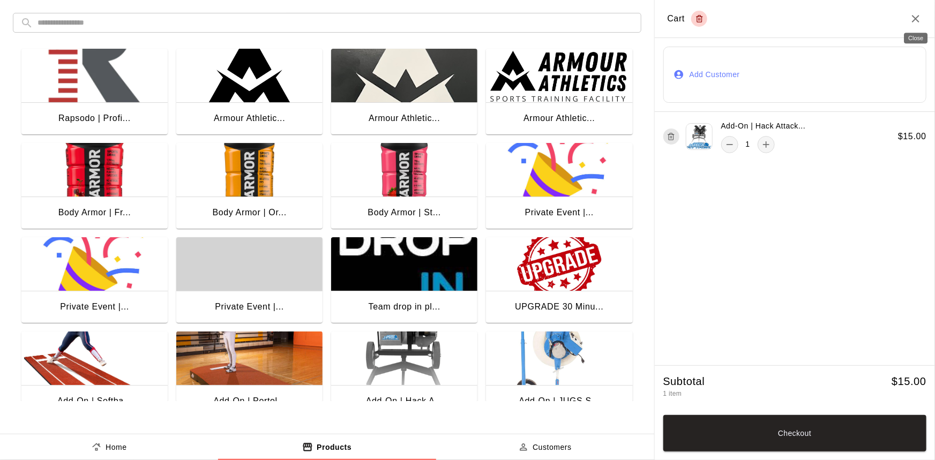
click at [912, 17] on icon "Close" at bounding box center [915, 18] width 13 height 13
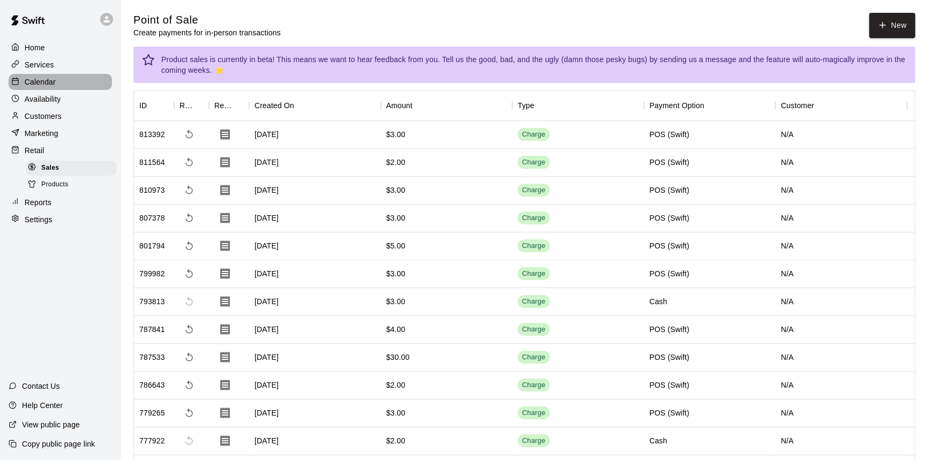
click at [47, 85] on p "Calendar" at bounding box center [40, 82] width 31 height 11
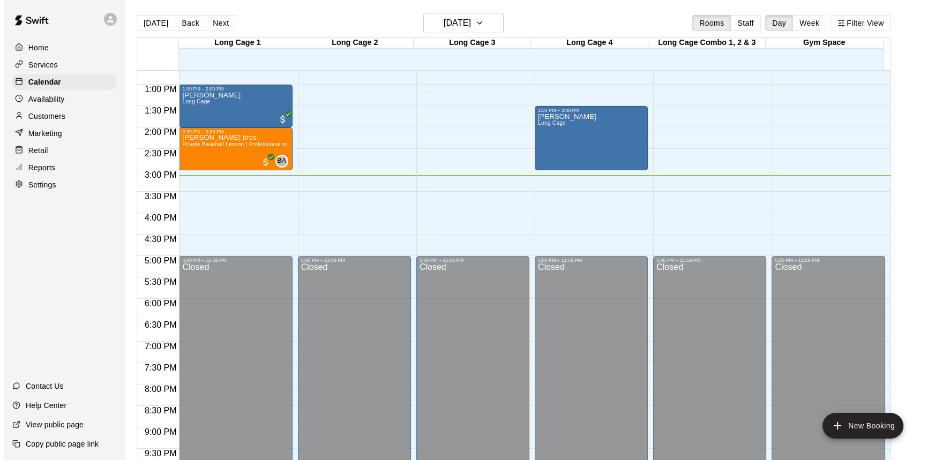
scroll to position [448, 0]
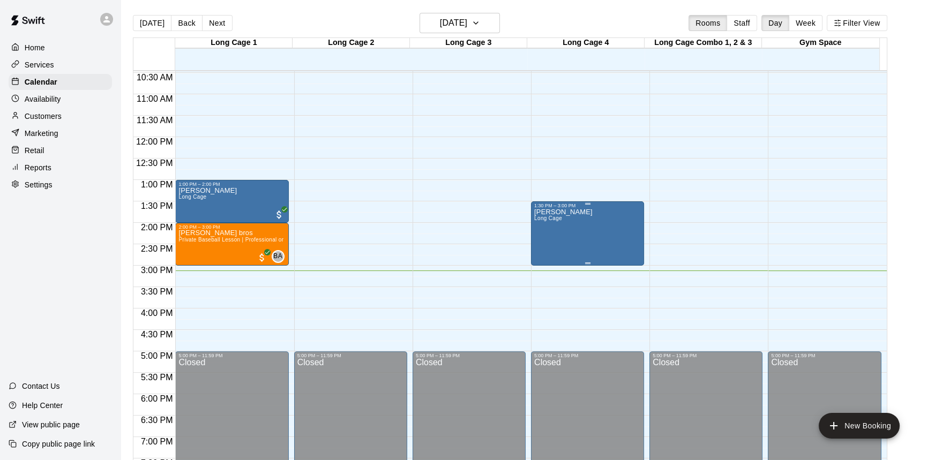
click at [602, 209] on div "[PERSON_NAME] Long Cage" at bounding box center [587, 438] width 107 height 460
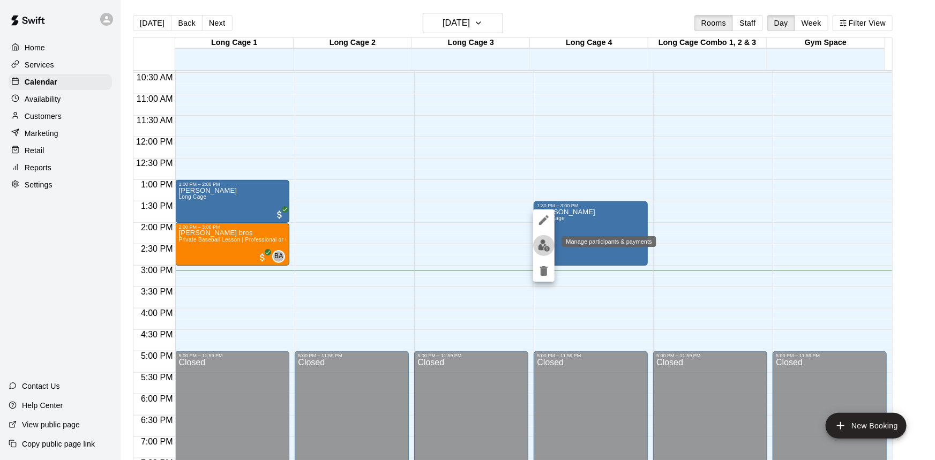
click at [539, 244] on img "edit" at bounding box center [544, 245] width 12 height 12
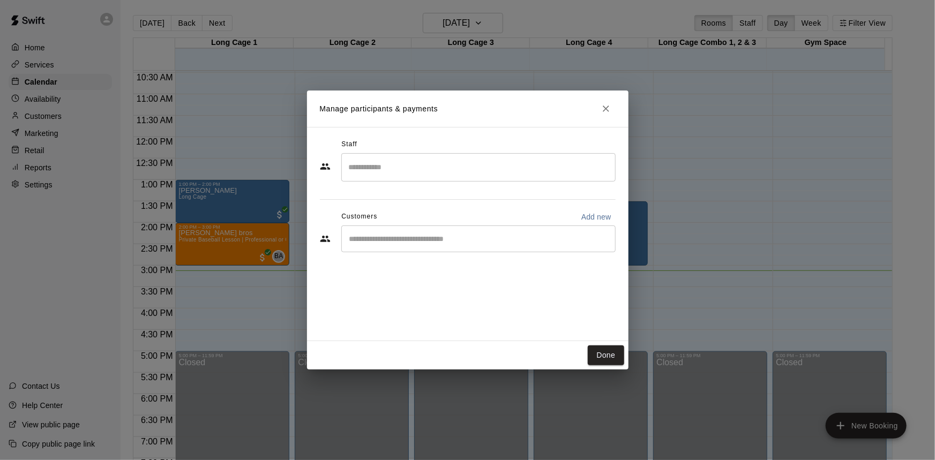
click at [424, 238] on input "Start typing to search customers..." at bounding box center [478, 238] width 265 height 11
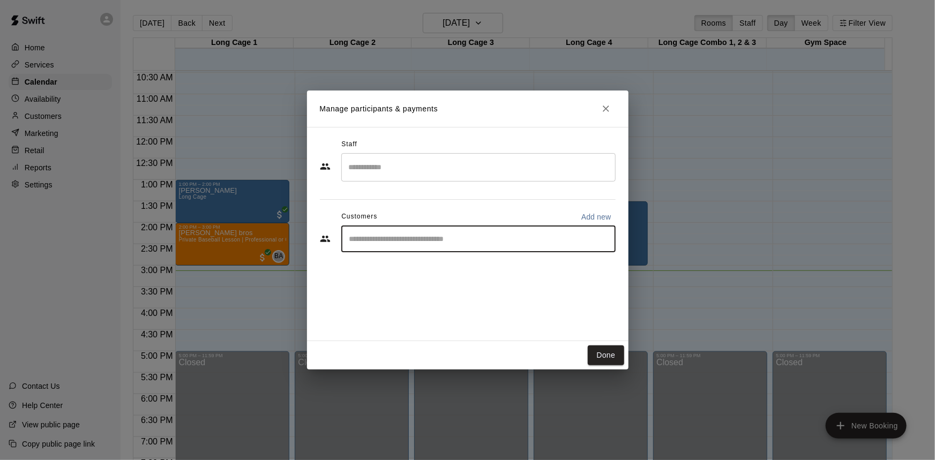
click at [595, 221] on p "Add new" at bounding box center [596, 217] width 30 height 11
select select "**"
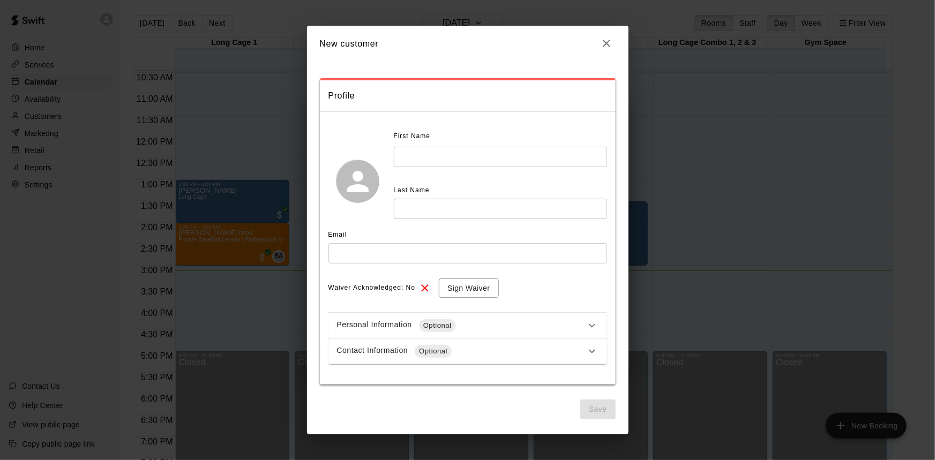
click at [604, 49] on icon "button" at bounding box center [606, 43] width 13 height 13
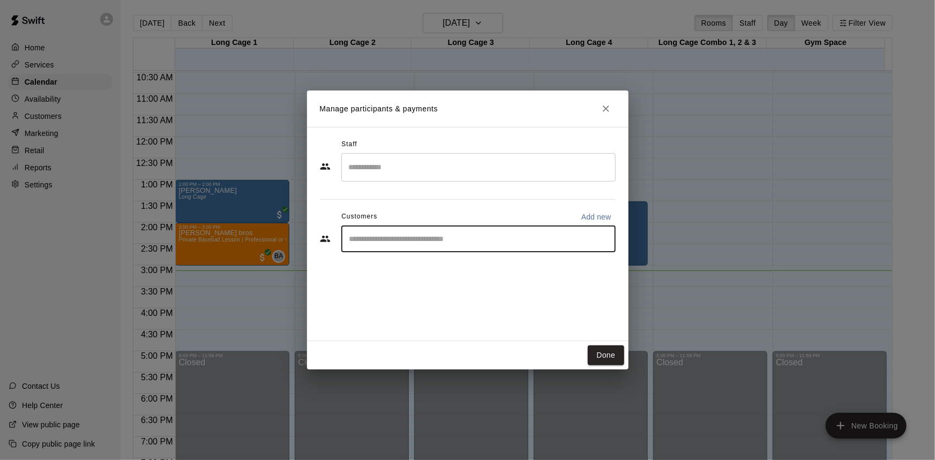
click at [417, 243] on input "Start typing to search customers..." at bounding box center [478, 238] width 265 height 11
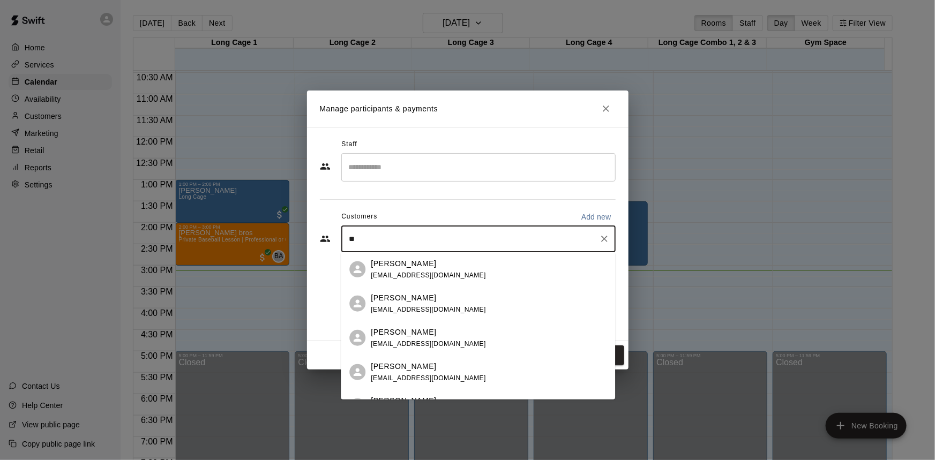
type input "*"
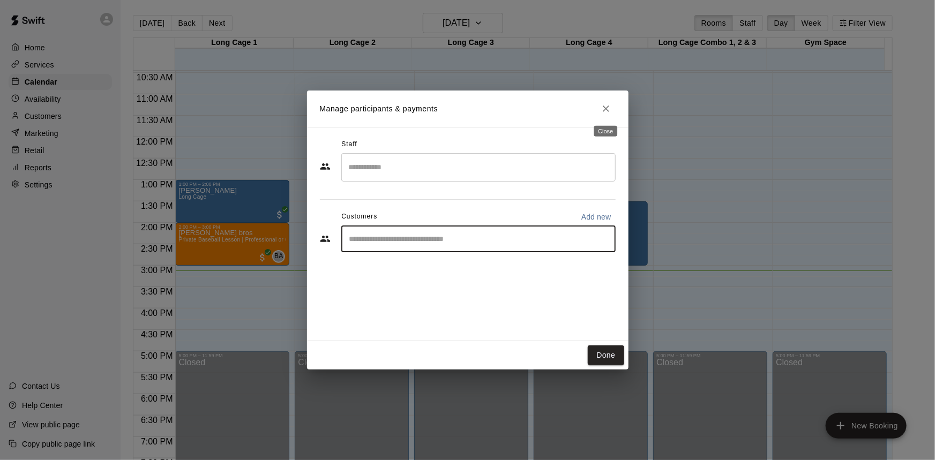
click at [608, 109] on icon "Close" at bounding box center [605, 108] width 11 height 11
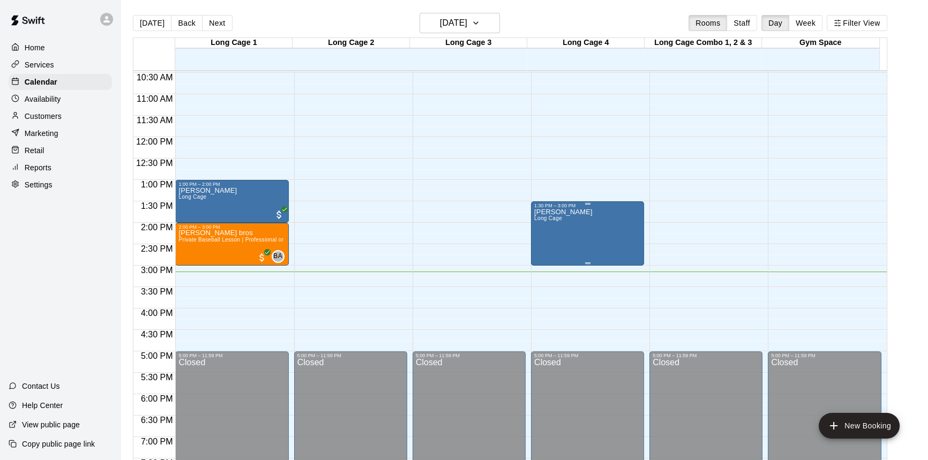
click at [611, 232] on div "[PERSON_NAME] Long Cage" at bounding box center [587, 438] width 107 height 460
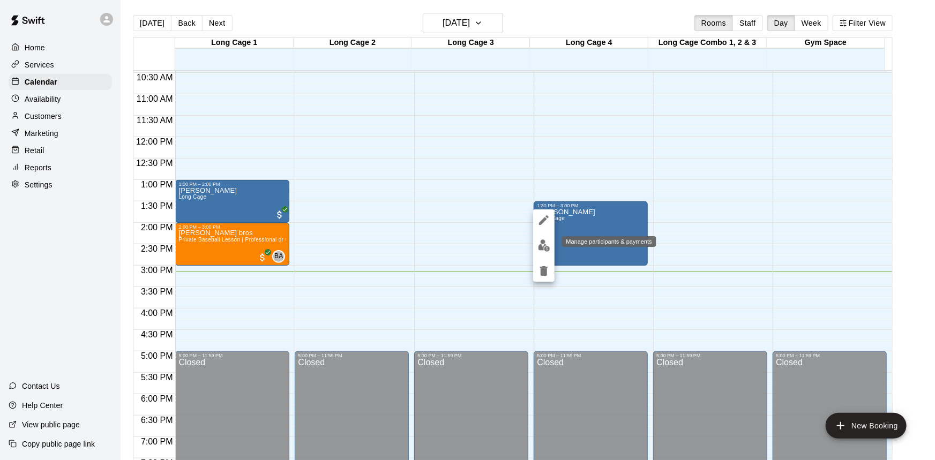
click at [544, 240] on img "edit" at bounding box center [544, 245] width 12 height 12
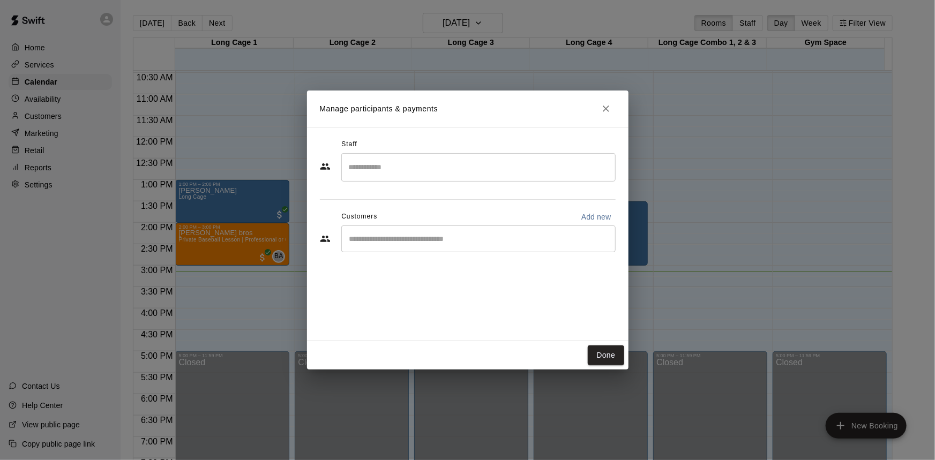
click at [473, 231] on div "​" at bounding box center [478, 238] width 274 height 27
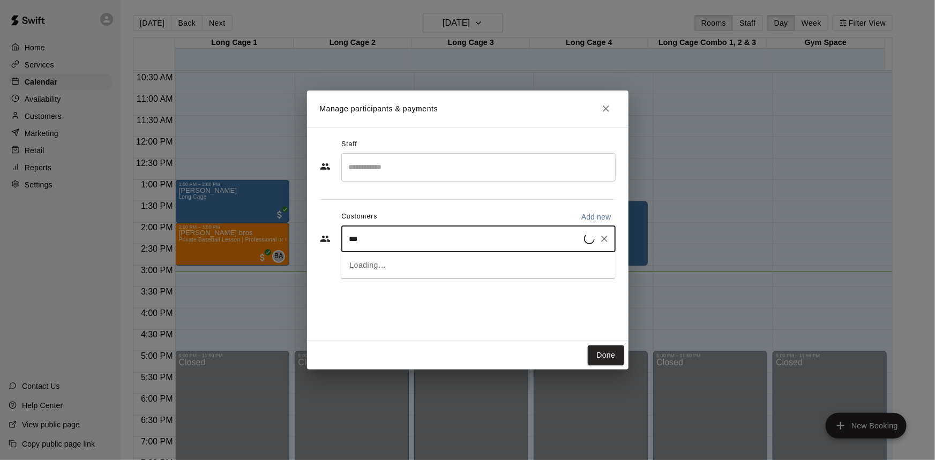
type input "****"
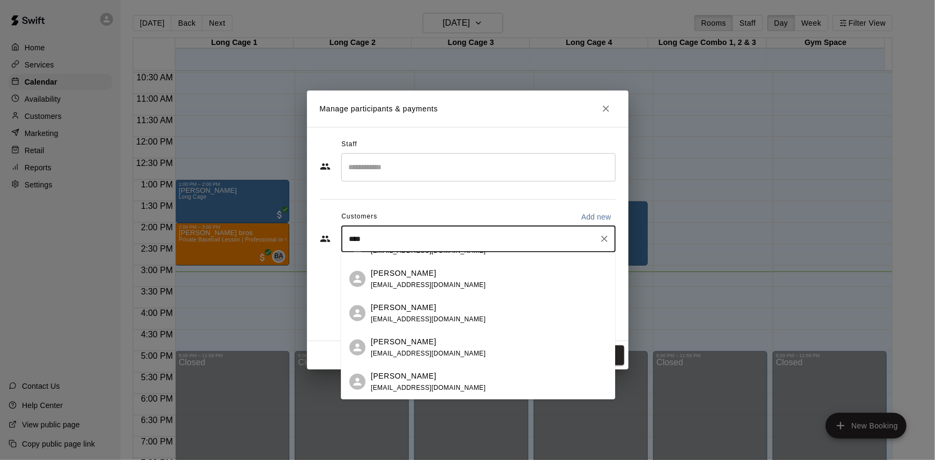
scroll to position [438, 0]
click at [411, 344] on p "[PERSON_NAME]" at bounding box center [403, 339] width 65 height 11
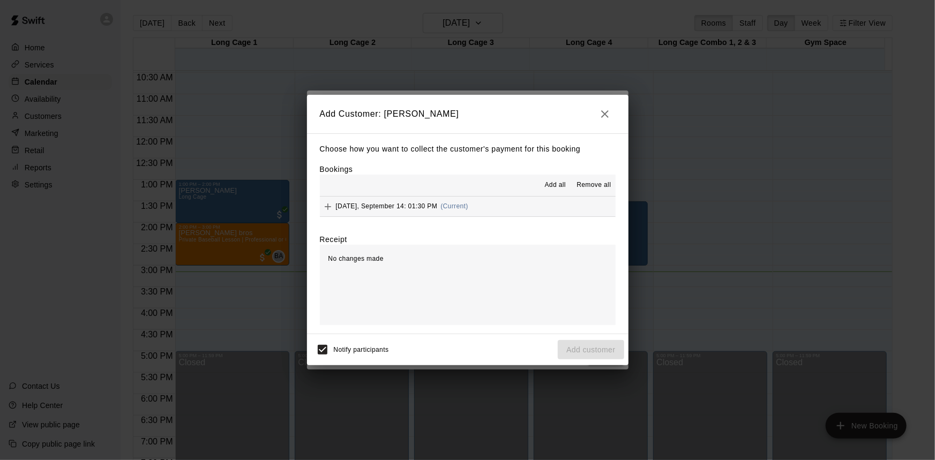
click at [490, 206] on button "[DATE], September 14: 01:30 PM (Current)" at bounding box center [468, 207] width 296 height 20
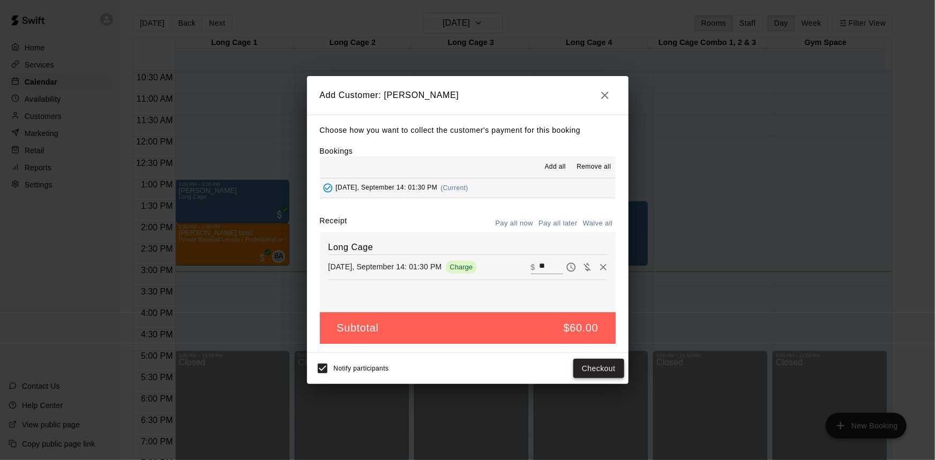
click at [594, 366] on button "Checkout" at bounding box center [598, 369] width 50 height 20
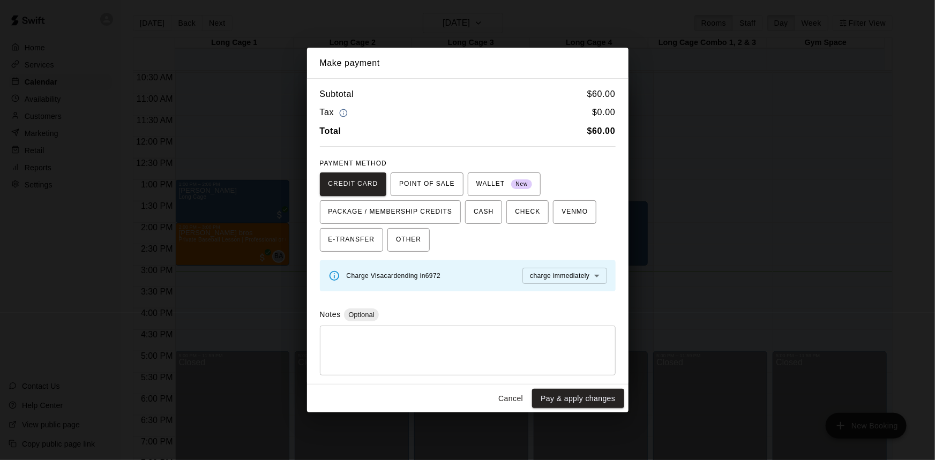
click at [575, 395] on button "Pay & apply changes" at bounding box center [578, 399] width 92 height 20
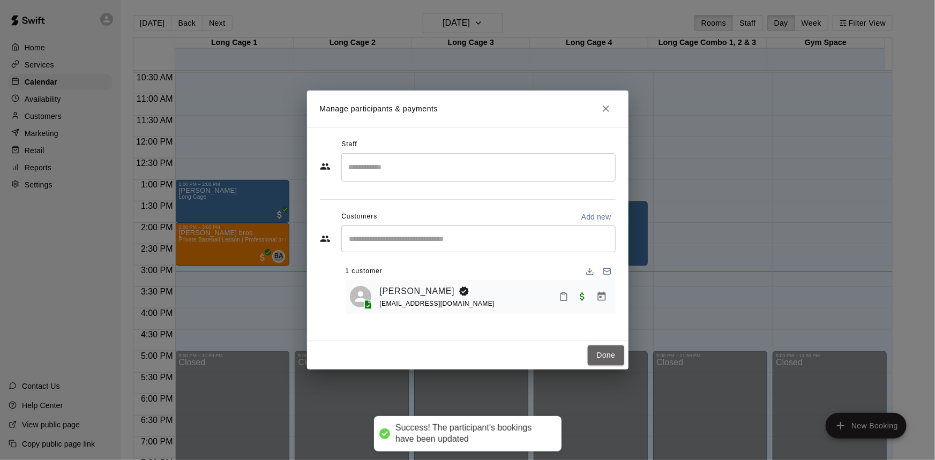
drag, startPoint x: 592, startPoint y: 356, endPoint x: 586, endPoint y: 355, distance: 6.6
click at [592, 358] on button "Done" at bounding box center [605, 355] width 36 height 20
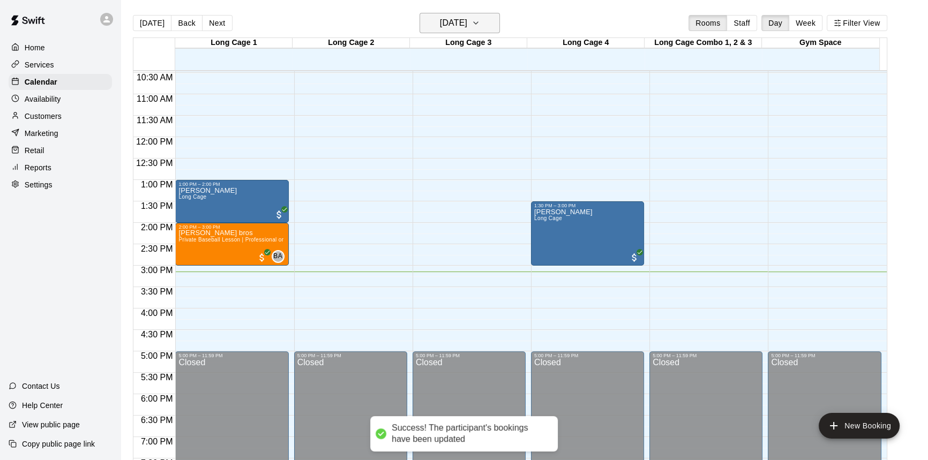
click at [451, 16] on h6 "[DATE]" at bounding box center [453, 23] width 27 height 15
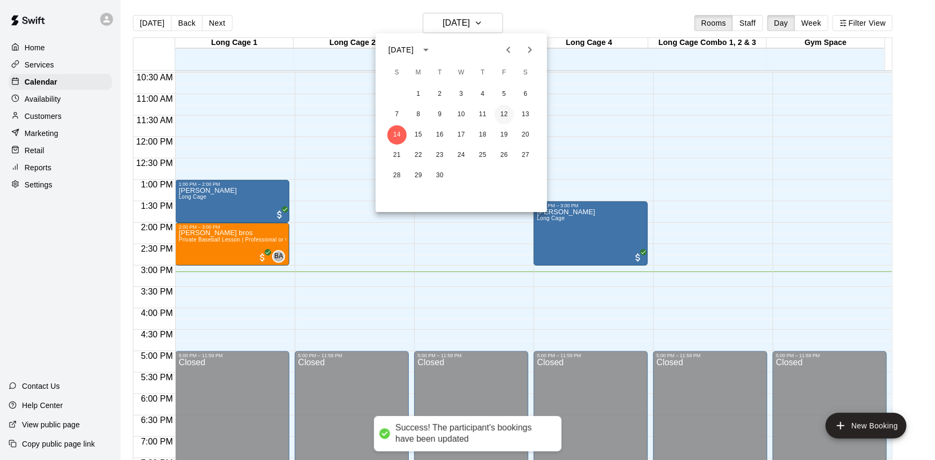
click at [503, 114] on button "12" at bounding box center [503, 114] width 19 height 19
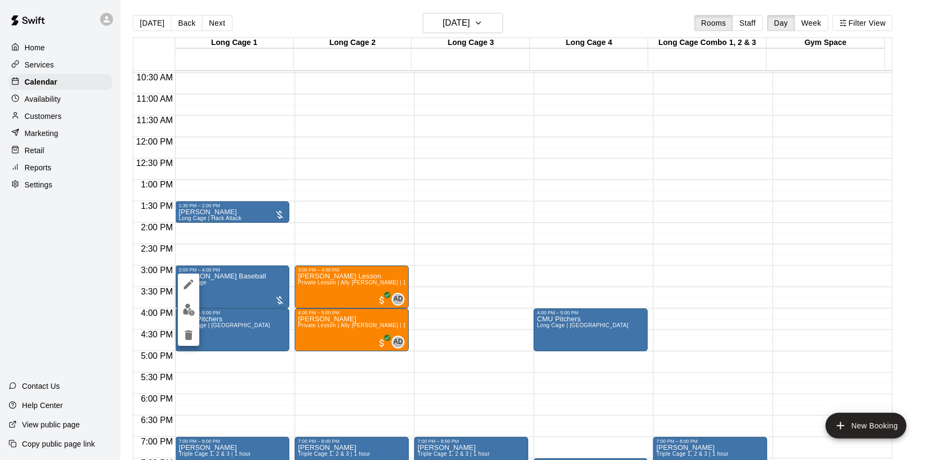
click at [184, 304] on img "edit" at bounding box center [189, 310] width 12 height 12
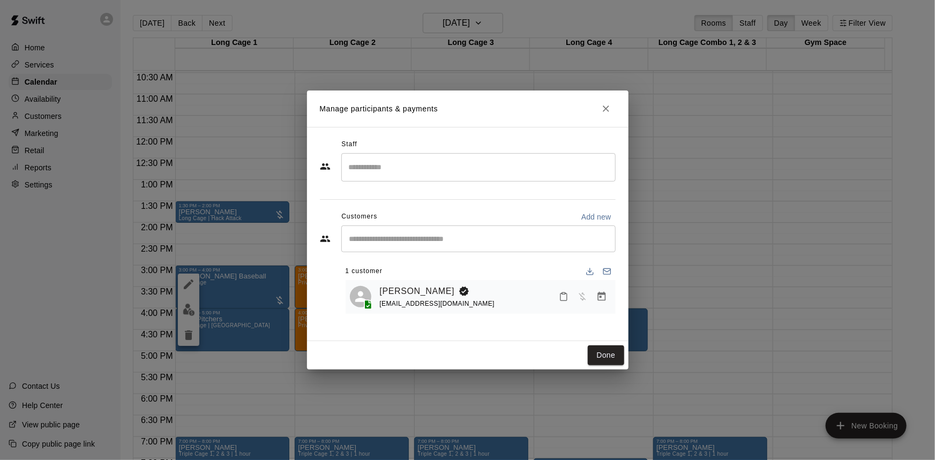
click at [593, 288] on div at bounding box center [582, 296] width 57 height 19
click at [596, 292] on icon "Manage bookings & payment" at bounding box center [601, 296] width 11 height 11
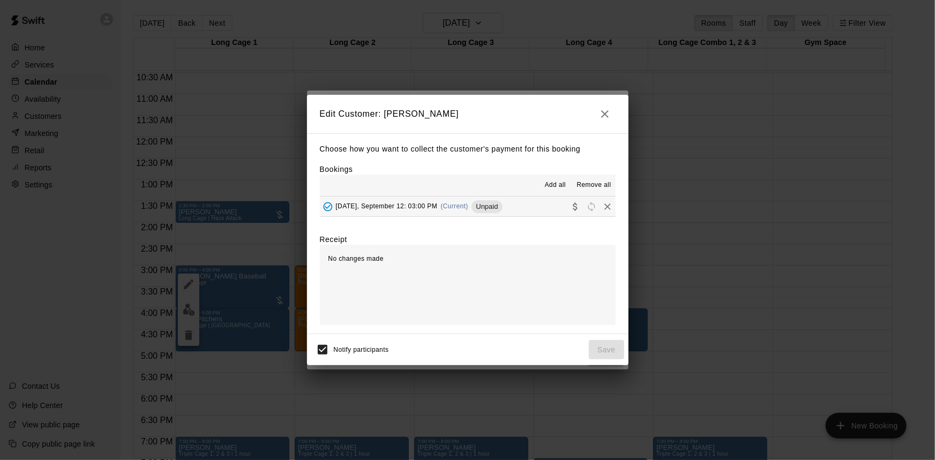
click at [487, 212] on div "Unpaid" at bounding box center [486, 206] width 31 height 13
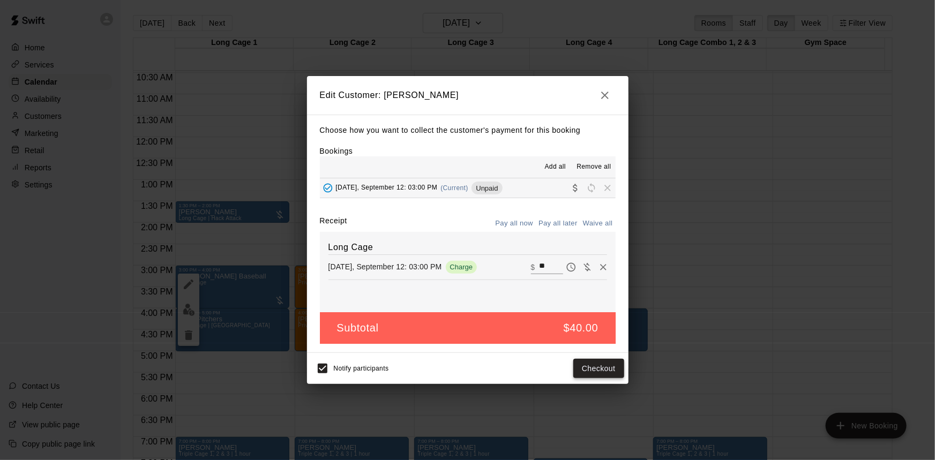
click at [591, 367] on button "Checkout" at bounding box center [598, 369] width 50 height 20
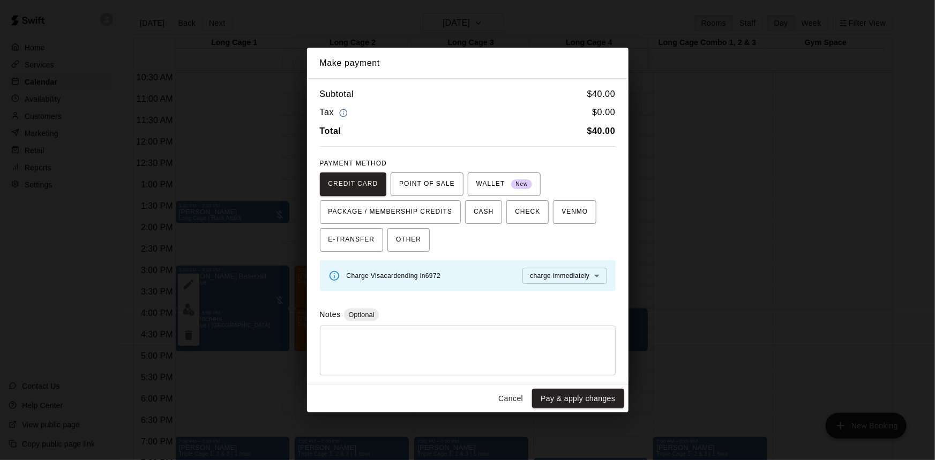
click at [599, 401] on button "Pay & apply changes" at bounding box center [578, 399] width 92 height 20
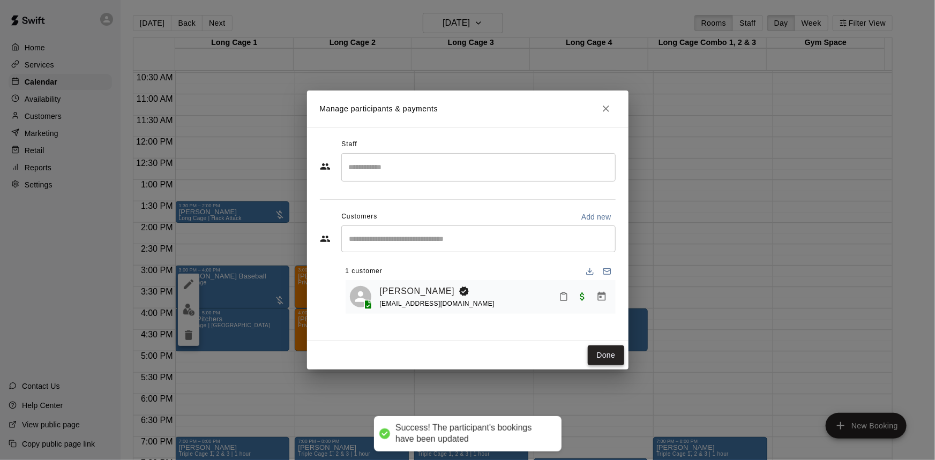
click at [605, 351] on button "Done" at bounding box center [605, 355] width 36 height 20
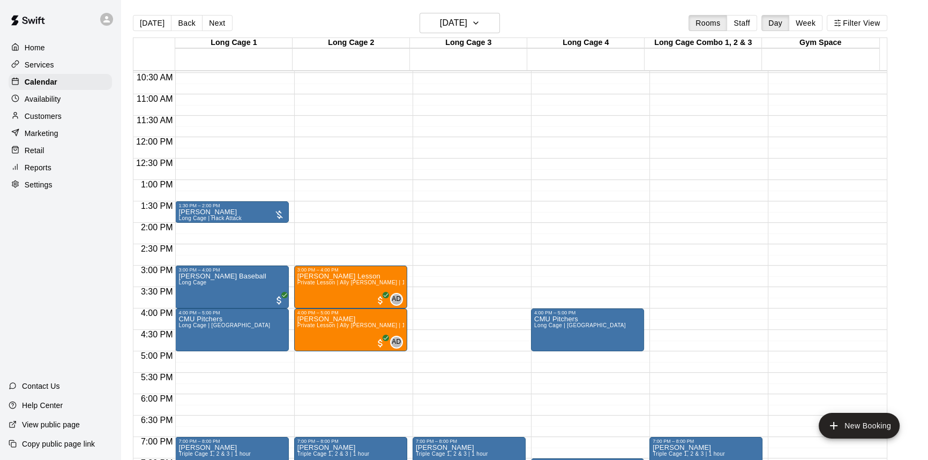
click at [161, 19] on button "[DATE]" at bounding box center [152, 23] width 39 height 16
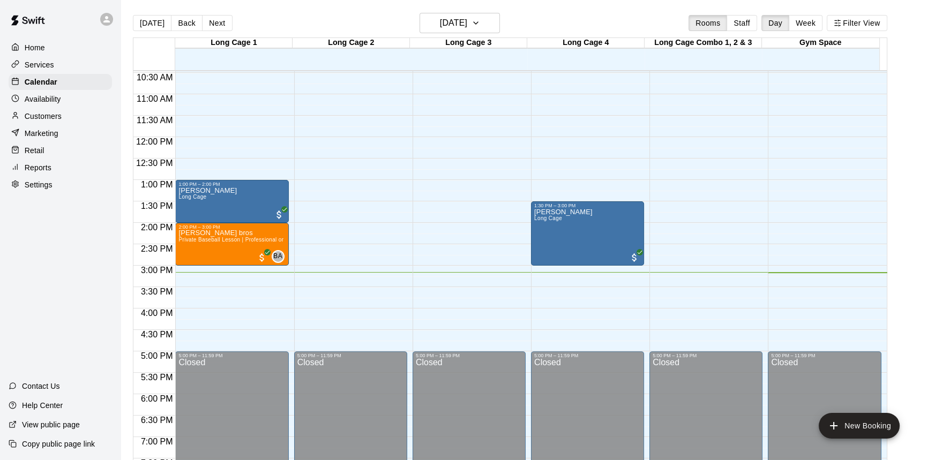
drag, startPoint x: 926, startPoint y: 152, endPoint x: 926, endPoint y: 158, distance: 5.9
click at [926, 158] on main "[DATE] Back [DATE][DATE] Rooms Staff Day Week Filter View Long Cage 1 14 Sun Lo…" at bounding box center [523, 238] width 807 height 477
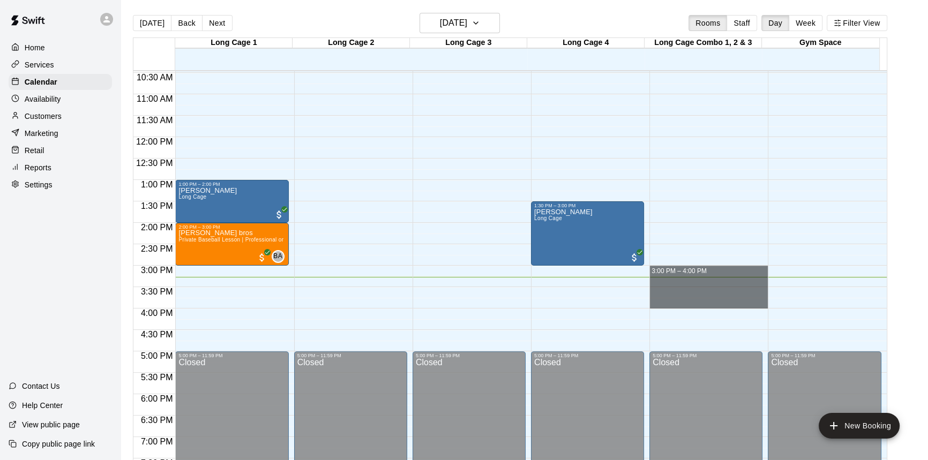
drag, startPoint x: 675, startPoint y: 276, endPoint x: 675, endPoint y: 304, distance: 27.3
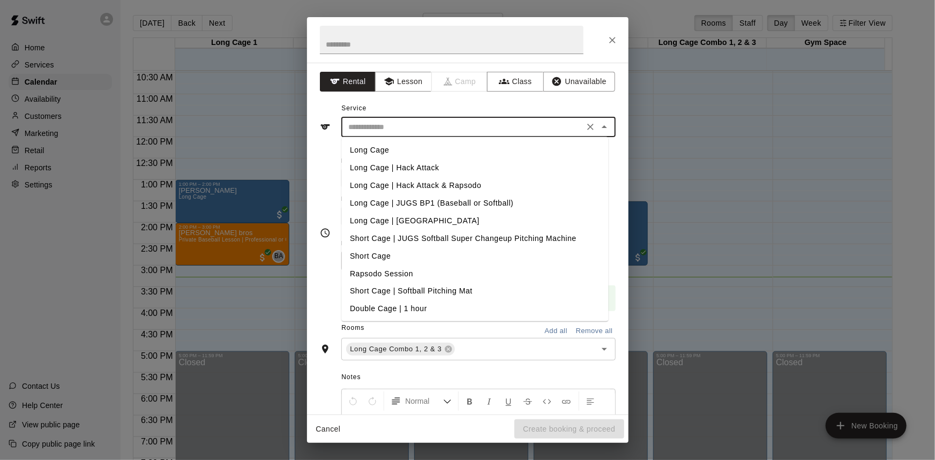
click at [493, 124] on input "text" at bounding box center [462, 126] width 236 height 13
click at [395, 166] on li "Long Cage | Hack Attack" at bounding box center [474, 168] width 267 height 18
type input "**********"
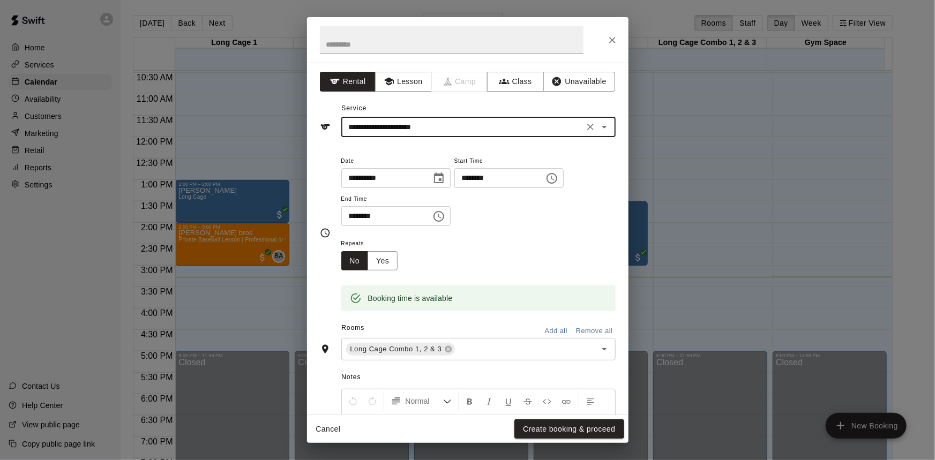
click at [499, 179] on input "********" at bounding box center [495, 178] width 82 height 20
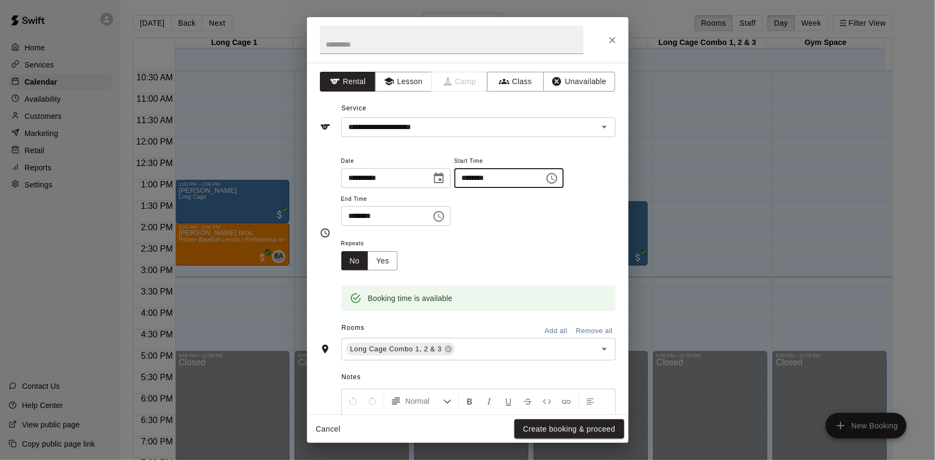
type input "********"
click at [368, 216] on input "********" at bounding box center [382, 216] width 82 height 20
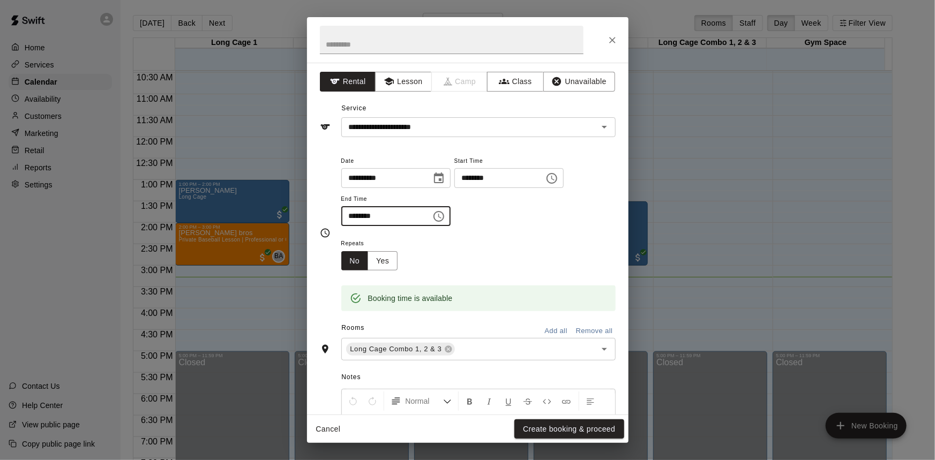
type input "********"
click at [524, 235] on div "**********" at bounding box center [478, 195] width 274 height 83
click at [446, 49] on input "text" at bounding box center [451, 40] width 263 height 28
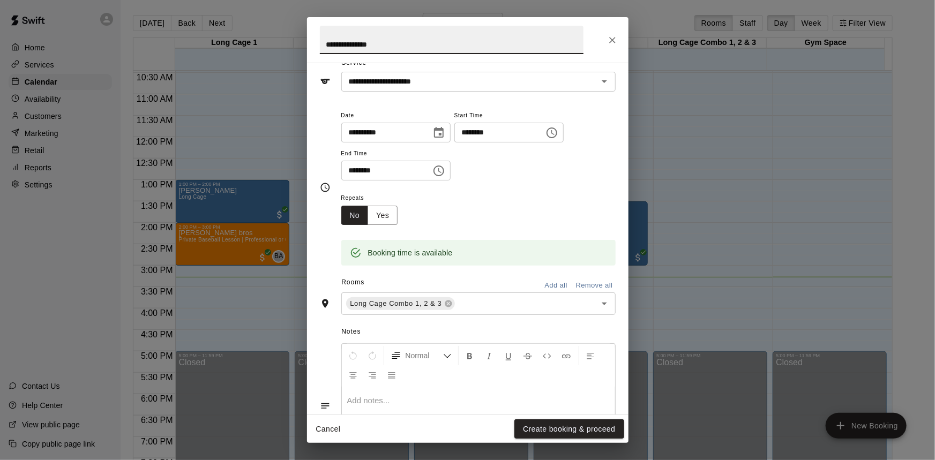
scroll to position [118, 0]
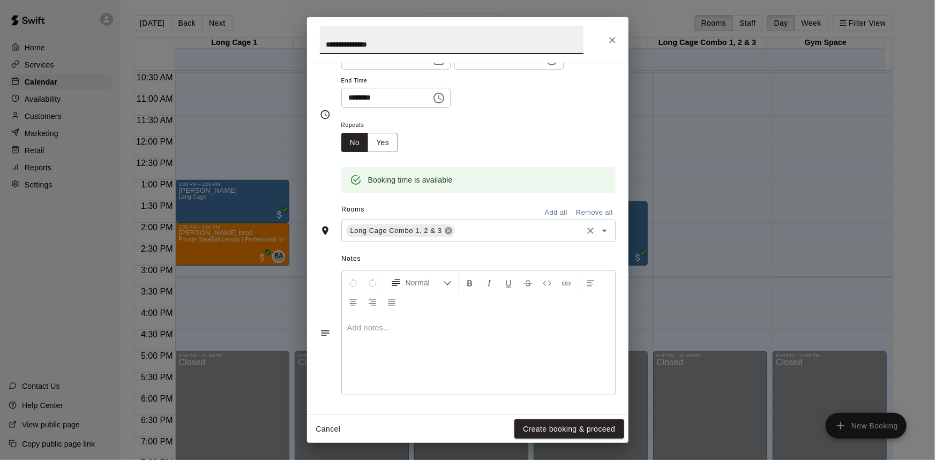
click at [446, 230] on icon at bounding box center [448, 231] width 7 height 7
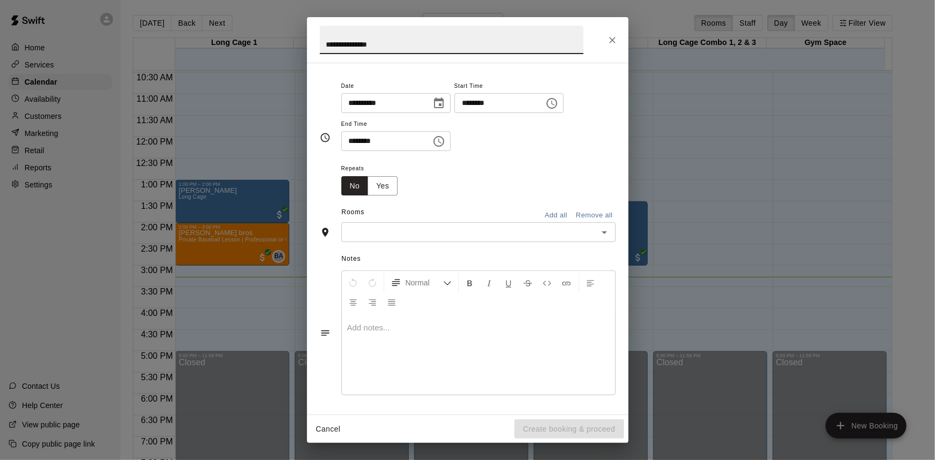
type input "**********"
click at [525, 232] on input "text" at bounding box center [469, 231] width 250 height 13
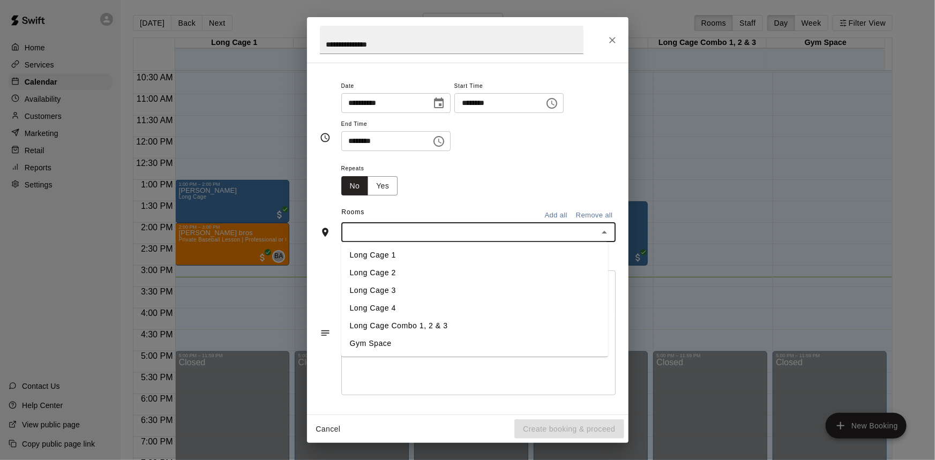
click at [423, 257] on li "Long Cage 1" at bounding box center [474, 255] width 267 height 18
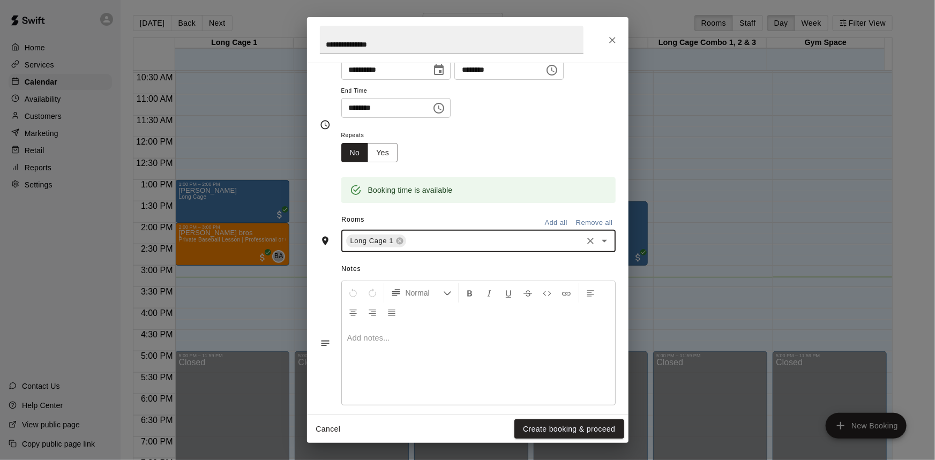
scroll to position [118, 0]
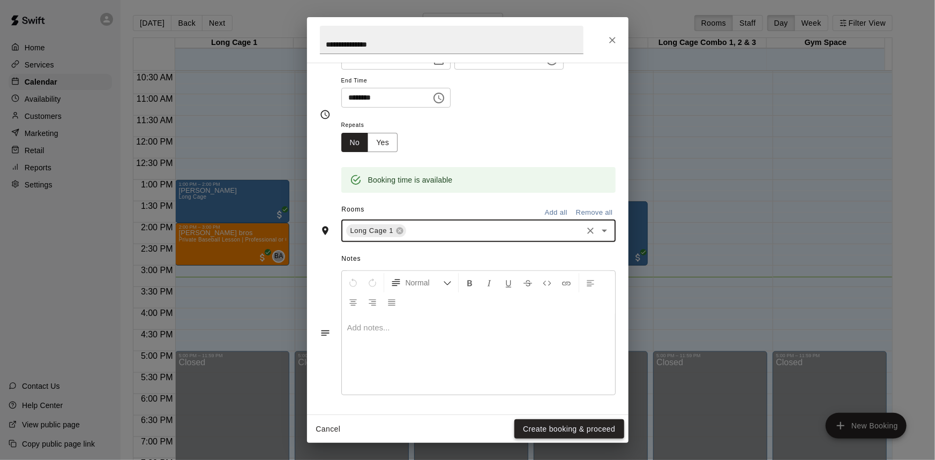
click at [544, 423] on button "Create booking & proceed" at bounding box center [568, 429] width 109 height 20
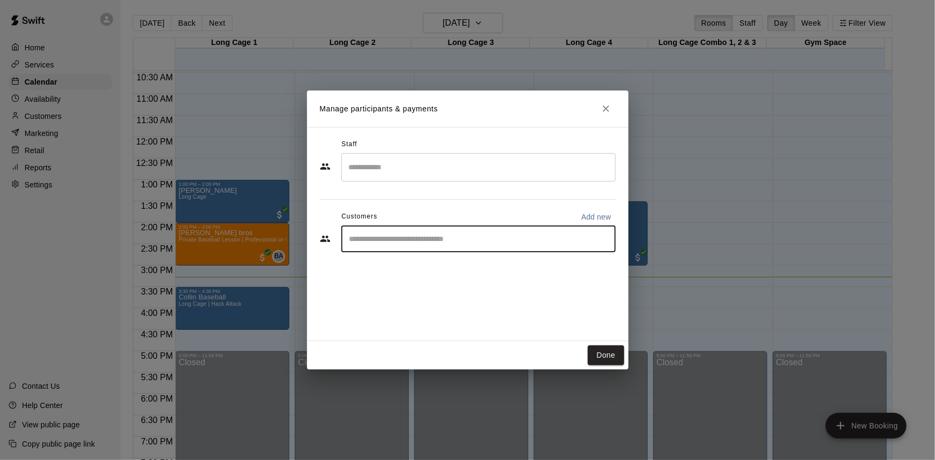
click at [481, 243] on input "Start typing to search customers..." at bounding box center [478, 238] width 265 height 11
type input "******"
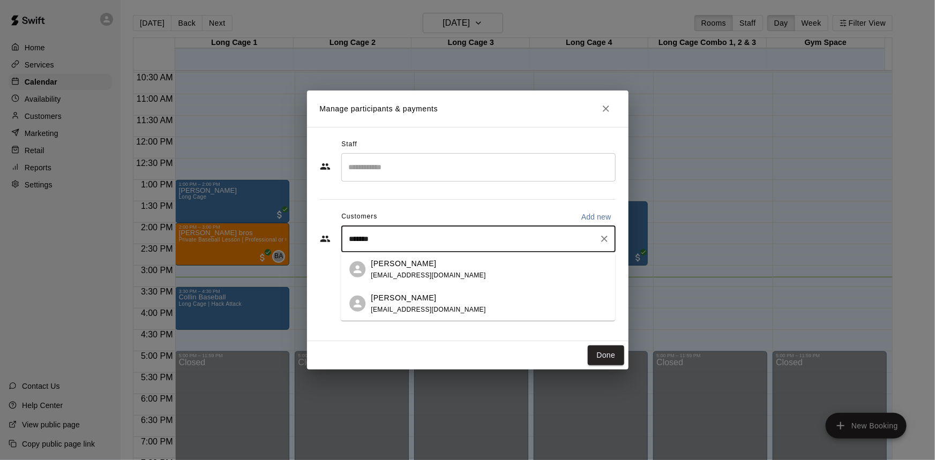
drag, startPoint x: 446, startPoint y: 304, endPoint x: 454, endPoint y: 333, distance: 30.0
click at [445, 304] on div "[PERSON_NAME] [EMAIL_ADDRESS][DOMAIN_NAME]" at bounding box center [428, 303] width 115 height 23
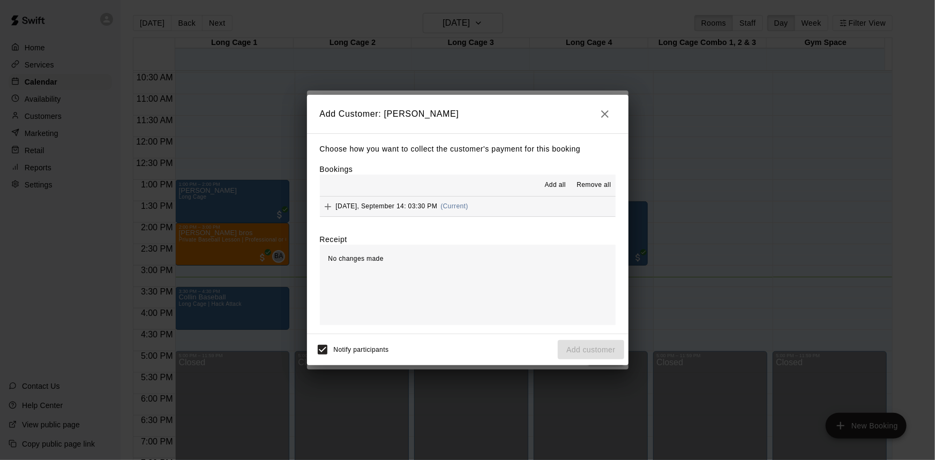
click at [493, 208] on button "[DATE], September 14: 03:30 PM (Current)" at bounding box center [468, 207] width 296 height 20
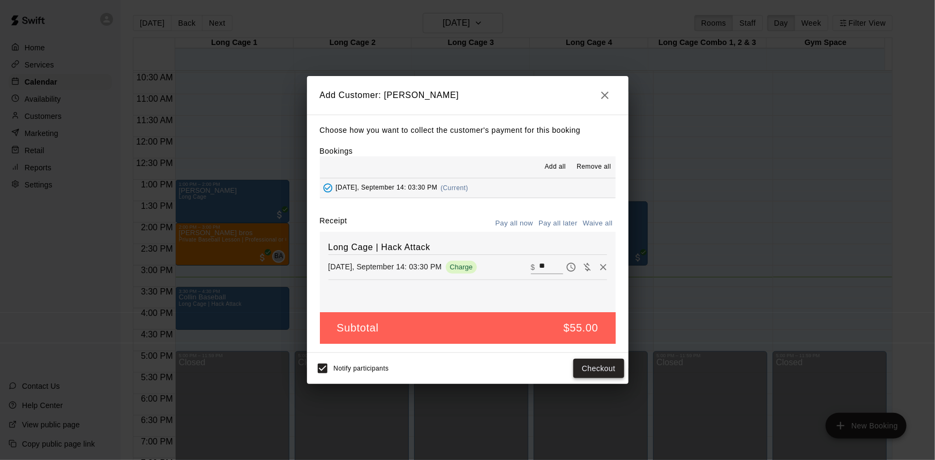
click at [592, 364] on button "Checkout" at bounding box center [598, 369] width 50 height 20
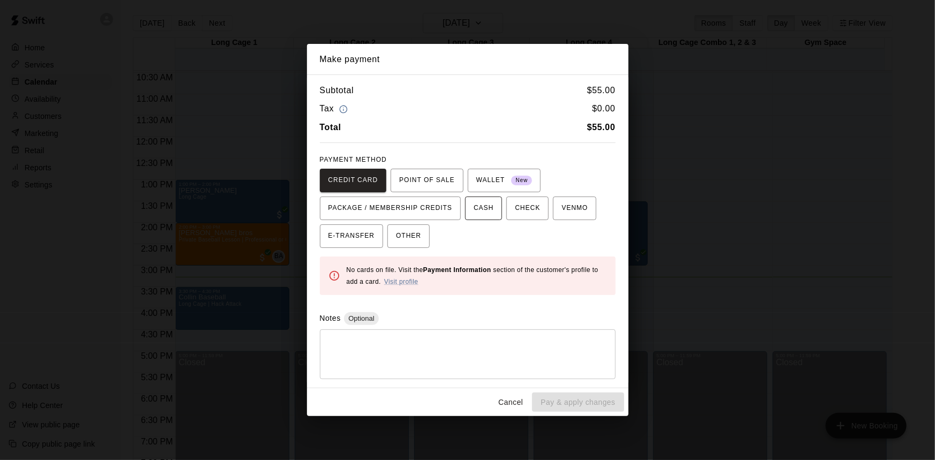
click at [488, 208] on span "CASH" at bounding box center [483, 208] width 20 height 17
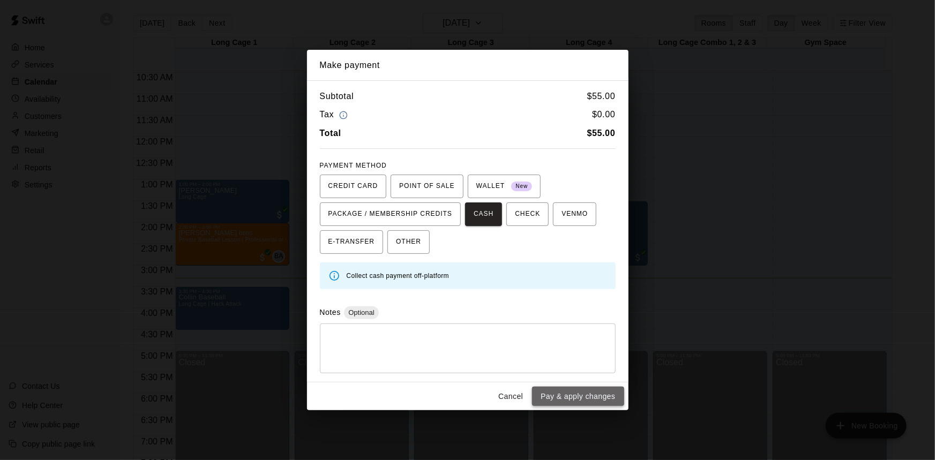
click at [597, 394] on button "Pay & apply changes" at bounding box center [578, 397] width 92 height 20
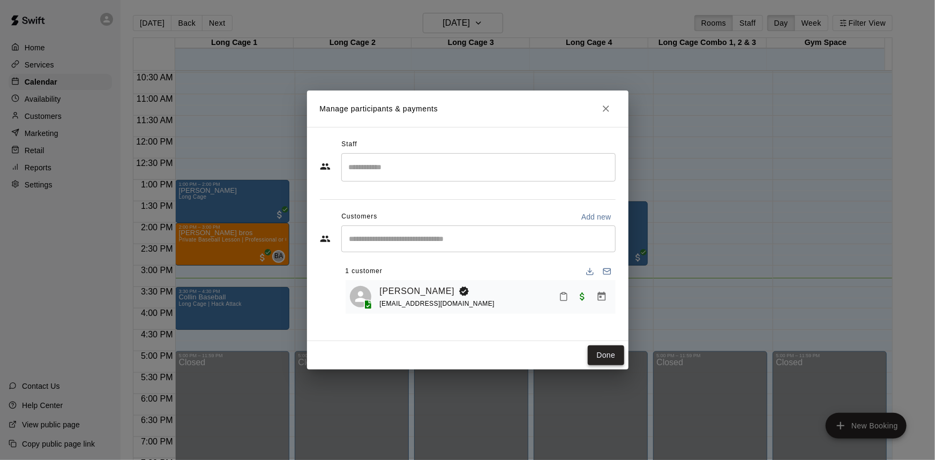
click at [616, 354] on button "Done" at bounding box center [605, 355] width 36 height 20
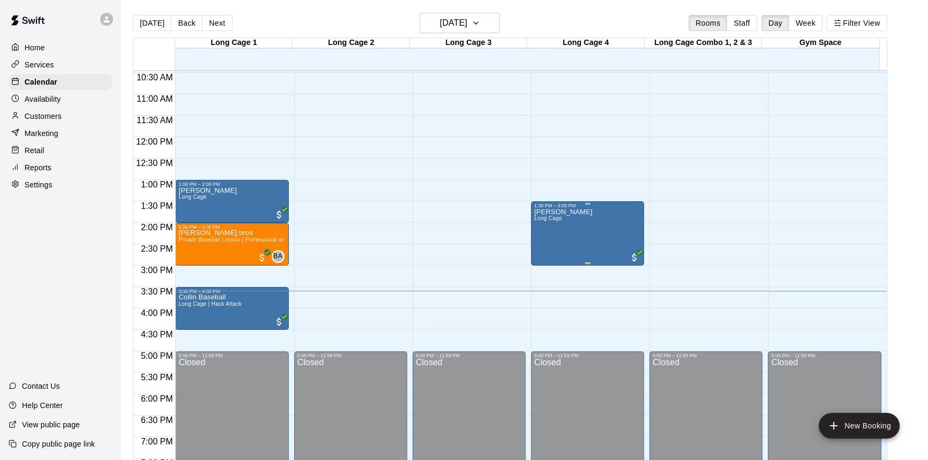
click at [617, 236] on div "[PERSON_NAME] Long Cage" at bounding box center [587, 438] width 107 height 460
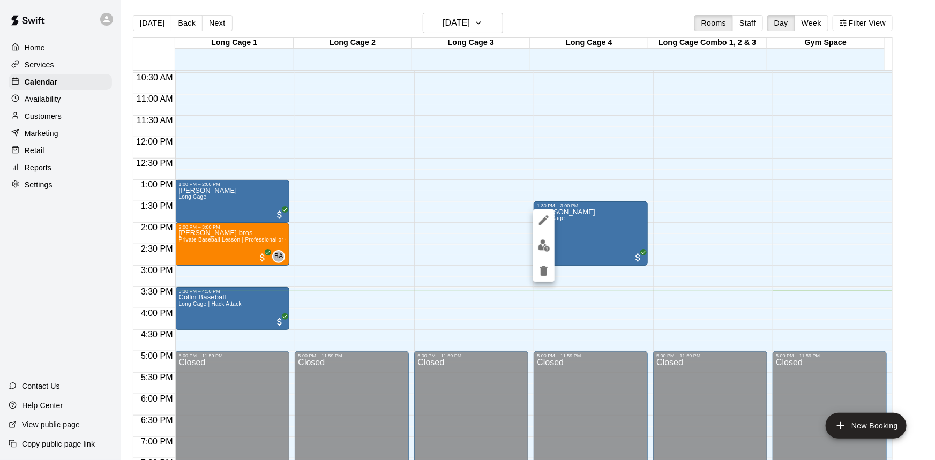
click at [744, 201] on div at bounding box center [467, 230] width 935 height 460
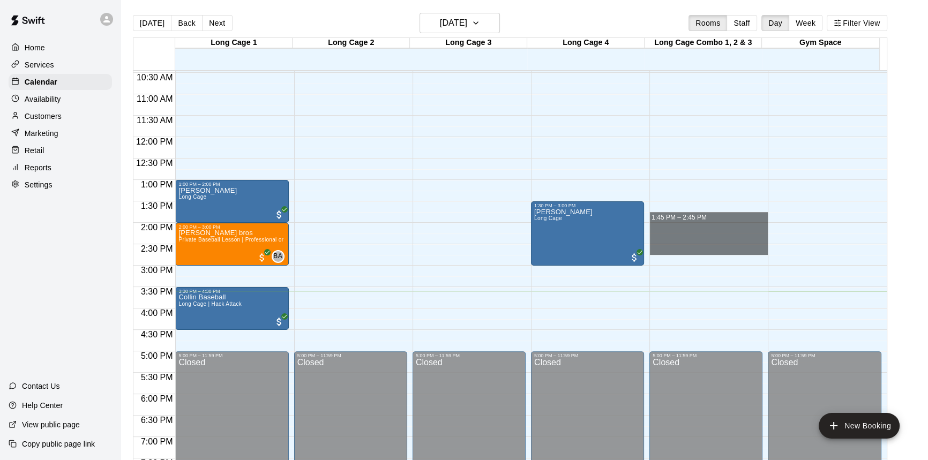
drag, startPoint x: 728, startPoint y: 218, endPoint x: 729, endPoint y: 246, distance: 27.9
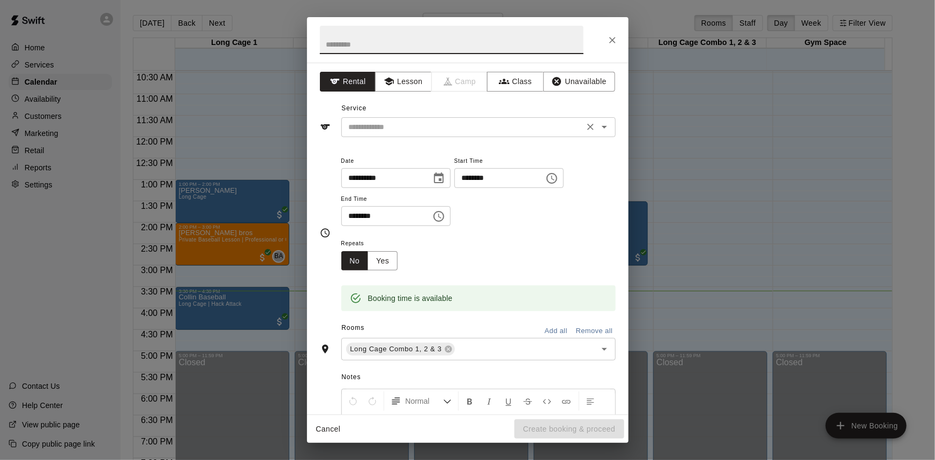
click at [489, 133] on input "text" at bounding box center [462, 126] width 236 height 13
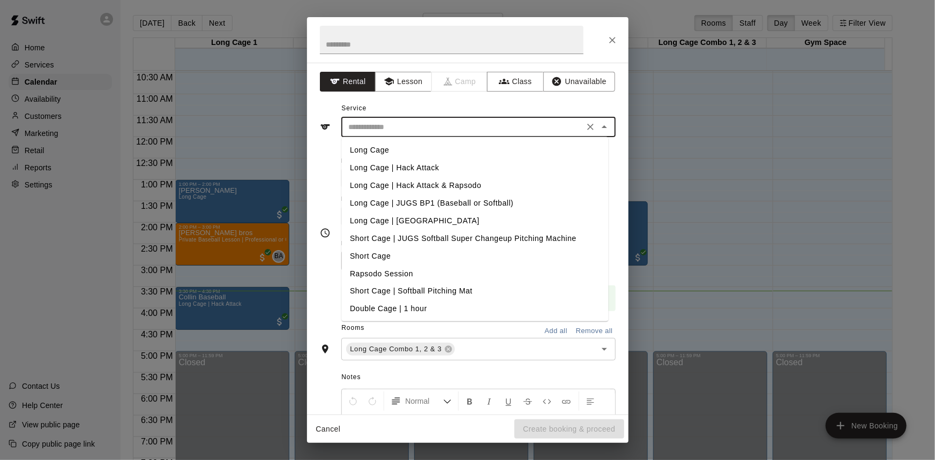
click at [434, 146] on li "Long Cage" at bounding box center [474, 150] width 267 height 18
type input "*********"
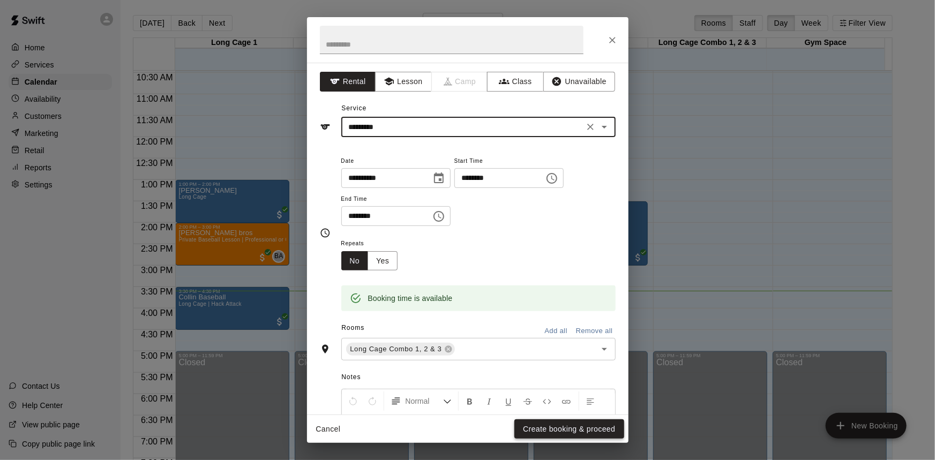
click at [557, 431] on button "Create booking & proceed" at bounding box center [568, 429] width 109 height 20
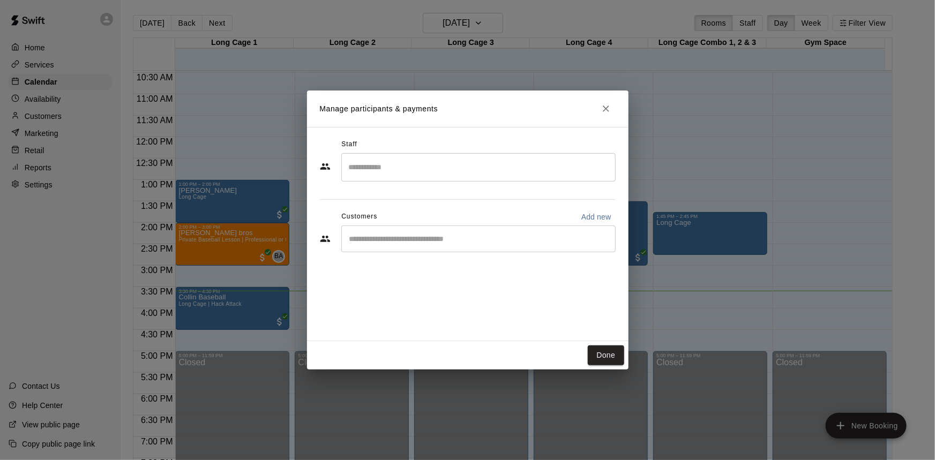
click at [411, 246] on div "​" at bounding box center [478, 238] width 274 height 27
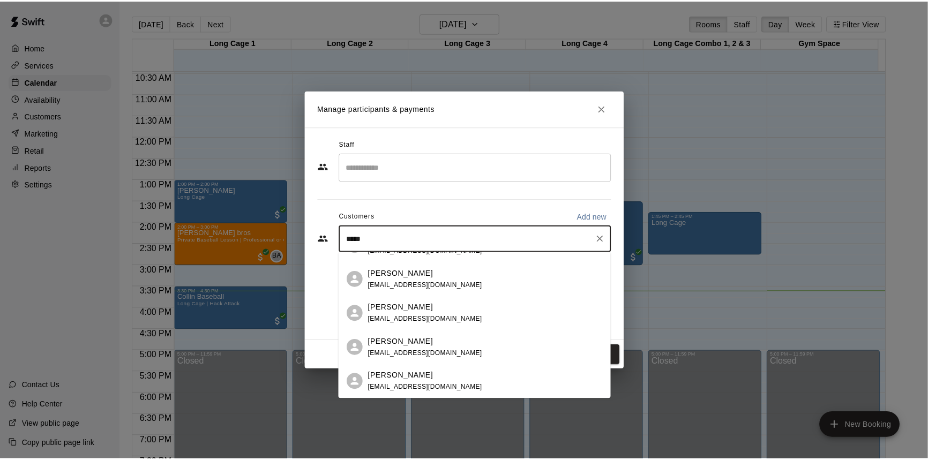
scroll to position [0, 0]
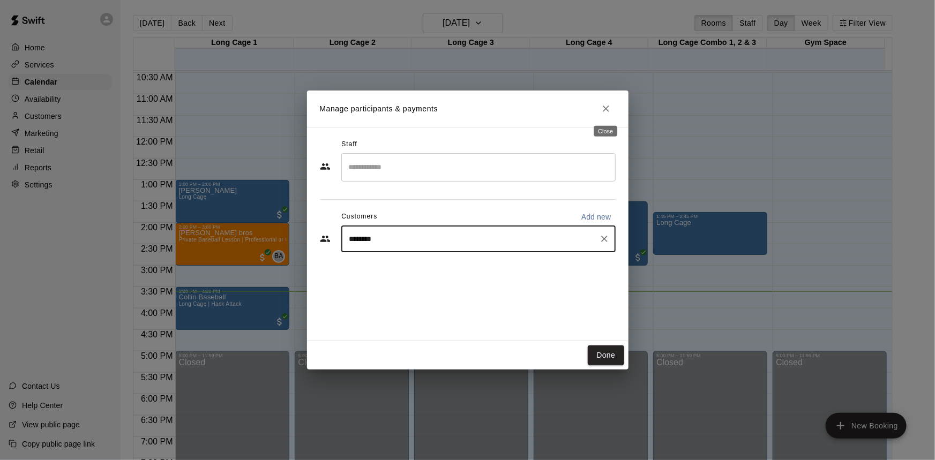
type input "********"
click at [608, 106] on icon "Close" at bounding box center [605, 108] width 11 height 11
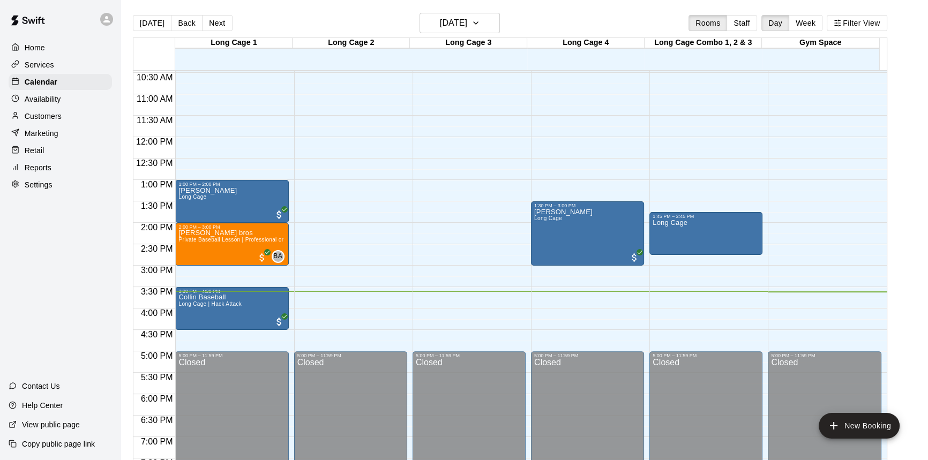
drag, startPoint x: 707, startPoint y: 227, endPoint x: 705, endPoint y: 257, distance: 29.6
click at [706, 257] on div "12:00 AM – 10:00 AM Closed 1:45 PM – 2:45 PM Long Cage 5:00 PM – 11:59 PM Closed" at bounding box center [705, 137] width 113 height 1028
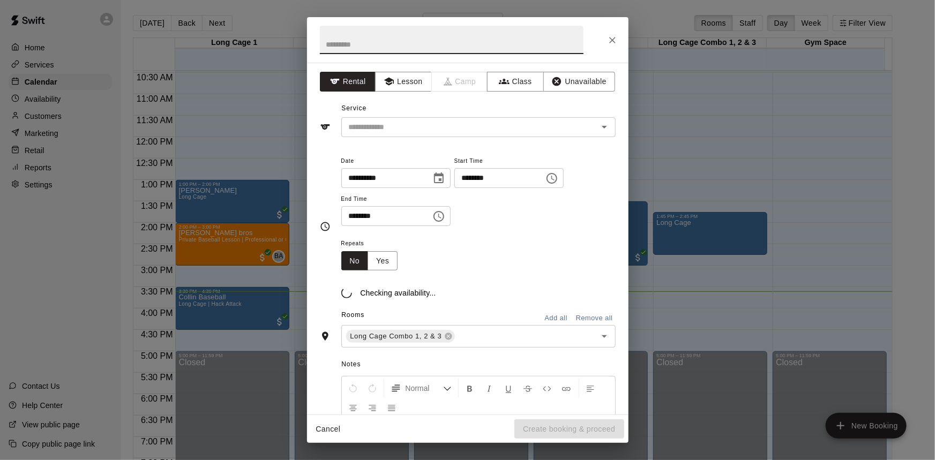
click at [695, 233] on div "**********" at bounding box center [467, 230] width 935 height 460
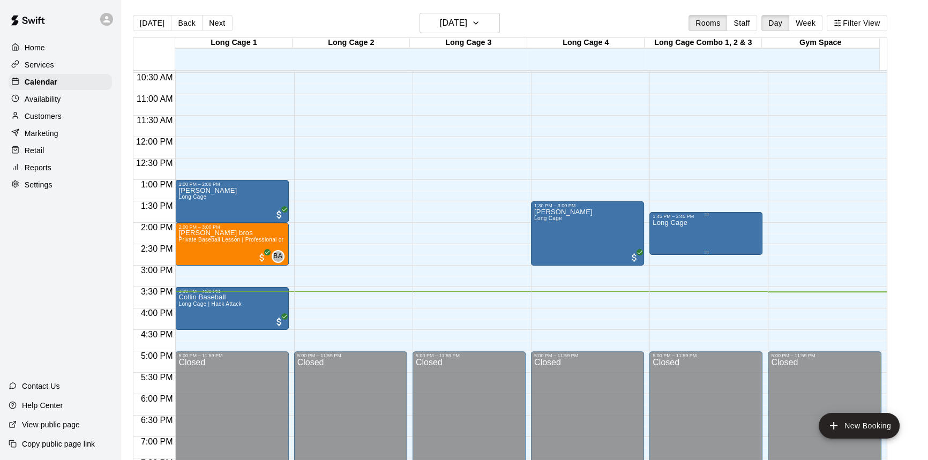
click at [696, 225] on div "Long Cage" at bounding box center [705, 449] width 107 height 460
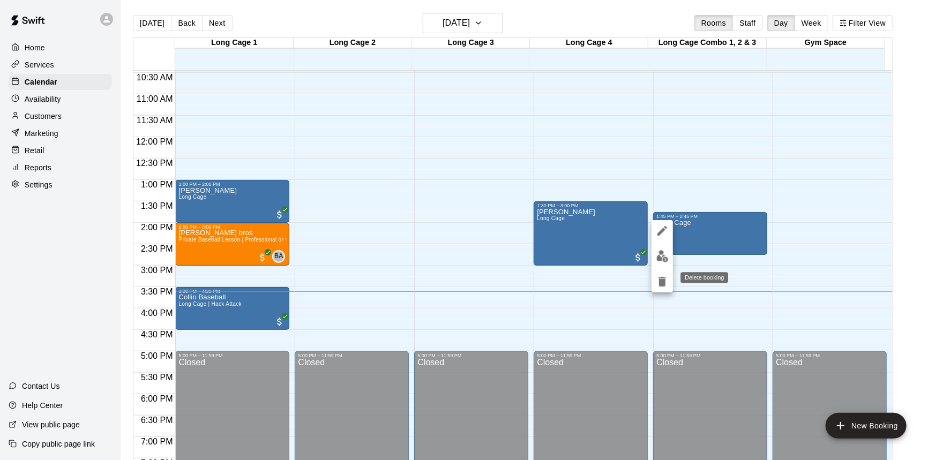
click at [664, 277] on icon "delete" at bounding box center [661, 282] width 7 height 10
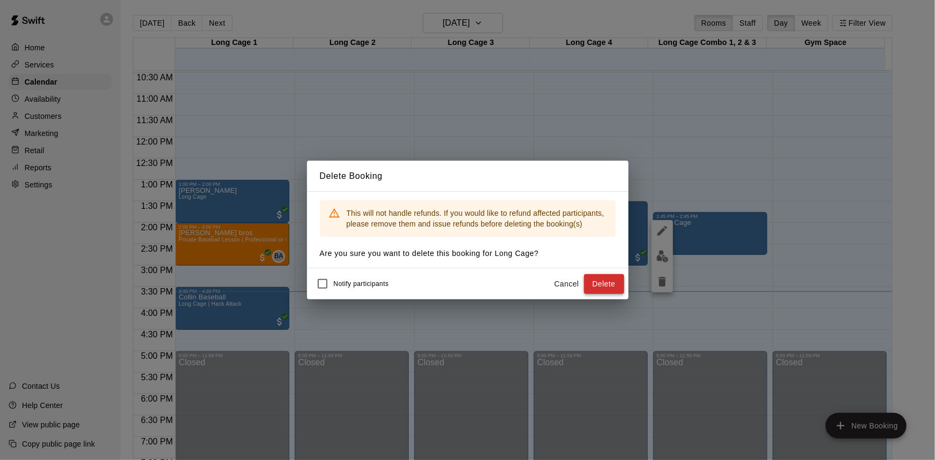
click at [603, 292] on button "Delete" at bounding box center [604, 284] width 40 height 20
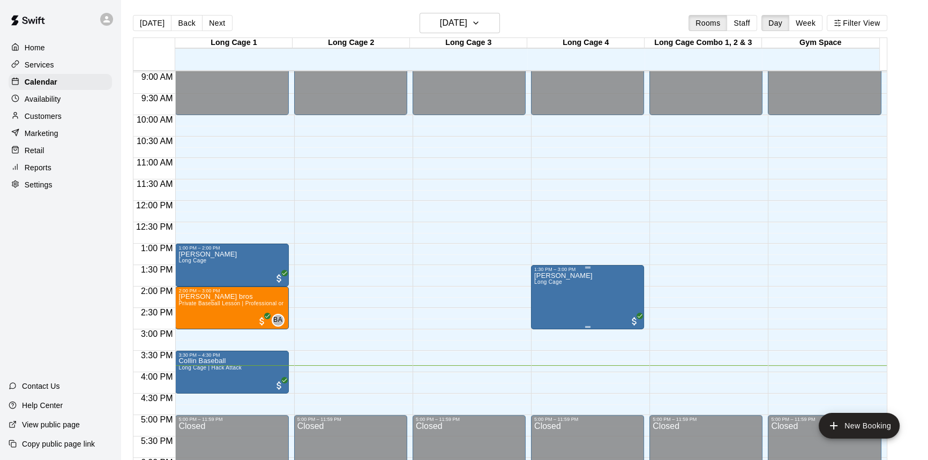
scroll to position [400, 0]
